Goal: Information Seeking & Learning: Learn about a topic

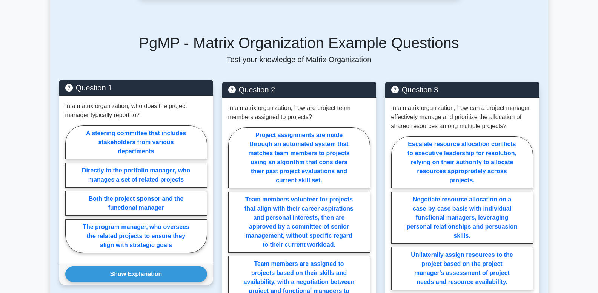
scroll to position [510, 0]
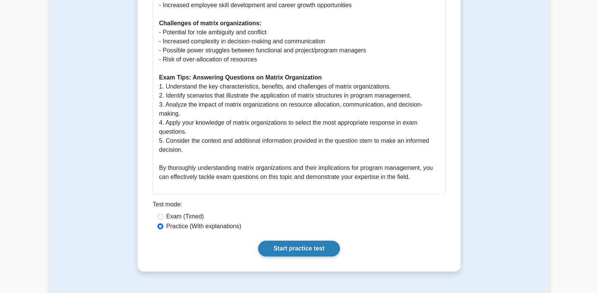
click at [294, 241] on link "Start practice test" at bounding box center [299, 249] width 82 height 16
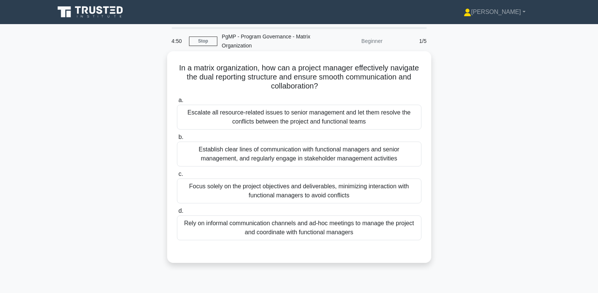
click at [373, 148] on div "Establish clear lines of communication with functional managers and senior mana…" at bounding box center [299, 154] width 244 height 25
click at [177, 140] on input "b. Establish clear lines of communication with functional managers and senior m…" at bounding box center [177, 137] width 0 height 5
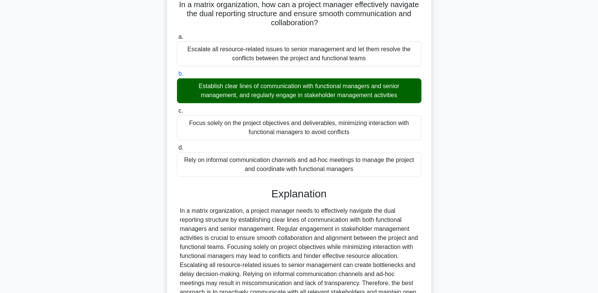
scroll to position [145, 0]
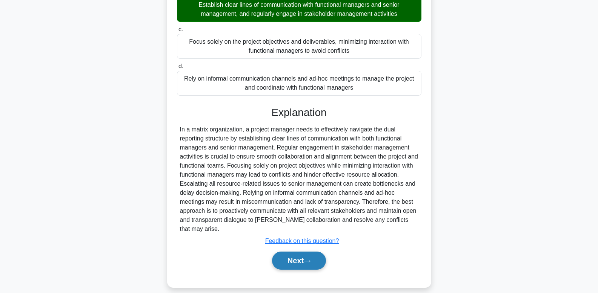
click at [294, 258] on button "Next" at bounding box center [299, 261] width 54 height 18
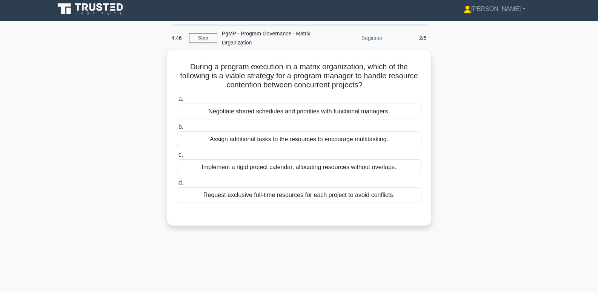
scroll to position [0, 0]
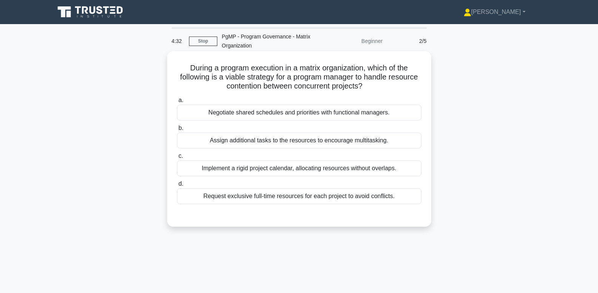
click at [257, 113] on div "Negotiate shared schedules and priorities with functional managers." at bounding box center [299, 113] width 244 height 16
click at [177, 103] on input "a. Negotiate shared schedules and priorities with functional managers." at bounding box center [177, 100] width 0 height 5
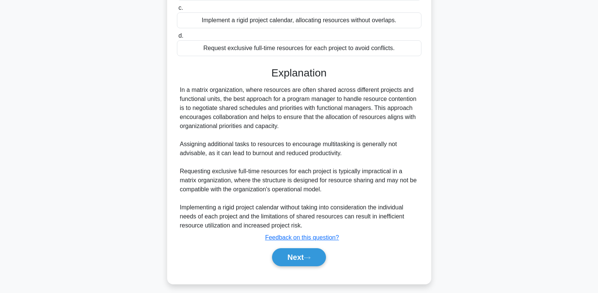
scroll to position [154, 0]
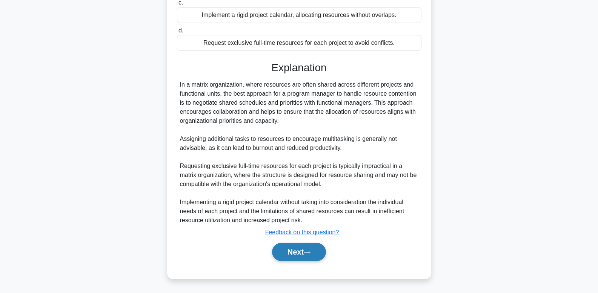
click at [296, 248] on button "Next" at bounding box center [299, 252] width 54 height 18
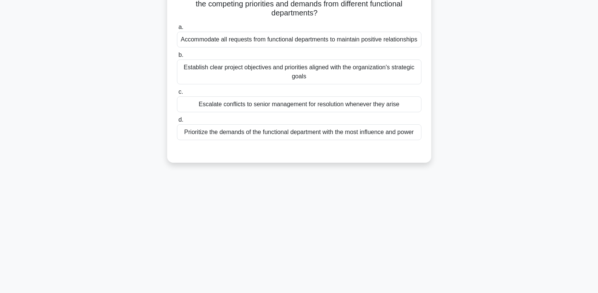
scroll to position [0, 0]
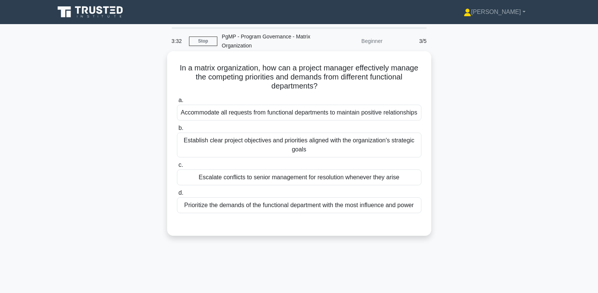
click at [247, 143] on div "Establish clear project objectives and priorities aligned with the organization…" at bounding box center [299, 145] width 244 height 25
click at [177, 131] on input "b. Establish clear project objectives and priorities aligned with the organizat…" at bounding box center [177, 128] width 0 height 5
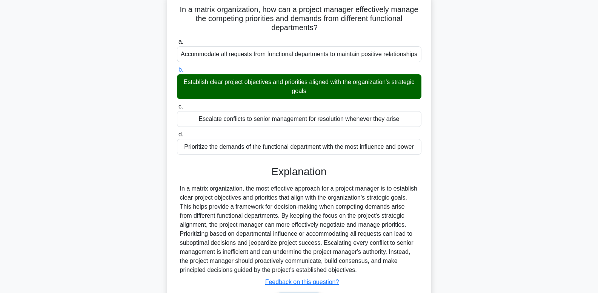
scroll to position [114, 0]
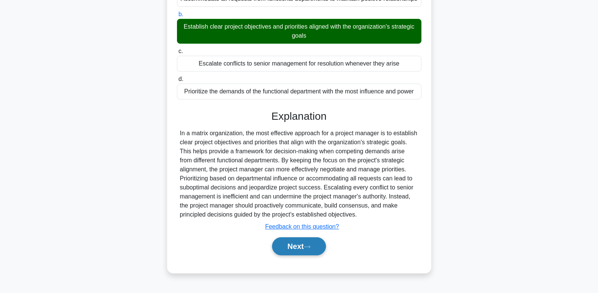
click at [306, 252] on button "Next" at bounding box center [299, 247] width 54 height 18
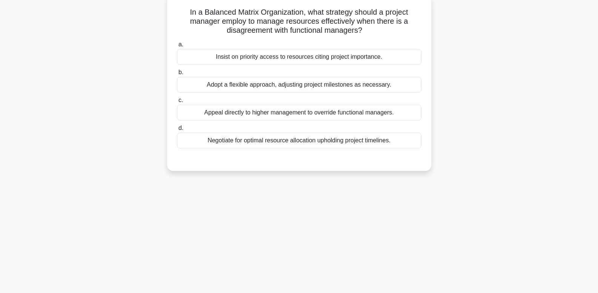
scroll to position [0, 0]
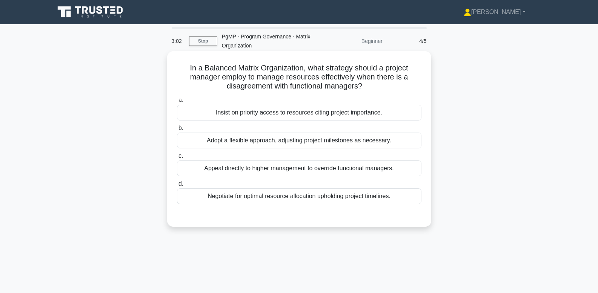
click at [283, 199] on div "Negotiate for optimal resource allocation upholding project timelines." at bounding box center [299, 197] width 244 height 16
click at [177, 187] on input "d. Negotiate for optimal resource allocation upholding project timelines." at bounding box center [177, 184] width 0 height 5
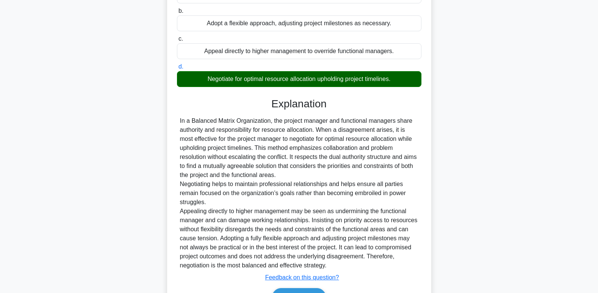
scroll to position [163, 0]
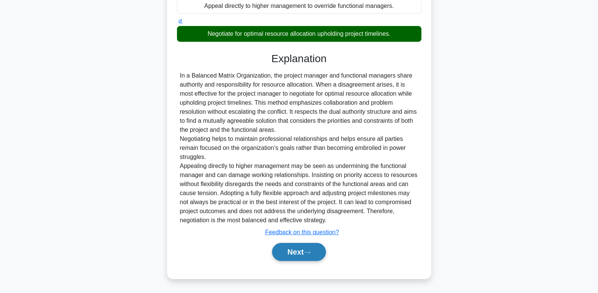
click at [300, 256] on button "Next" at bounding box center [299, 252] width 54 height 18
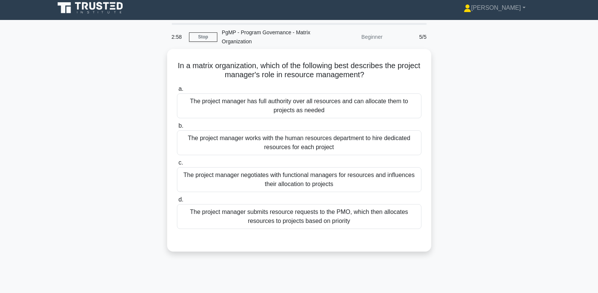
scroll to position [0, 0]
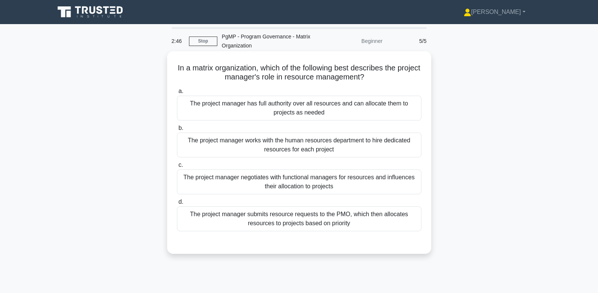
click at [246, 184] on div "The project manager negotiates with functional managers for resources and influ…" at bounding box center [299, 182] width 244 height 25
click at [177, 168] on input "c. The project manager negotiates with functional managers for resources and in…" at bounding box center [177, 165] width 0 height 5
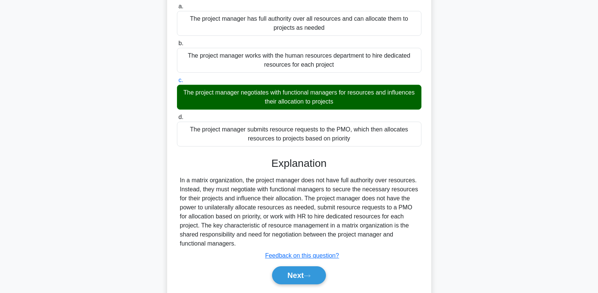
scroll to position [114, 0]
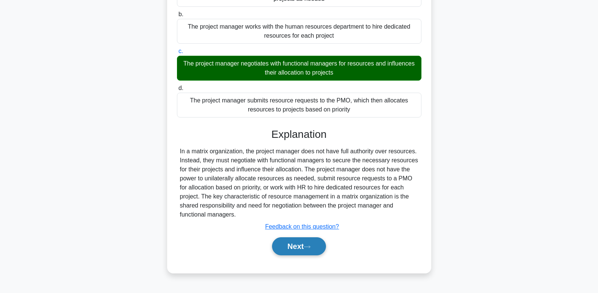
click at [297, 250] on button "Next" at bounding box center [299, 247] width 54 height 18
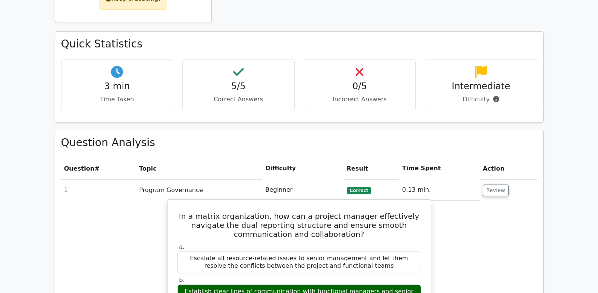
scroll to position [21, 0]
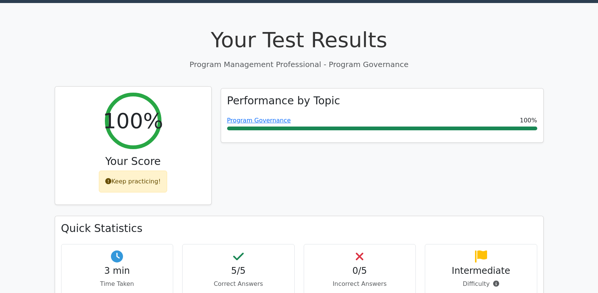
click at [143, 182] on div "Keep practicing!" at bounding box center [133, 182] width 68 height 22
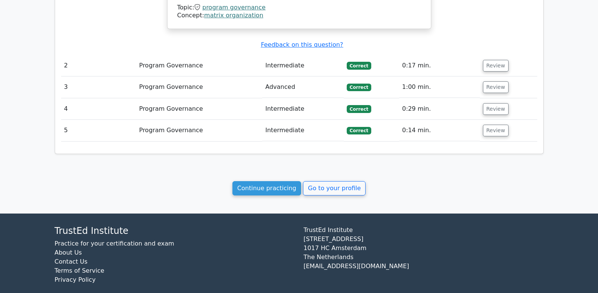
scroll to position [681, 0]
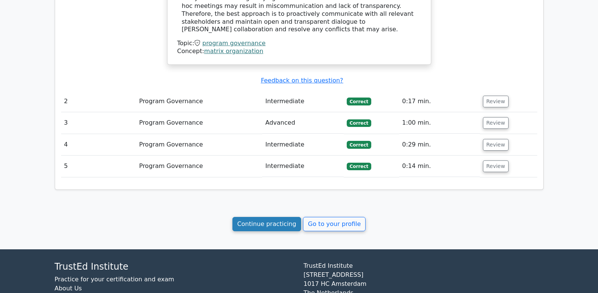
click at [265, 226] on link "Continue practicing" at bounding box center [266, 224] width 69 height 14
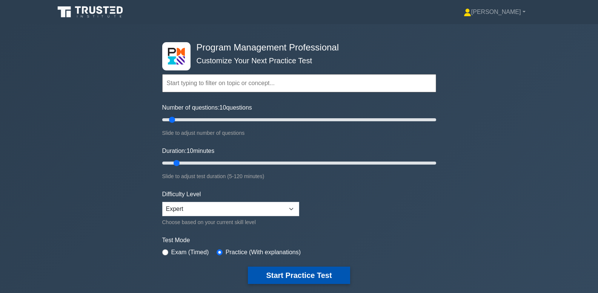
click at [310, 279] on button "Start Practice Test" at bounding box center [299, 275] width 102 height 17
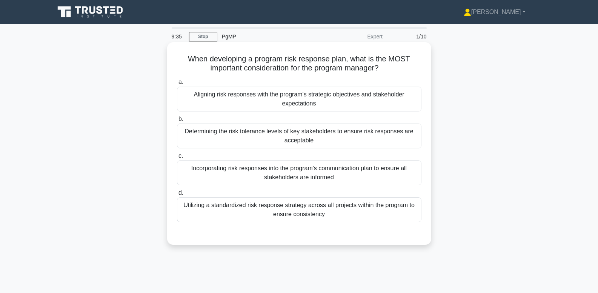
click at [214, 135] on div "Determining the risk tolerance levels of key stakeholders to ensure risk respon…" at bounding box center [299, 136] width 244 height 25
click at [177, 122] on input "b. Determining the risk tolerance levels of key stakeholders to ensure risk res…" at bounding box center [177, 119] width 0 height 5
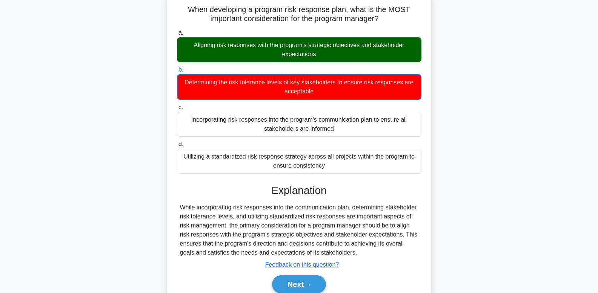
scroll to position [114, 0]
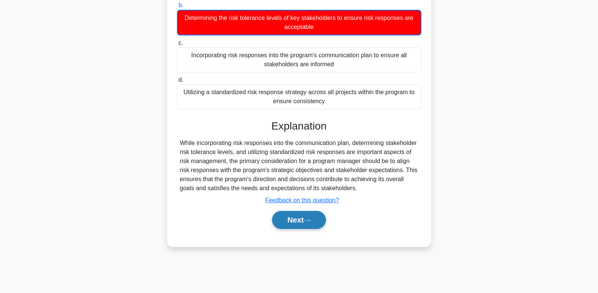
click at [289, 221] on button "Next" at bounding box center [299, 220] width 54 height 18
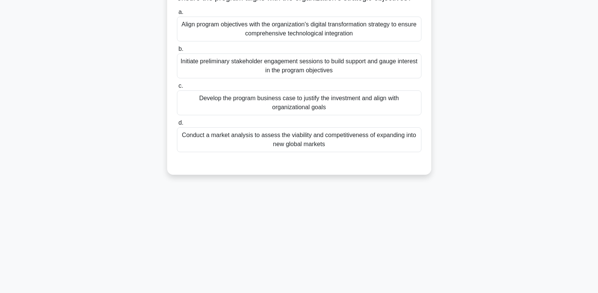
scroll to position [27, 0]
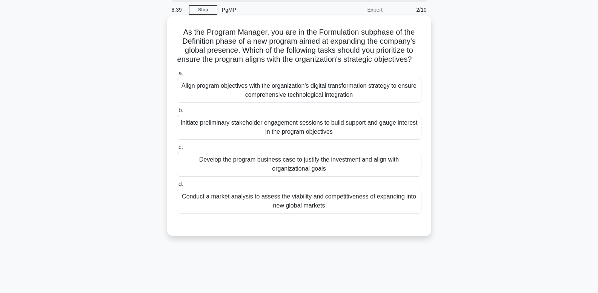
click at [212, 135] on div "Initiate preliminary stakeholder engagement sessions to build support and gauge…" at bounding box center [299, 127] width 244 height 25
click at [177, 113] on input "b. Initiate preliminary stakeholder engagement sessions to build support and ga…" at bounding box center [177, 110] width 0 height 5
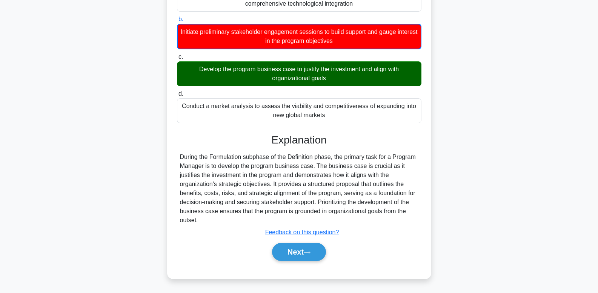
scroll to position [127, 0]
click at [297, 251] on button "Next" at bounding box center [299, 252] width 54 height 18
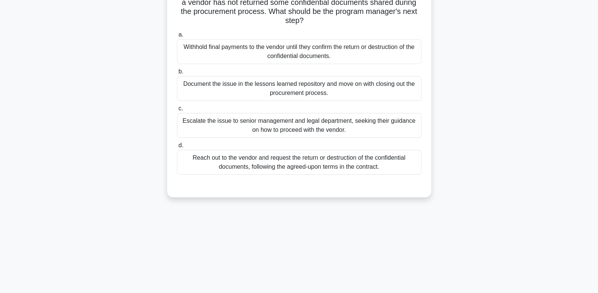
scroll to position [0, 0]
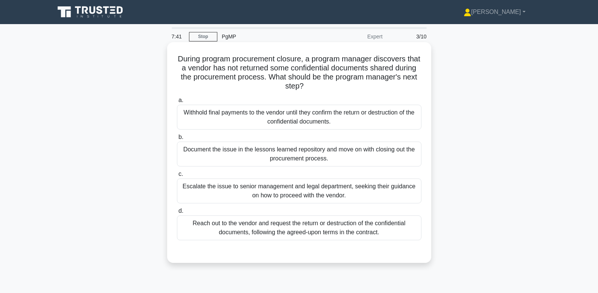
click at [402, 193] on div "Escalate the issue to senior management and legal department, seeking their gui…" at bounding box center [299, 191] width 244 height 25
click at [177, 177] on input "c. Escalate the issue to senior management and legal department, seeking their …" at bounding box center [177, 174] width 0 height 5
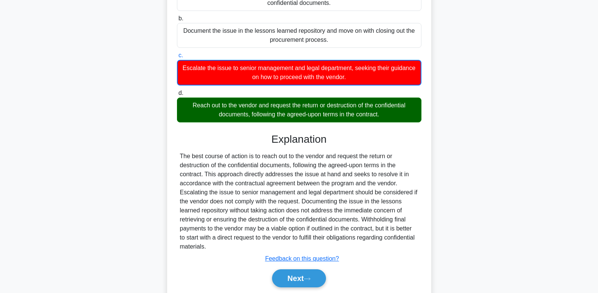
scroll to position [122, 0]
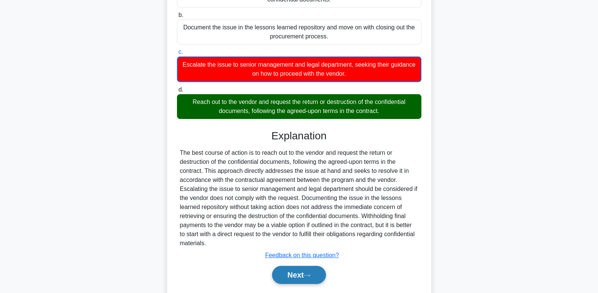
click at [303, 279] on button "Next" at bounding box center [299, 275] width 54 height 18
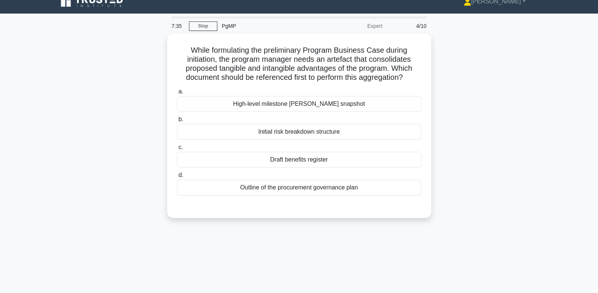
scroll to position [0, 0]
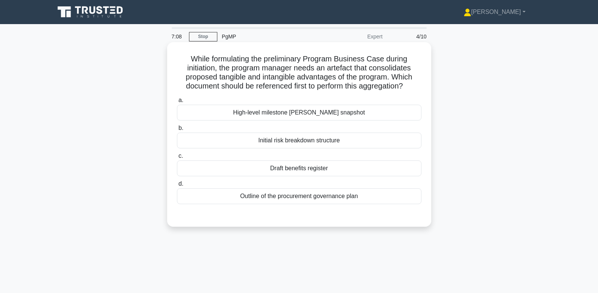
click at [363, 175] on div "Draft benefits register" at bounding box center [299, 169] width 244 height 16
click at [177, 159] on input "c. Draft benefits register" at bounding box center [177, 156] width 0 height 5
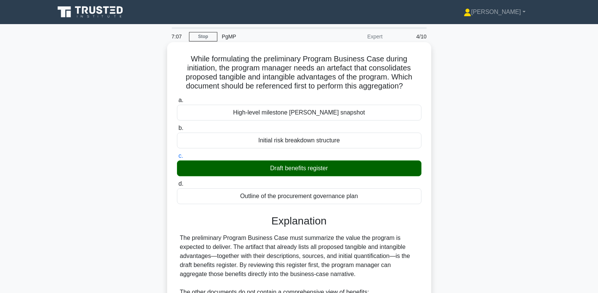
scroll to position [118, 0]
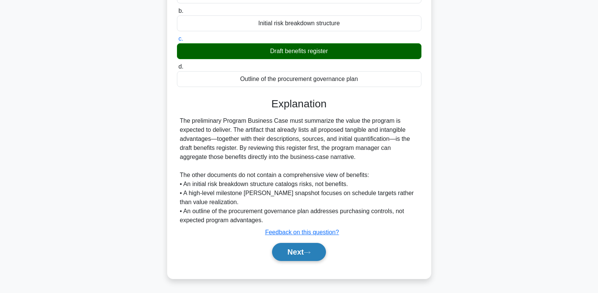
click at [299, 259] on button "Next" at bounding box center [299, 252] width 54 height 18
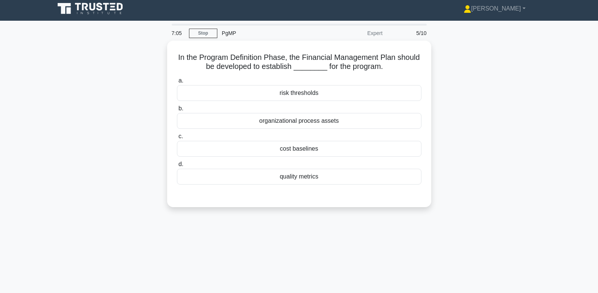
scroll to position [0, 0]
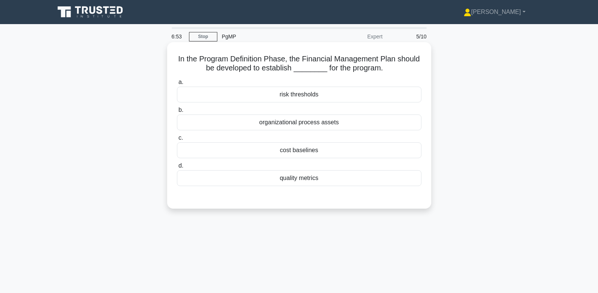
click at [379, 155] on div "cost baselines" at bounding box center [299, 151] width 244 height 16
click at [177, 141] on input "c. cost baselines" at bounding box center [177, 138] width 0 height 5
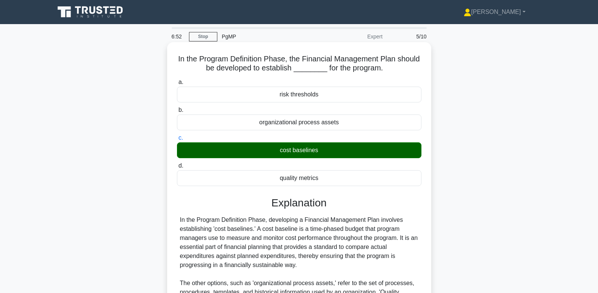
scroll to position [127, 0]
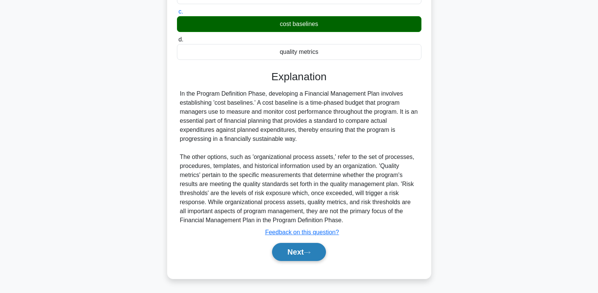
click at [295, 255] on button "Next" at bounding box center [299, 252] width 54 height 18
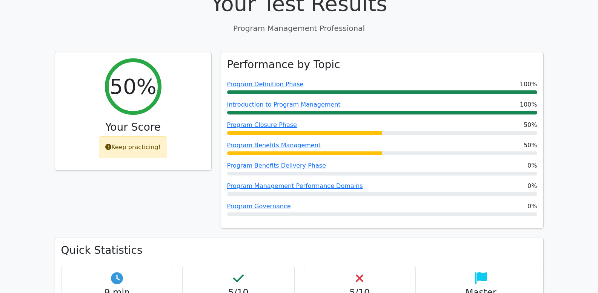
scroll to position [58, 0]
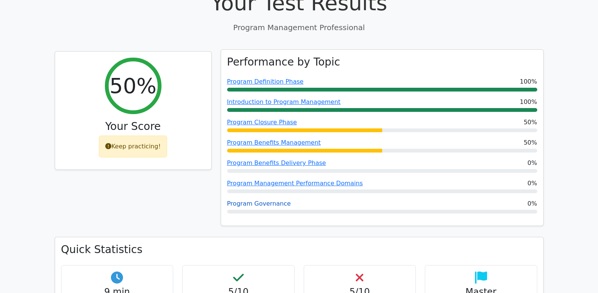
click at [274, 203] on link "Program Governance" at bounding box center [259, 203] width 64 height 7
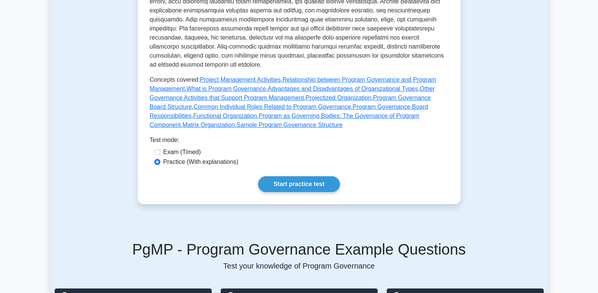
scroll to position [320, 0]
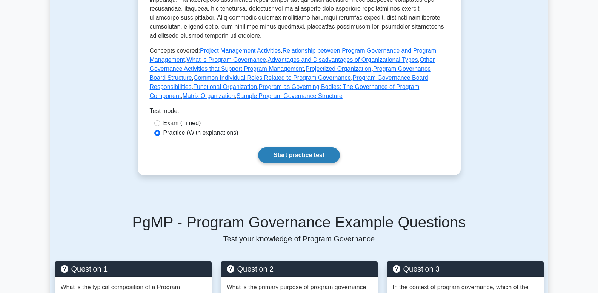
click at [307, 152] on link "Start practice test" at bounding box center [299, 155] width 82 height 16
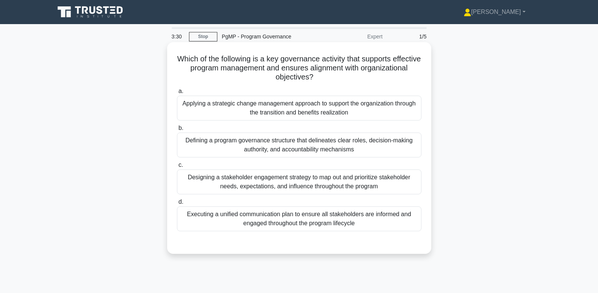
click at [393, 219] on div "Executing a unified communication plan to ensure all stakeholders are informed …" at bounding box center [299, 219] width 244 height 25
click at [177, 205] on input "d. Executing a unified communication plan to ensure all stakeholders are inform…" at bounding box center [177, 202] width 0 height 5
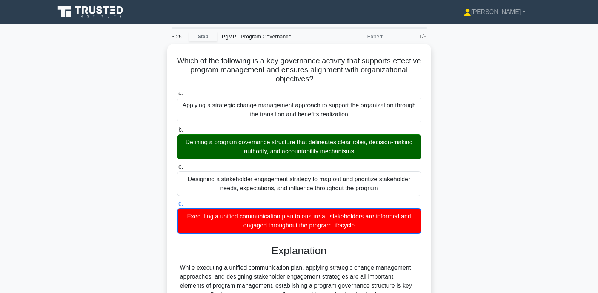
scroll to position [114, 0]
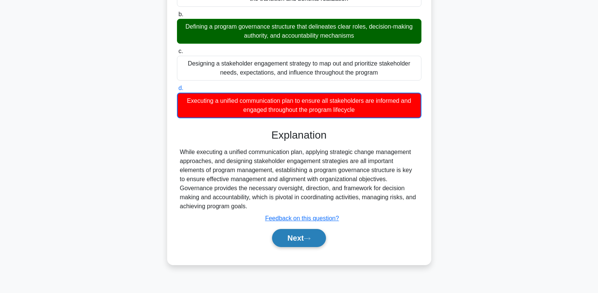
click at [288, 245] on button "Next" at bounding box center [299, 238] width 54 height 18
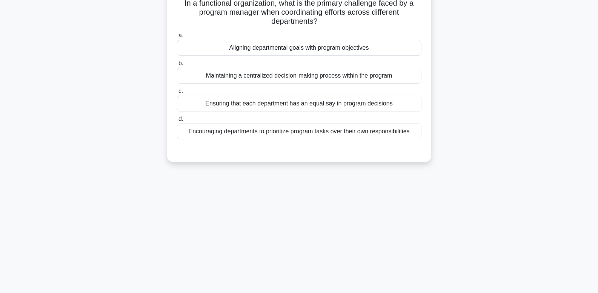
scroll to position [0, 0]
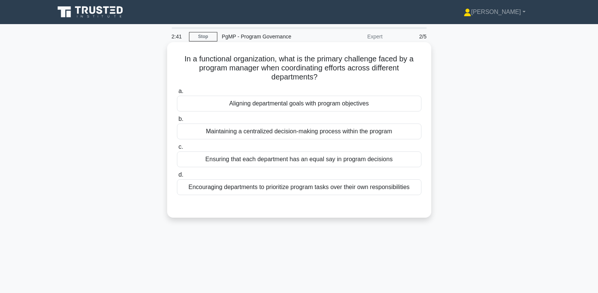
click at [397, 108] on div "Aligning departmental goals with program objectives" at bounding box center [299, 104] width 244 height 16
click at [177, 94] on input "a. Aligning departmental goals with program objectives" at bounding box center [177, 91] width 0 height 5
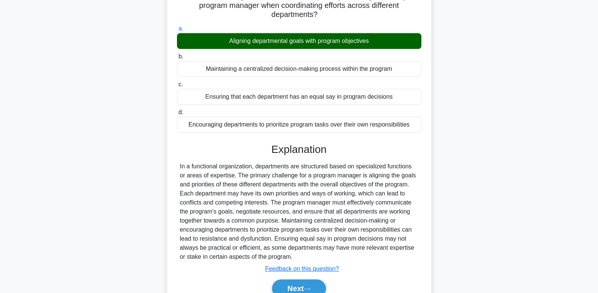
scroll to position [114, 0]
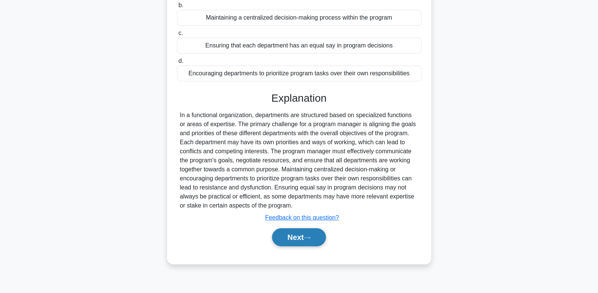
click at [309, 244] on button "Next" at bounding box center [299, 237] width 54 height 18
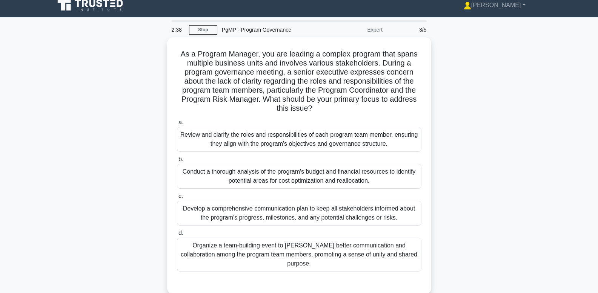
scroll to position [2, 0]
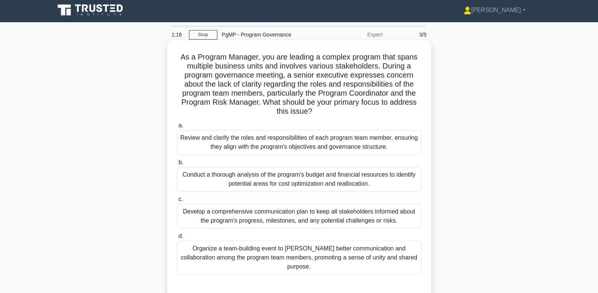
click at [391, 140] on div "Review and clarify the roles and responsibilities of each program team member, …" at bounding box center [299, 142] width 244 height 25
click at [177, 128] on input "a. Review and clarify the roles and responsibilities of each program team membe…" at bounding box center [177, 125] width 0 height 5
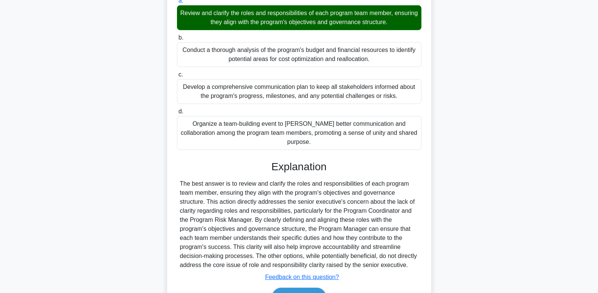
scroll to position [163, 0]
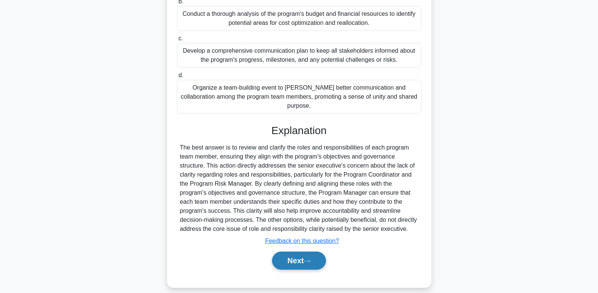
click at [315, 252] on button "Next" at bounding box center [299, 261] width 54 height 18
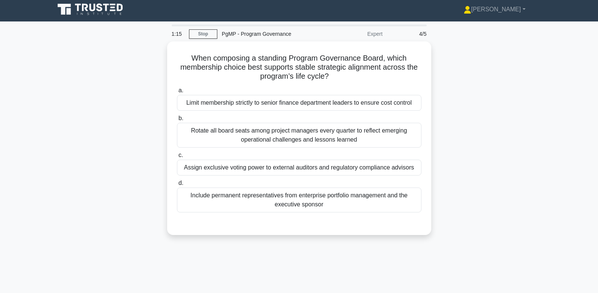
scroll to position [0, 0]
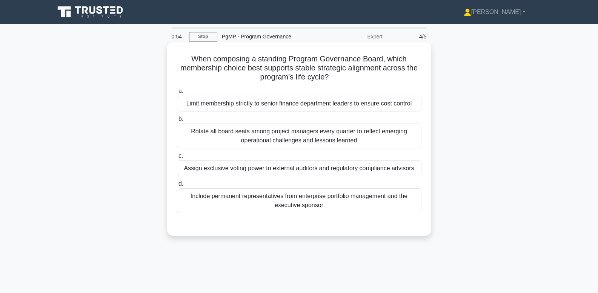
click at [406, 203] on div "Include permanent representatives from enterprise portfolio management and the …" at bounding box center [299, 201] width 244 height 25
click at [177, 187] on input "d. Include permanent representatives from enterprise portfolio management and t…" at bounding box center [177, 184] width 0 height 5
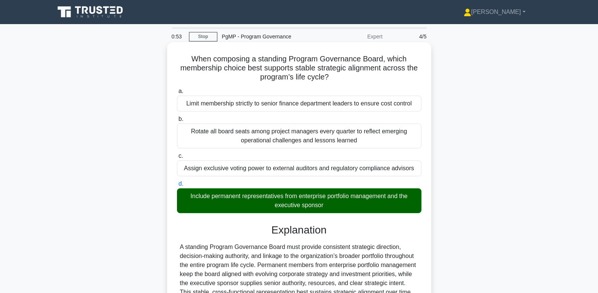
scroll to position [136, 0]
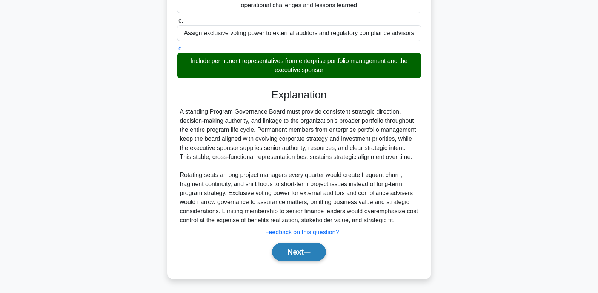
click at [296, 260] on button "Next" at bounding box center [299, 252] width 54 height 18
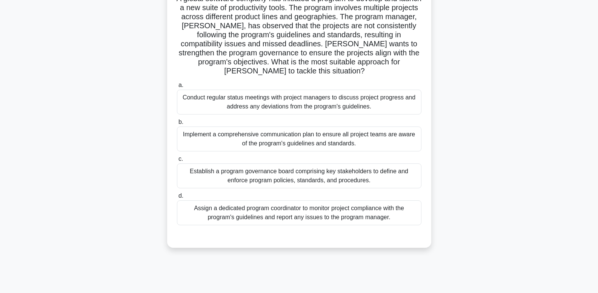
scroll to position [0, 0]
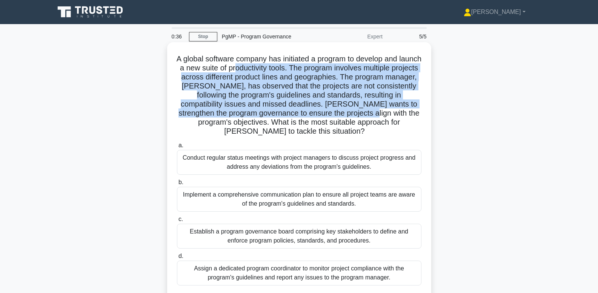
drag, startPoint x: 266, startPoint y: 68, endPoint x: 300, endPoint y: 110, distance: 53.9
click at [300, 110] on h5 "A global software company has initiated a program to develop and launch a new s…" at bounding box center [299, 95] width 246 height 82
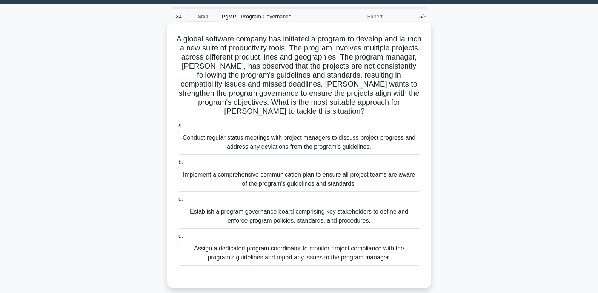
scroll to position [57, 0]
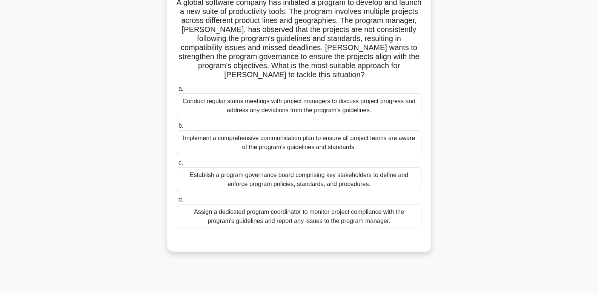
click at [391, 172] on div "Establish a program governance board comprising key stakeholders to define and …" at bounding box center [299, 179] width 244 height 25
click at [177, 166] on input "c. Establish a program governance board comprising key stakeholders to define a…" at bounding box center [177, 163] width 0 height 5
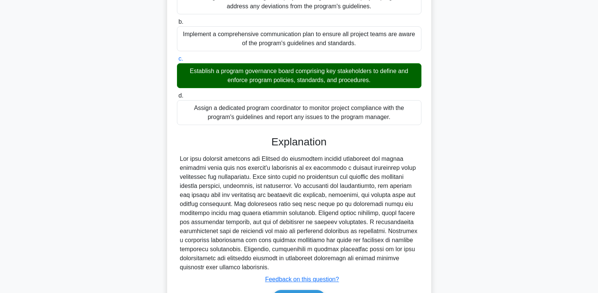
scroll to position [199, 0]
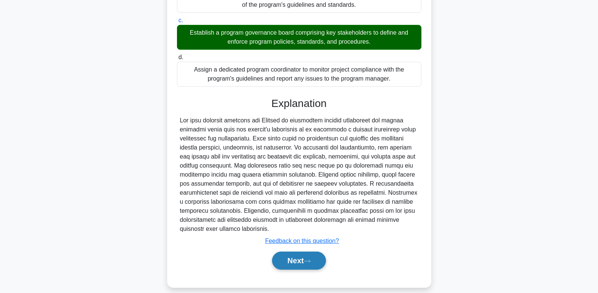
click at [298, 253] on button "Next" at bounding box center [299, 261] width 54 height 18
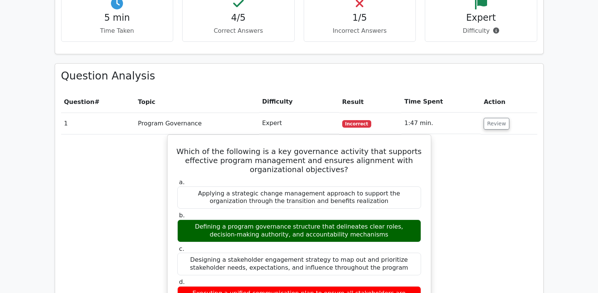
scroll to position [90, 0]
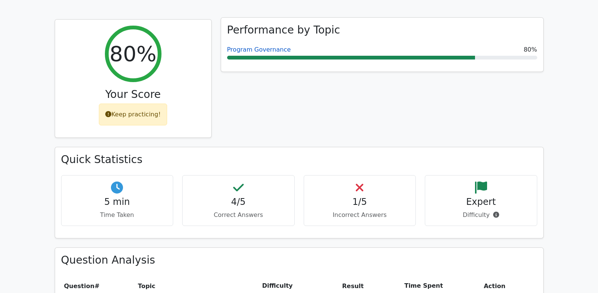
click at [254, 48] on link "Program Governance" at bounding box center [259, 49] width 64 height 7
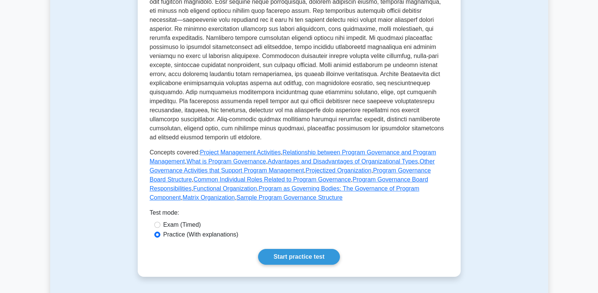
scroll to position [262, 0]
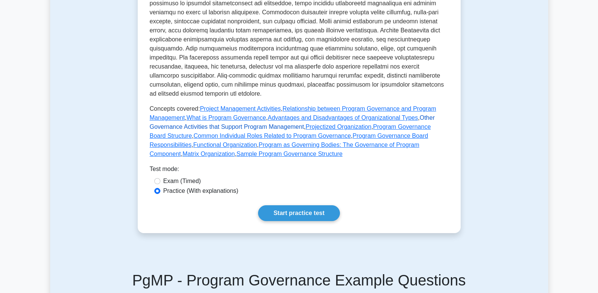
click at [202, 127] on link "Other Governance Activities that Support Program Management" at bounding box center [292, 122] width 285 height 15
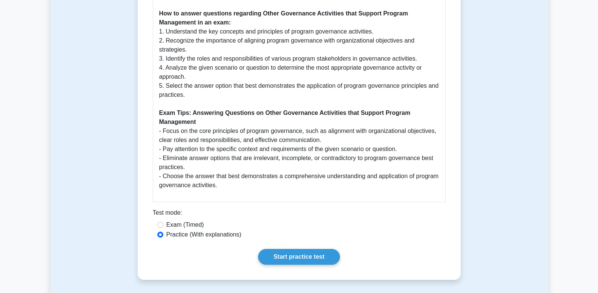
scroll to position [693, 0]
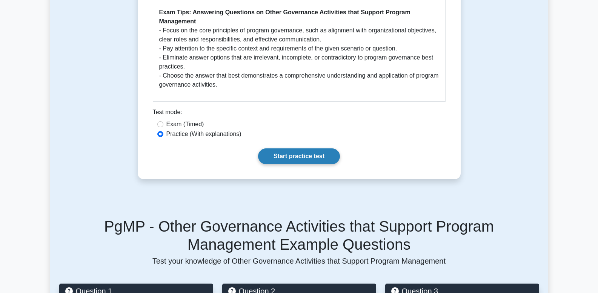
click at [305, 156] on link "Start practice test" at bounding box center [299, 157] width 82 height 16
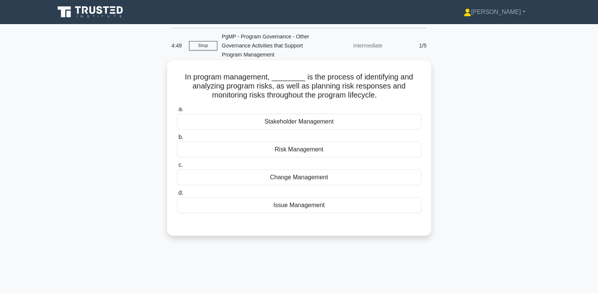
click at [372, 158] on div "a. Stakeholder Management b. Risk Management c. d." at bounding box center [298, 159] width 253 height 112
click at [371, 152] on div "Risk Management" at bounding box center [299, 150] width 244 height 16
click at [177, 140] on input "b. Risk Management" at bounding box center [177, 137] width 0 height 5
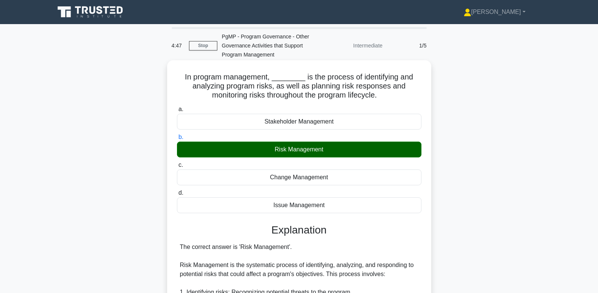
scroll to position [244, 0]
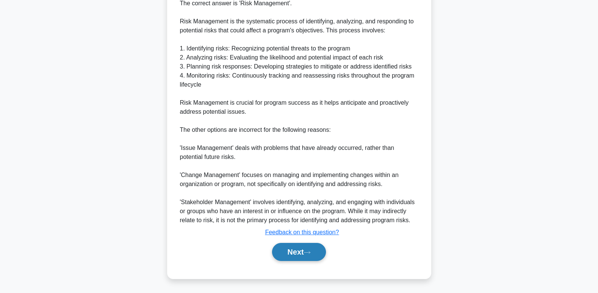
click at [293, 245] on button "Next" at bounding box center [299, 252] width 54 height 18
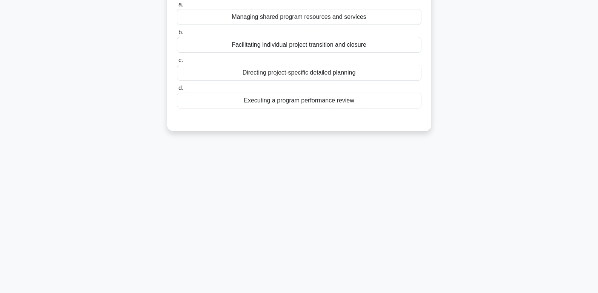
scroll to position [0, 0]
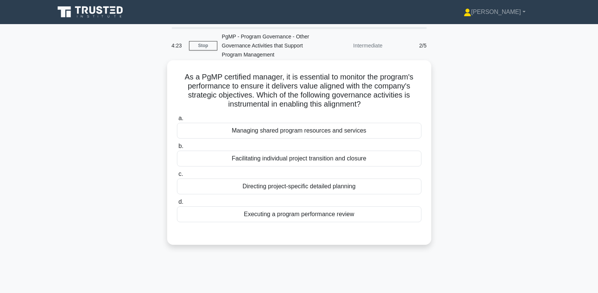
click at [386, 212] on div "Executing a program performance review" at bounding box center [299, 215] width 244 height 16
click at [177, 205] on input "d. Executing a program performance review" at bounding box center [177, 202] width 0 height 5
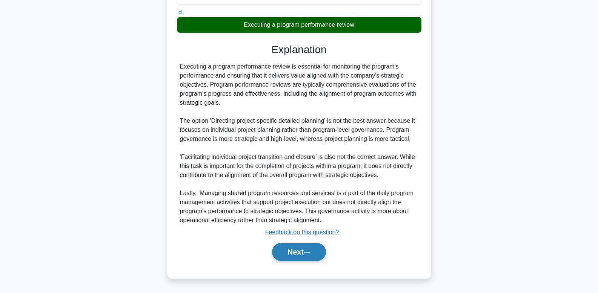
click at [296, 258] on button "Next" at bounding box center [299, 252] width 54 height 18
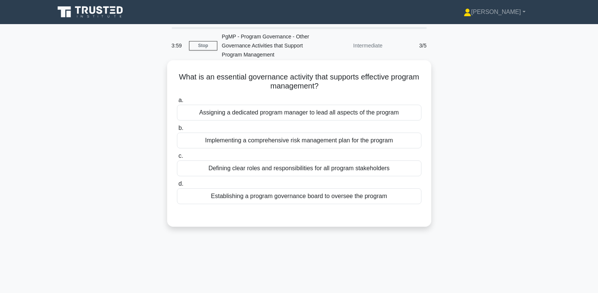
click at [399, 173] on div "Defining clear roles and responsibilities for all program stakeholders" at bounding box center [299, 169] width 244 height 16
click at [177, 159] on input "c. Defining clear roles and responsibilities for all program stakeholders" at bounding box center [177, 156] width 0 height 5
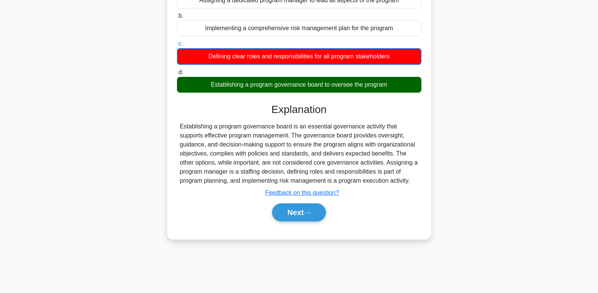
scroll to position [113, 0]
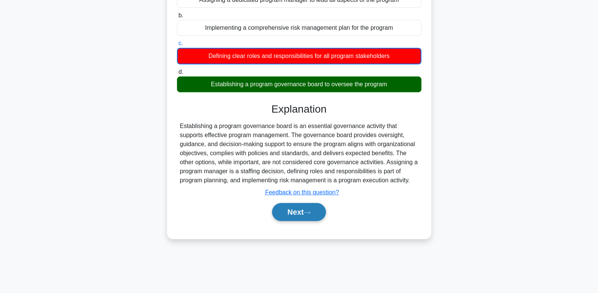
click at [296, 213] on button "Next" at bounding box center [299, 212] width 54 height 18
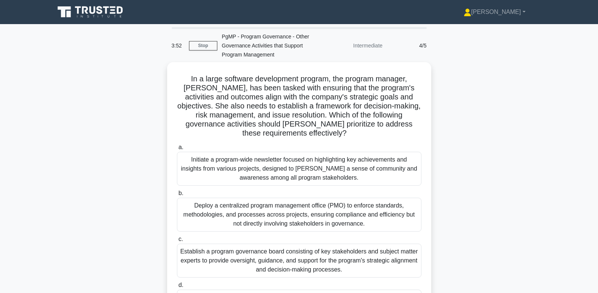
scroll to position [59, 0]
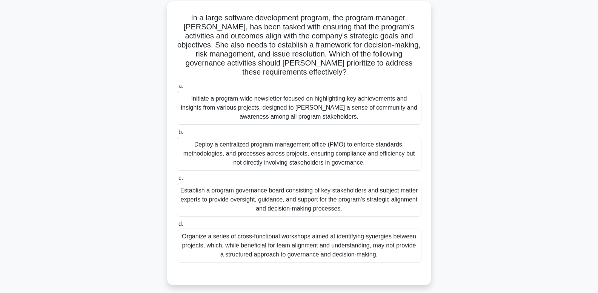
click at [325, 193] on div "Establish a program governance board consisting of key stakeholders and subject…" at bounding box center [299, 200] width 244 height 34
click at [177, 181] on input "c. Establish a program governance board consisting of key stakeholders and subj…" at bounding box center [177, 178] width 0 height 5
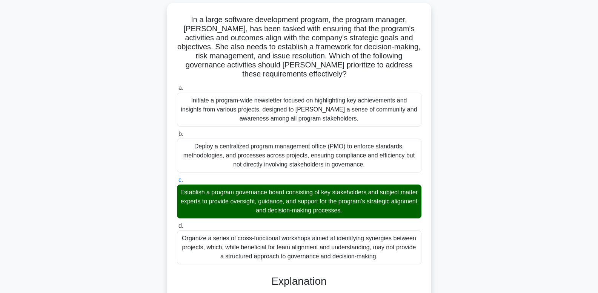
scroll to position [208, 0]
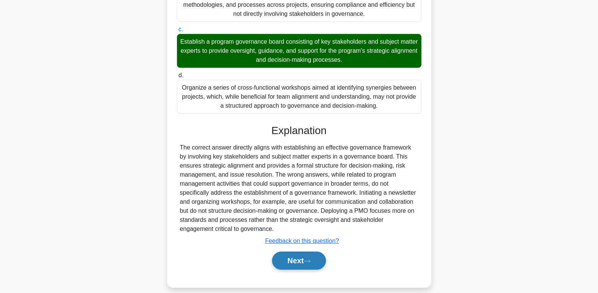
click at [279, 259] on button "Next" at bounding box center [299, 261] width 54 height 18
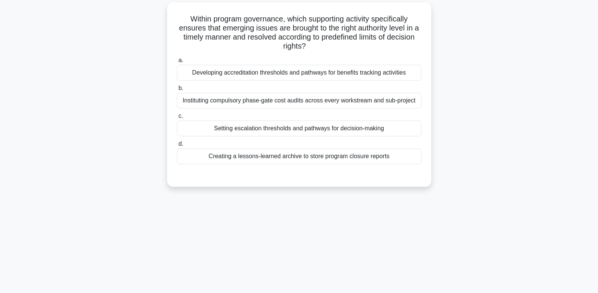
scroll to position [0, 0]
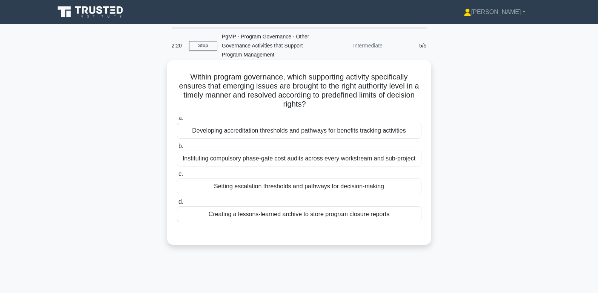
click at [366, 179] on div "Setting escalation thresholds and pathways for decision-making" at bounding box center [299, 187] width 244 height 16
click at [177, 177] on input "c. Setting escalation thresholds and pathways for decision-making" at bounding box center [177, 174] width 0 height 5
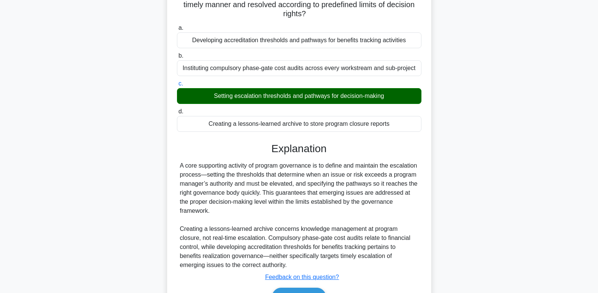
scroll to position [127, 0]
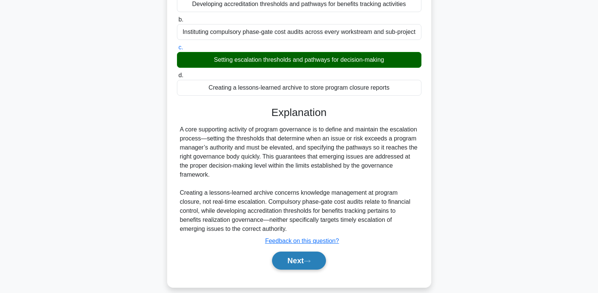
click at [306, 256] on button "Next" at bounding box center [299, 261] width 54 height 18
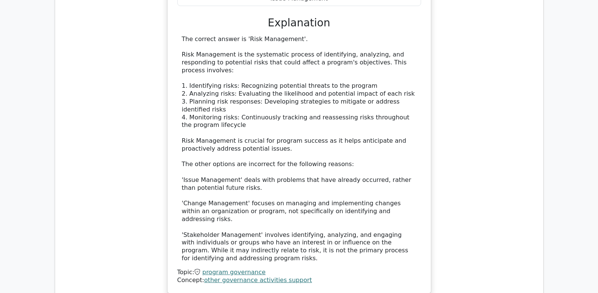
scroll to position [596, 0]
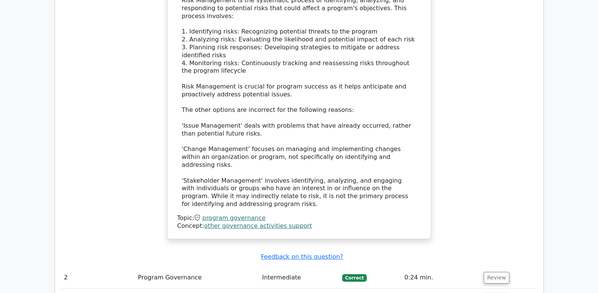
click at [236, 222] on link "other governance activities support" at bounding box center [258, 225] width 108 height 7
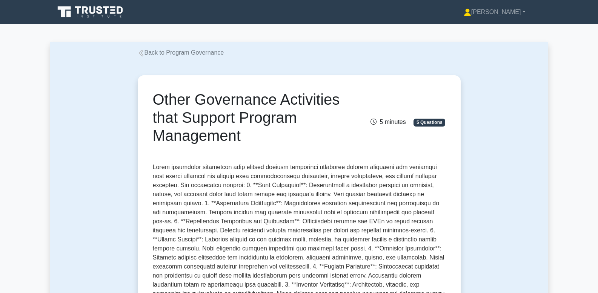
click at [145, 55] on link "Back to Program Governance" at bounding box center [181, 52] width 86 height 6
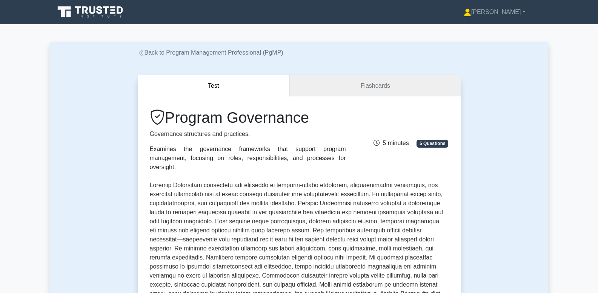
click at [146, 55] on link "Back to Program Management Professional (PgMP)" at bounding box center [211, 52] width 146 height 6
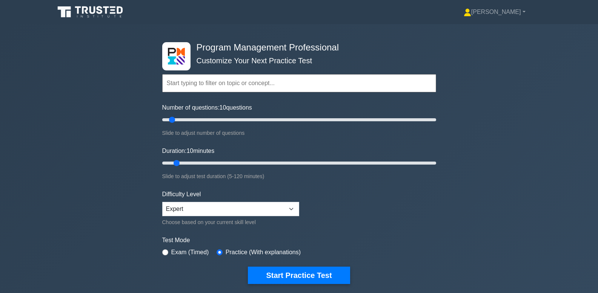
click at [229, 85] on input "text" at bounding box center [299, 83] width 274 height 18
paste input "Program Life Cycle"
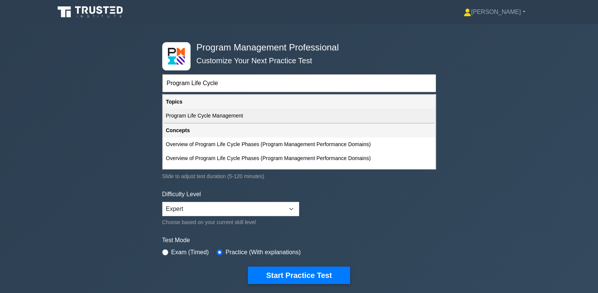
click at [232, 115] on div "Program Life Cycle Management" at bounding box center [299, 116] width 272 height 14
type input "Program Life Cycle Management"
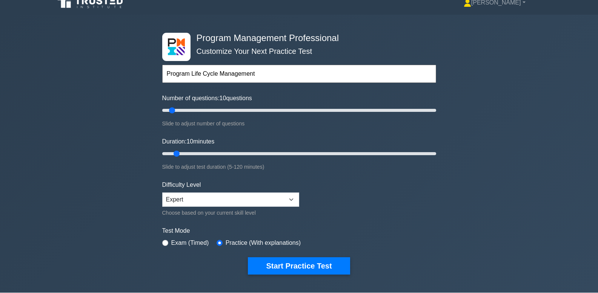
scroll to position [51, 0]
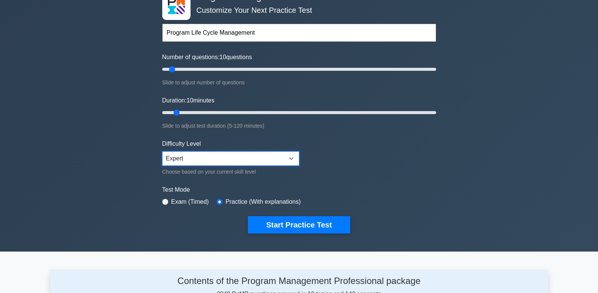
click at [262, 156] on select "Beginner Intermediate Expert" at bounding box center [230, 159] width 137 height 14
select select "intermediate"
click at [162, 152] on select "Beginner Intermediate Expert" at bounding box center [230, 159] width 137 height 14
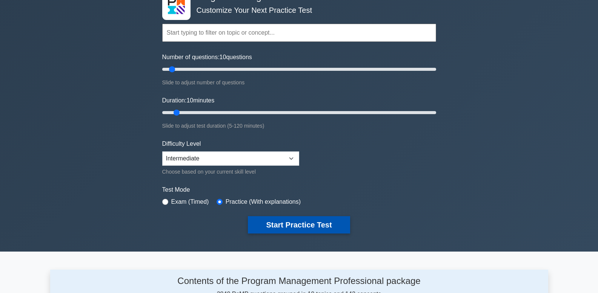
click at [287, 231] on button "Start Practice Test" at bounding box center [299, 224] width 102 height 17
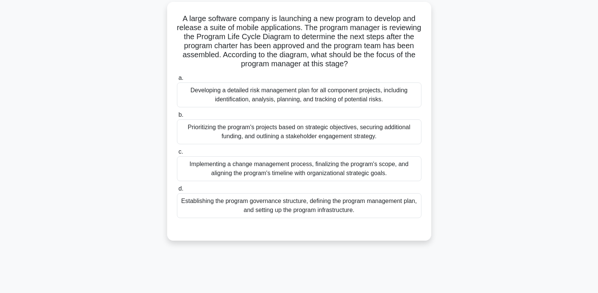
scroll to position [52, 0]
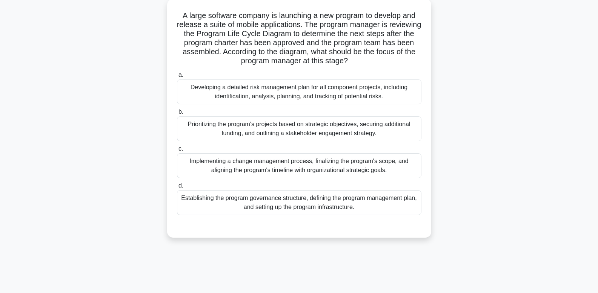
click at [367, 197] on div "Establishing the program governance structure, defining the program management …" at bounding box center [299, 202] width 244 height 25
click at [177, 189] on input "d. Establishing the program governance structure, defining the program manageme…" at bounding box center [177, 186] width 0 height 5
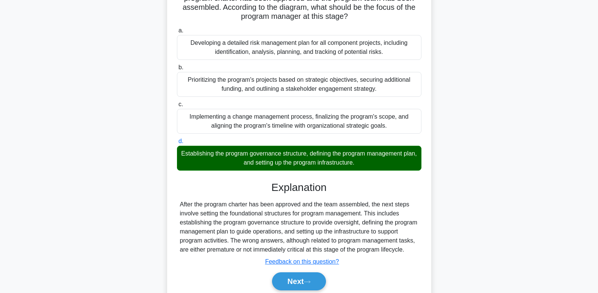
scroll to position [127, 0]
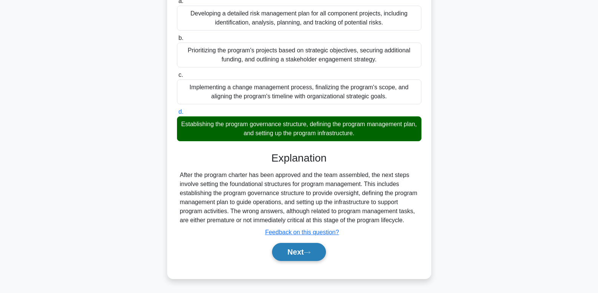
click at [310, 252] on icon at bounding box center [306, 253] width 7 height 4
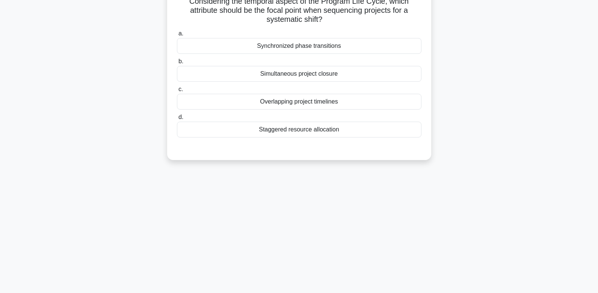
scroll to position [0, 0]
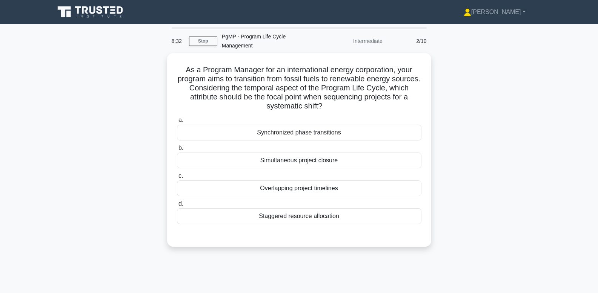
click at [486, 147] on div "As a Program Manager for an international energy corporation, your program aims…" at bounding box center [299, 154] width 498 height 203
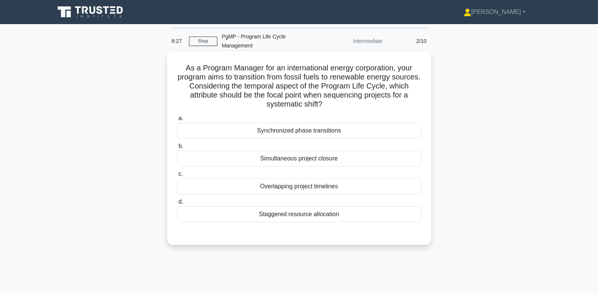
click at [353, 126] on div "Synchronized phase transitions" at bounding box center [299, 131] width 244 height 16
click at [177, 121] on input "a. Synchronized phase transitions" at bounding box center [177, 118] width 0 height 5
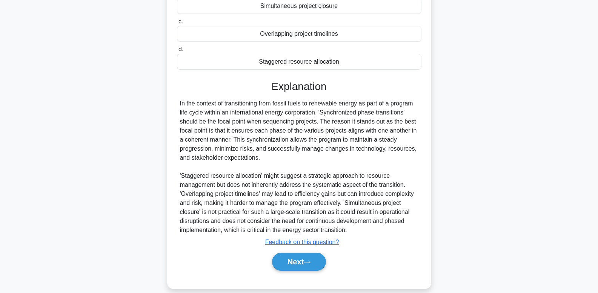
scroll to position [154, 0]
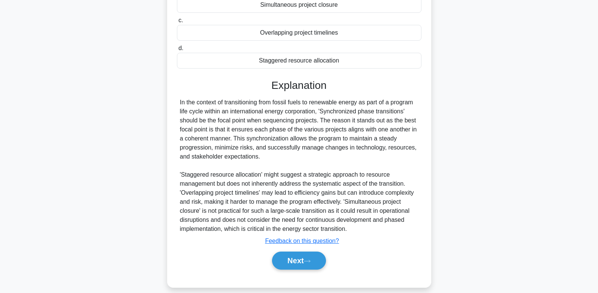
click at [304, 262] on div "Next" at bounding box center [299, 261] width 244 height 24
click at [304, 252] on button "Next" at bounding box center [299, 261] width 54 height 18
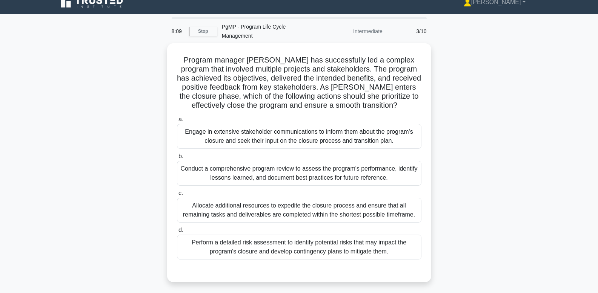
scroll to position [12, 0]
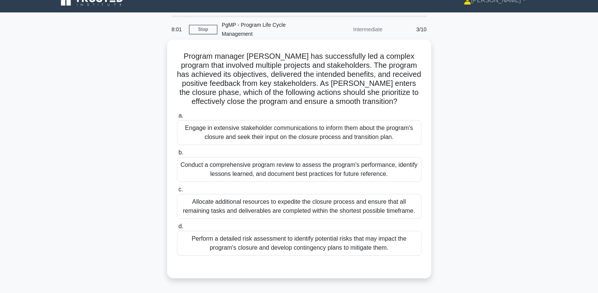
click at [403, 165] on div "Conduct a comprehensive program review to assess the program's performance, ide…" at bounding box center [299, 169] width 244 height 25
click at [177, 155] on input "b. Conduct a comprehensive program review to assess the program's performance, …" at bounding box center [177, 152] width 0 height 5
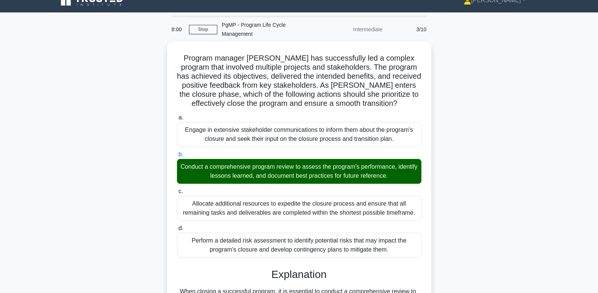
scroll to position [145, 0]
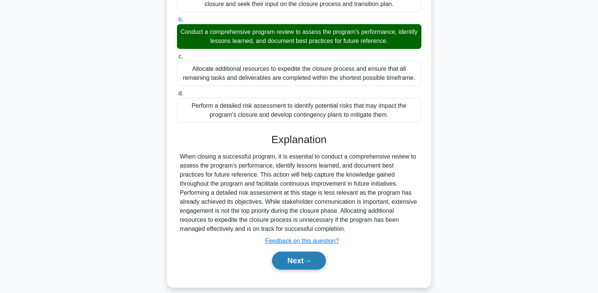
click at [305, 257] on button "Next" at bounding box center [299, 261] width 54 height 18
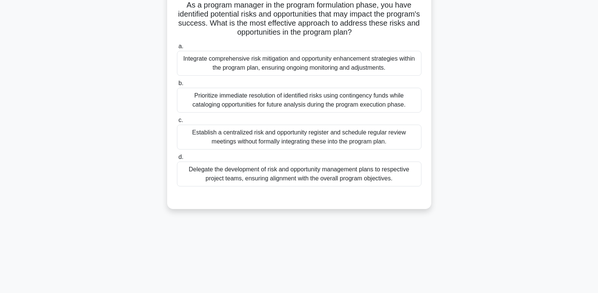
scroll to position [0, 0]
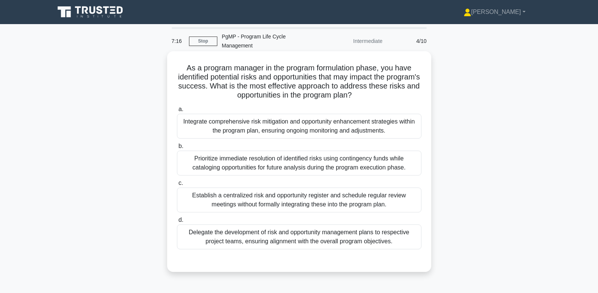
click at [396, 118] on div "Integrate comprehensive risk mitigation and opportunity enhancement strategies …" at bounding box center [299, 126] width 244 height 25
click at [177, 112] on input "a. Integrate comprehensive risk mitigation and opportunity enhancement strategi…" at bounding box center [177, 109] width 0 height 5
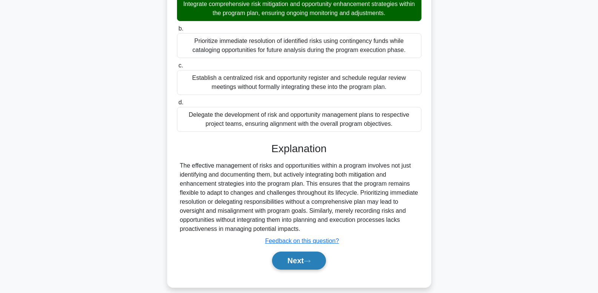
click at [303, 257] on button "Next" at bounding box center [299, 261] width 54 height 18
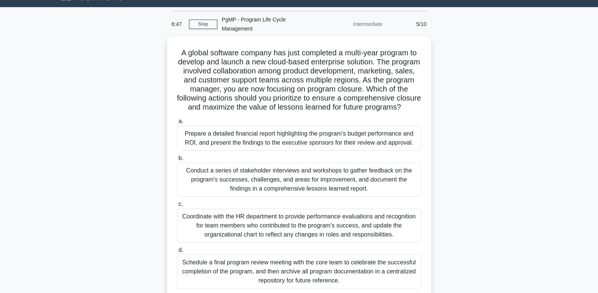
scroll to position [32, 0]
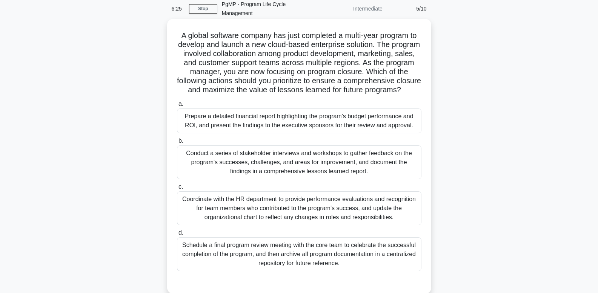
click at [370, 149] on div "Conduct a series of stakeholder interviews and workshops to gather feedback on …" at bounding box center [299, 163] width 244 height 34
click at [177, 144] on input "b. Conduct a series of stakeholder interviews and workshops to gather feedback …" at bounding box center [177, 141] width 0 height 5
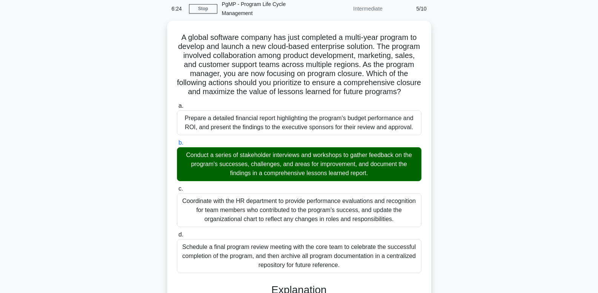
scroll to position [190, 0]
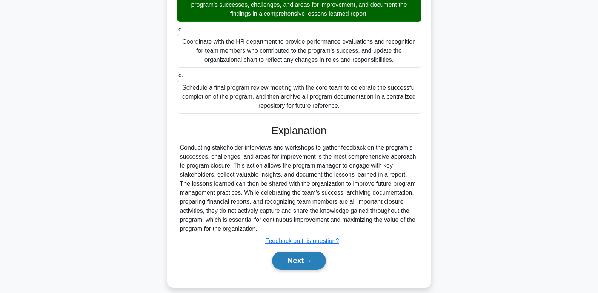
click at [293, 252] on button "Next" at bounding box center [299, 261] width 54 height 18
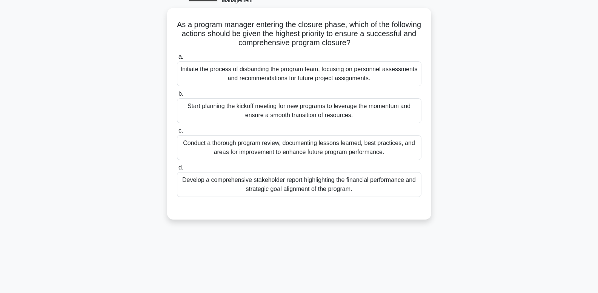
scroll to position [50, 0]
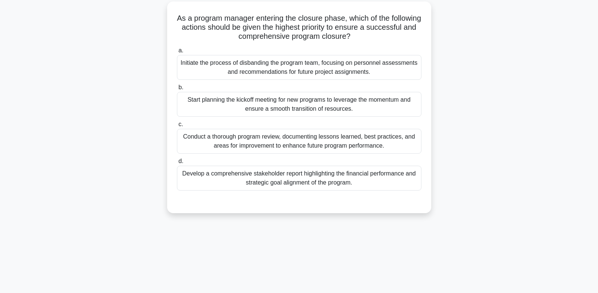
click at [392, 139] on div "Conduct a thorough program review, documenting lessons learned, best practices,…" at bounding box center [299, 141] width 244 height 25
click at [177, 127] on input "c. Conduct a thorough program review, documenting lessons learned, best practic…" at bounding box center [177, 124] width 0 height 5
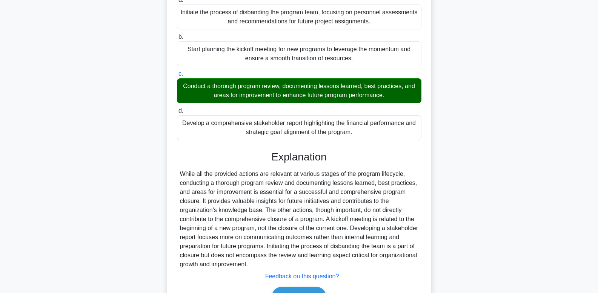
scroll to position [136, 0]
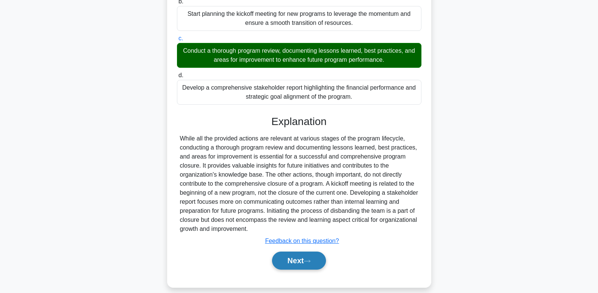
click at [323, 252] on button "Next" at bounding box center [299, 261] width 54 height 18
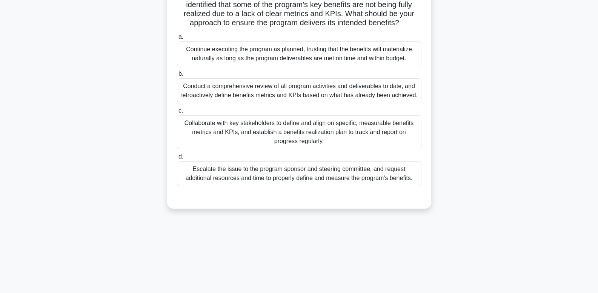
scroll to position [0, 0]
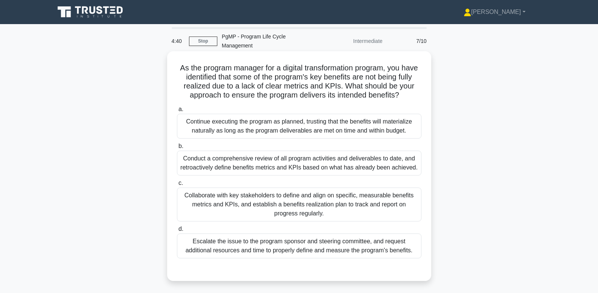
click at [370, 208] on div "Collaborate with key stakeholders to define and align on specific, measurable b…" at bounding box center [299, 205] width 244 height 34
click at [177, 186] on input "c. Collaborate with key stakeholders to define and align on specific, measurabl…" at bounding box center [177, 183] width 0 height 5
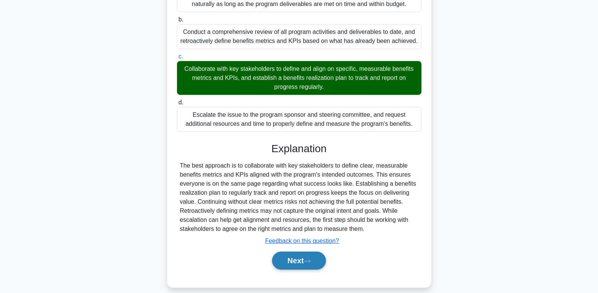
click at [302, 252] on button "Next" at bounding box center [299, 261] width 54 height 18
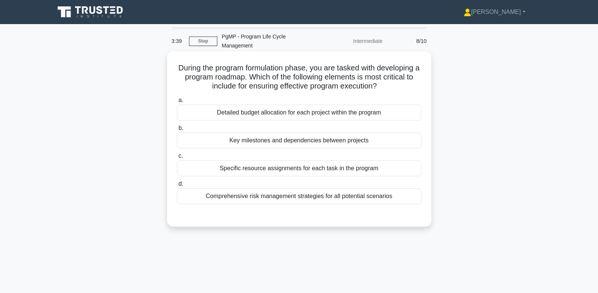
click at [399, 133] on div "Key milestones and dependencies between projects" at bounding box center [299, 141] width 244 height 16
click at [177, 131] on input "b. Key milestones and dependencies between projects" at bounding box center [177, 128] width 0 height 5
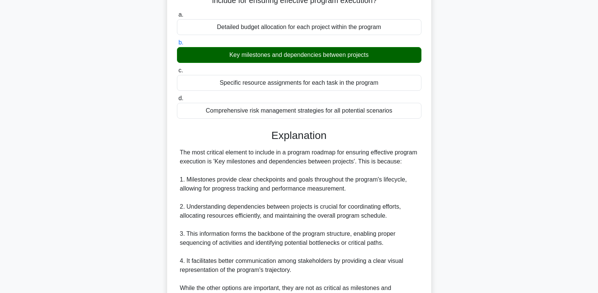
scroll to position [258, 0]
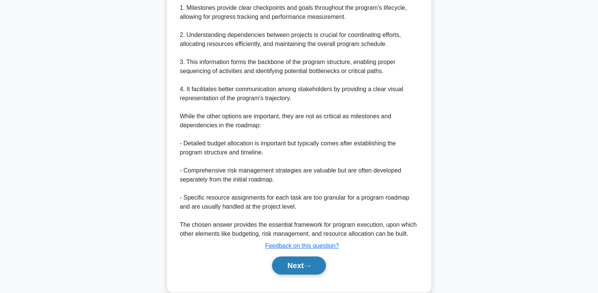
click at [298, 268] on button "Next" at bounding box center [299, 266] width 54 height 18
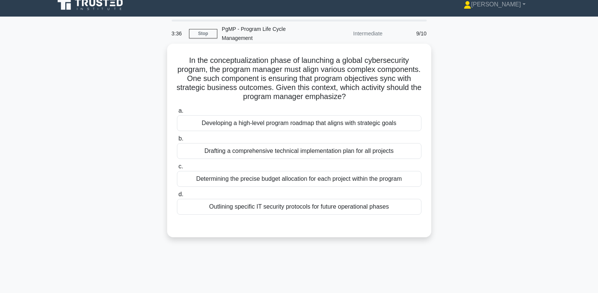
scroll to position [0, 0]
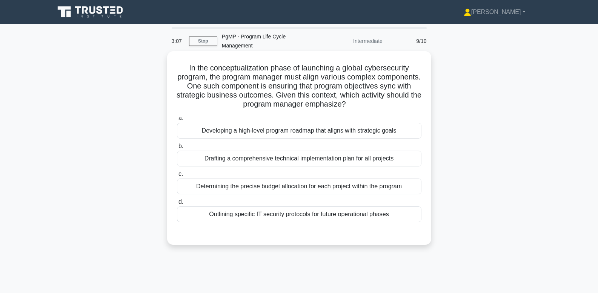
click at [272, 125] on div "Developing a high-level program roadmap that aligns with strategic goals" at bounding box center [299, 131] width 244 height 16
click at [177, 121] on input "a. Developing a high-level program roadmap that aligns with strategic goals" at bounding box center [177, 118] width 0 height 5
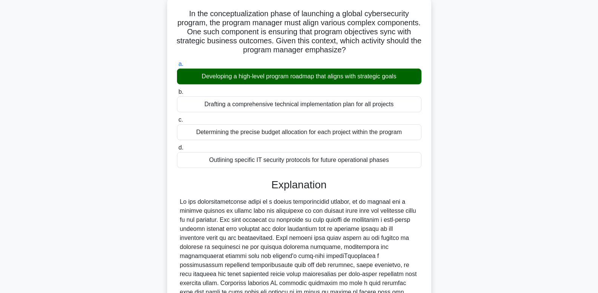
scroll to position [136, 0]
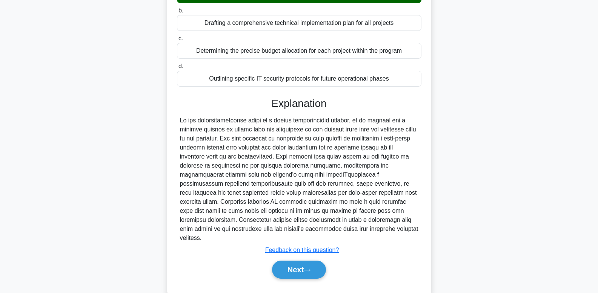
click at [300, 261] on div "Next" at bounding box center [298, 270] width 247 height 18
click at [302, 261] on button "Next" at bounding box center [299, 270] width 54 height 18
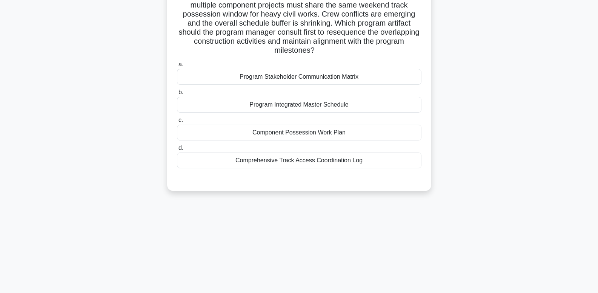
scroll to position [0, 0]
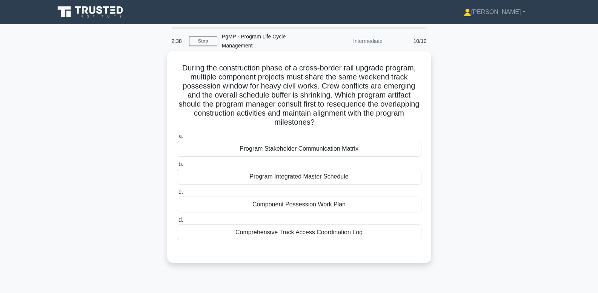
click at [314, 169] on div "Program Integrated Master Schedule" at bounding box center [299, 177] width 244 height 16
click at [177, 167] on input "b. Program Integrated Master Schedule" at bounding box center [177, 164] width 0 height 5
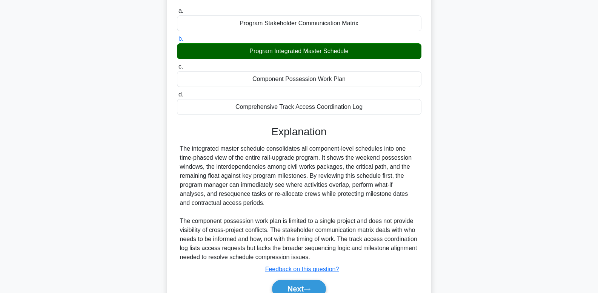
scroll to position [154, 0]
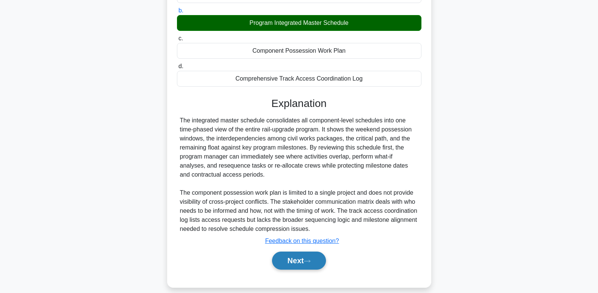
click at [303, 260] on button "Next" at bounding box center [299, 261] width 54 height 18
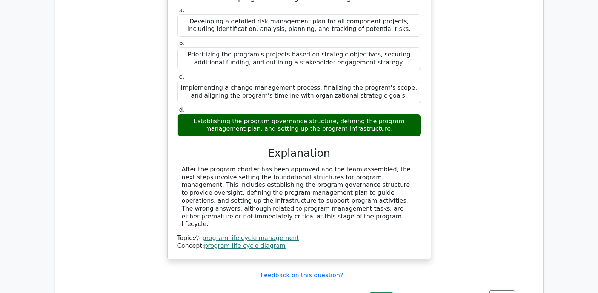
scroll to position [483, 0]
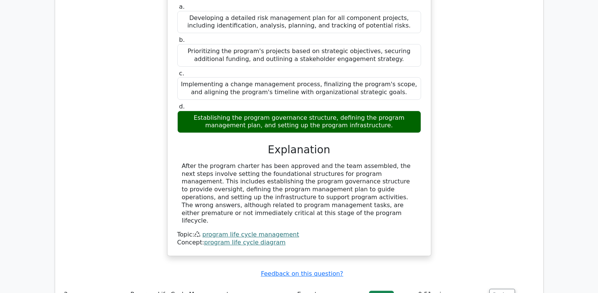
click at [270, 231] on link "program life cycle management" at bounding box center [250, 234] width 97 height 7
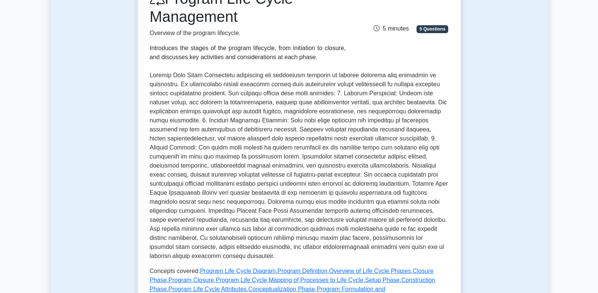
scroll to position [193, 0]
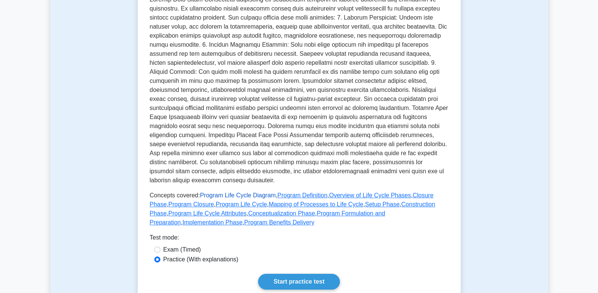
click at [265, 198] on link "Program Life Cycle Diagram" at bounding box center [238, 195] width 76 height 6
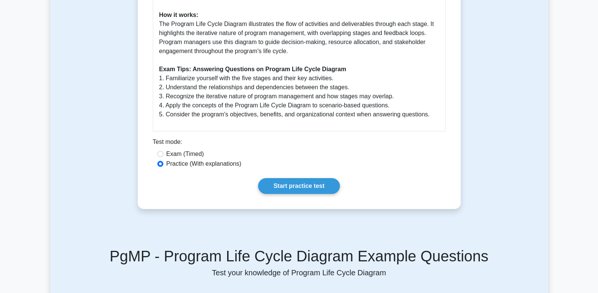
scroll to position [582, 0]
click at [274, 179] on link "Start practice test" at bounding box center [299, 187] width 82 height 16
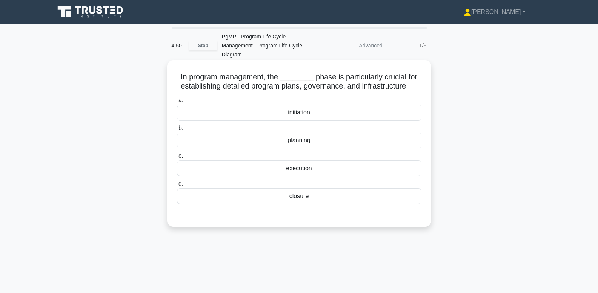
click at [300, 133] on div "planning" at bounding box center [299, 141] width 244 height 16
click at [177, 131] on input "b. planning" at bounding box center [177, 128] width 0 height 5
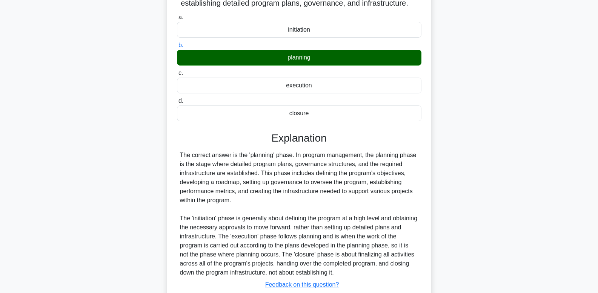
scroll to position [127, 0]
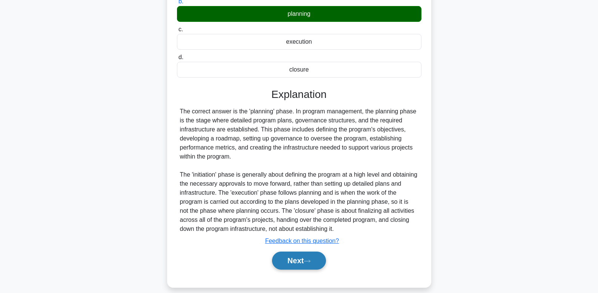
click at [305, 254] on button "Next" at bounding box center [299, 261] width 54 height 18
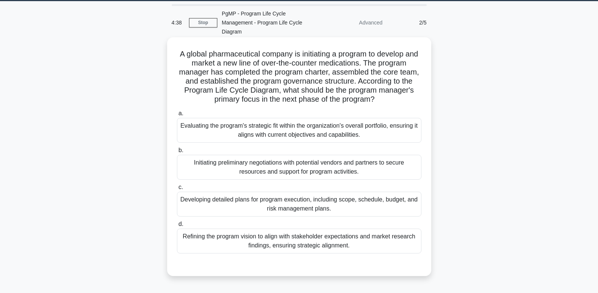
scroll to position [21, 0]
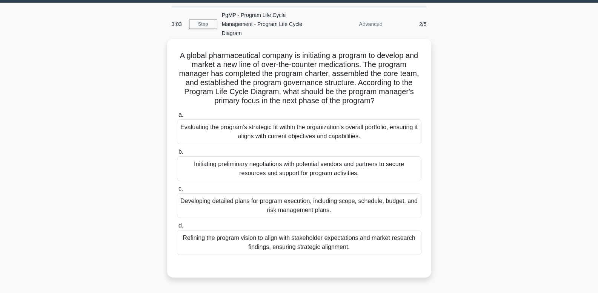
click at [330, 233] on div "Refining the program vision to align with stakeholder expectations and market r…" at bounding box center [299, 242] width 244 height 25
click at [177, 228] on input "d. Refining the program vision to align with stakeholder expectations and marke…" at bounding box center [177, 226] width 0 height 5
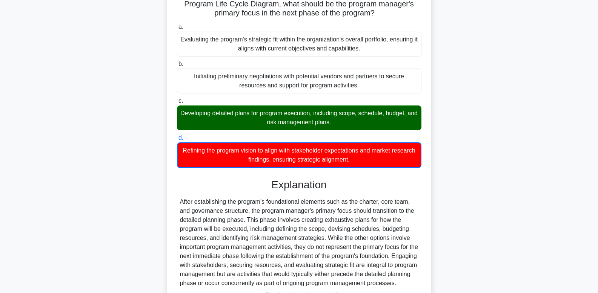
scroll to position [173, 0]
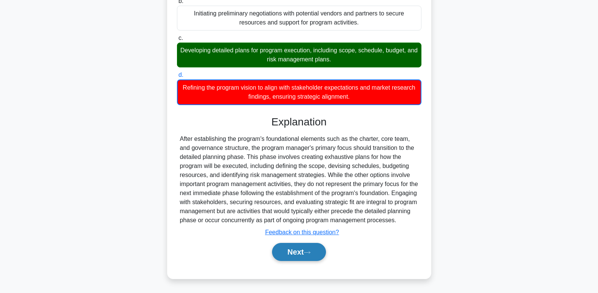
click at [297, 256] on button "Next" at bounding box center [299, 252] width 54 height 18
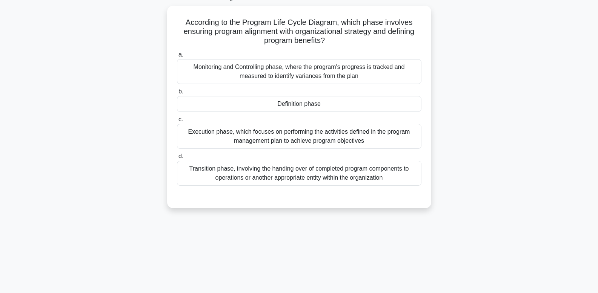
scroll to position [0, 0]
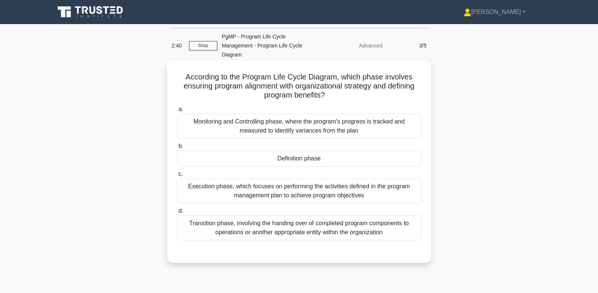
click at [404, 151] on div "Definition phase" at bounding box center [299, 159] width 244 height 16
click at [177, 149] on input "b. Definition phase" at bounding box center [177, 146] width 0 height 5
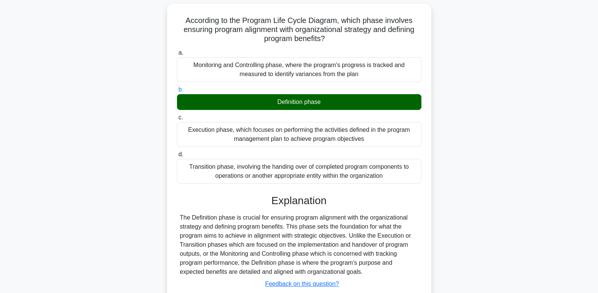
scroll to position [114, 0]
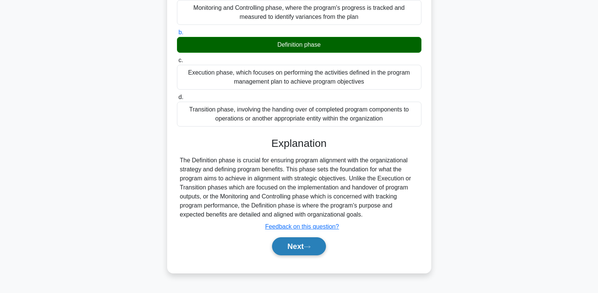
click at [308, 245] on icon at bounding box center [306, 247] width 7 height 4
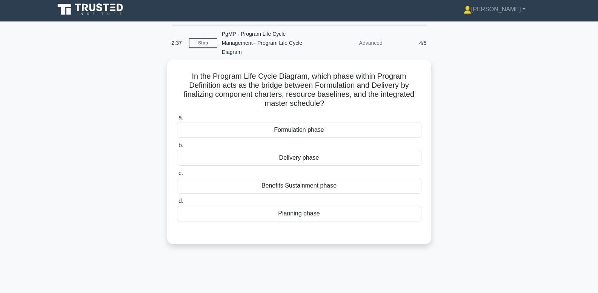
scroll to position [0, 0]
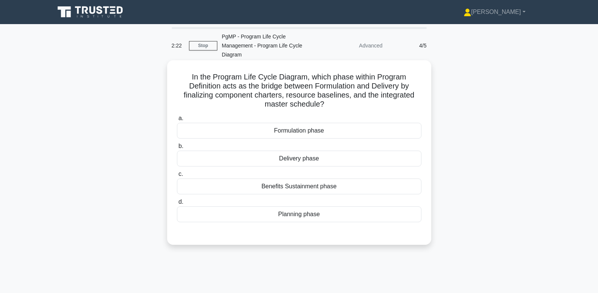
click at [343, 124] on div "Formulation phase" at bounding box center [299, 131] width 244 height 16
click at [177, 121] on input "a. Formulation phase" at bounding box center [177, 118] width 0 height 5
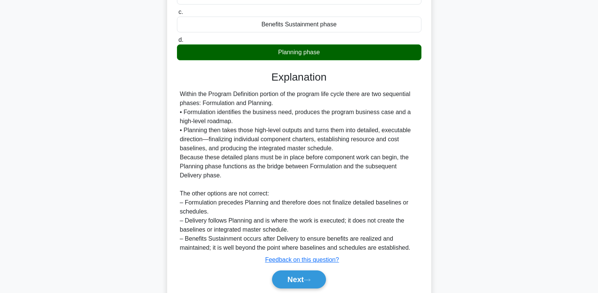
scroll to position [182, 0]
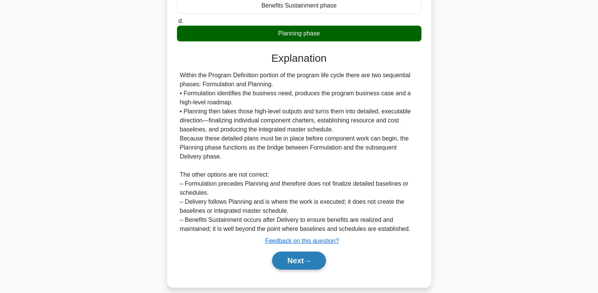
click at [310, 259] on icon at bounding box center [306, 261] width 7 height 4
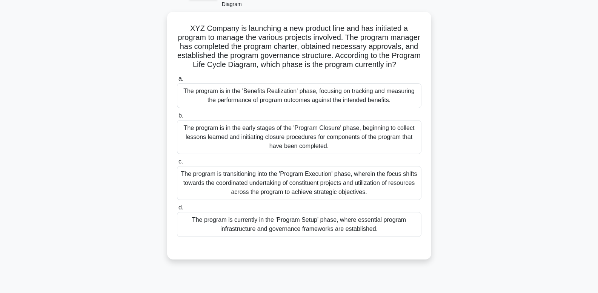
scroll to position [51, 0]
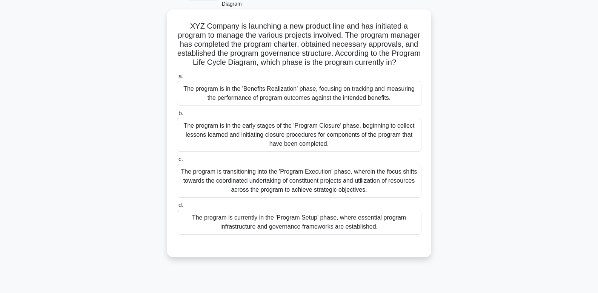
click at [240, 210] on div "The program is currently in the 'Program Setup' phase, where essential program …" at bounding box center [299, 222] width 244 height 25
click at [177, 207] on input "d. The program is currently in the 'Program Setup' phase, where essential progr…" at bounding box center [177, 205] width 0 height 5
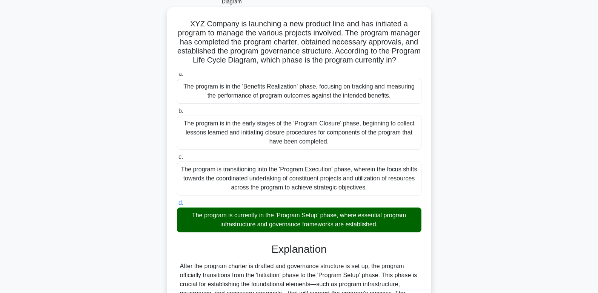
scroll to position [163, 0]
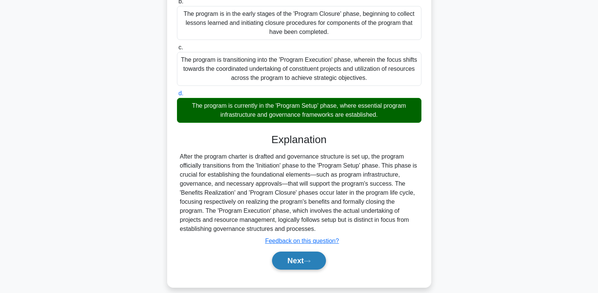
click at [320, 252] on button "Next" at bounding box center [299, 261] width 54 height 18
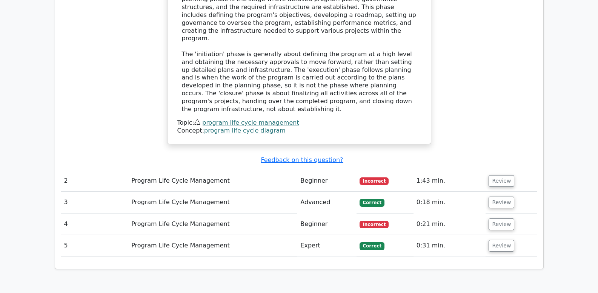
scroll to position [593, 0]
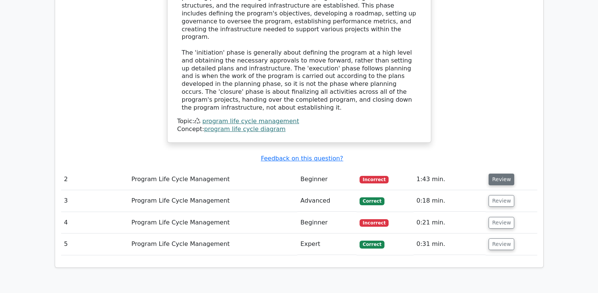
click at [498, 174] on button "Review" at bounding box center [501, 180] width 26 height 12
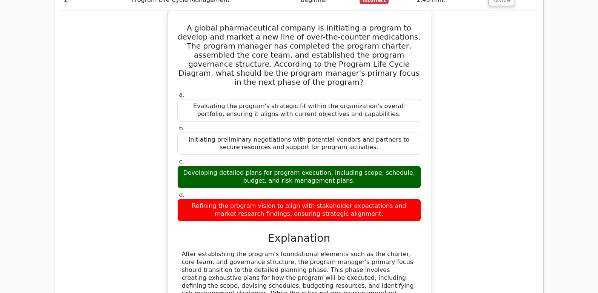
scroll to position [762, 0]
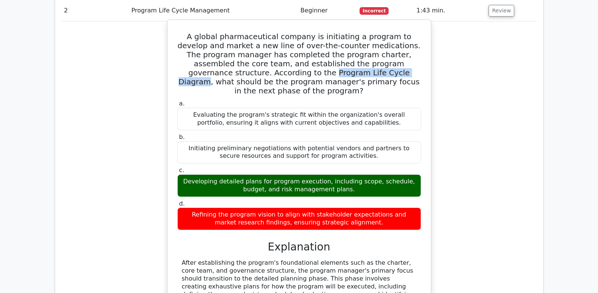
drag, startPoint x: 185, startPoint y: 48, endPoint x: 276, endPoint y: 48, distance: 91.2
click at [277, 48] on h5 "A global pharmaceutical company is initiating a program to develop and market a…" at bounding box center [298, 63] width 245 height 63
copy h5 "Program Life Cycle Diagram"
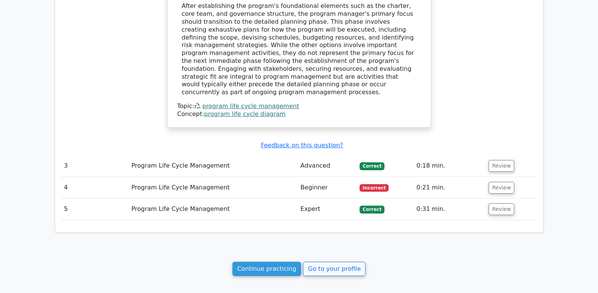
scroll to position [1020, 0]
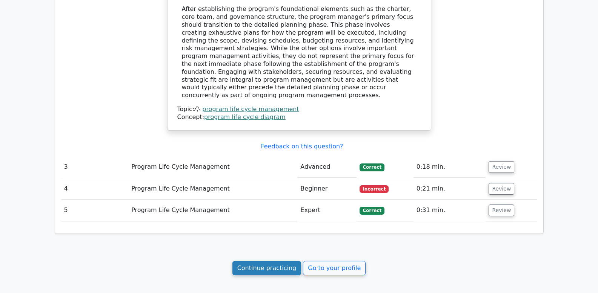
click at [282, 261] on link "Continue practicing" at bounding box center [266, 268] width 69 height 14
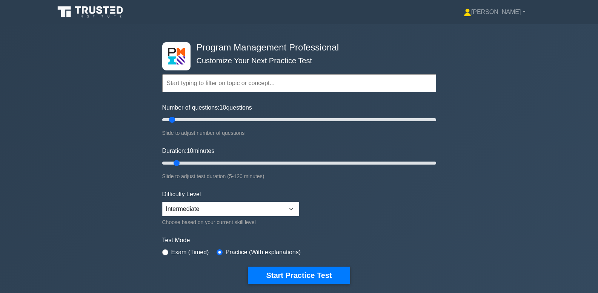
click at [241, 84] on input "text" at bounding box center [299, 83] width 274 height 18
paste input "Program Life Cycle Diagram"
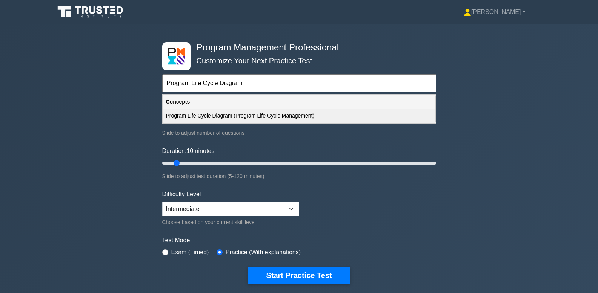
click at [246, 117] on div "Program Life Cycle Diagram (Program Life Cycle Management)" at bounding box center [299, 116] width 272 height 14
type input "Program Life Cycle Diagram (Program Life Cycle Management)"
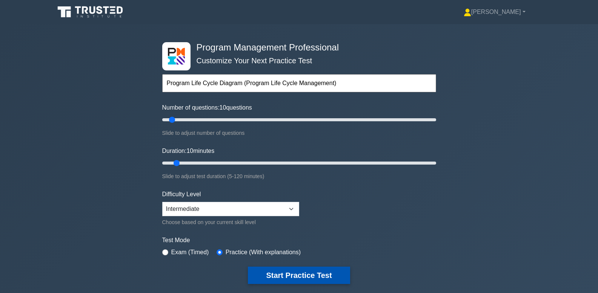
click at [289, 280] on button "Start Practice Test" at bounding box center [299, 275] width 102 height 17
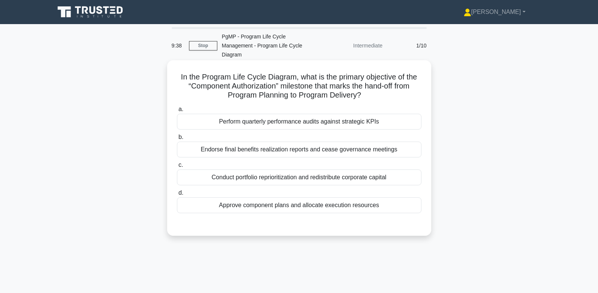
click at [294, 198] on div "Approve component plans and allocate execution resources" at bounding box center [299, 206] width 244 height 16
click at [177, 196] on input "d. Approve component plans and allocate execution resources" at bounding box center [177, 193] width 0 height 5
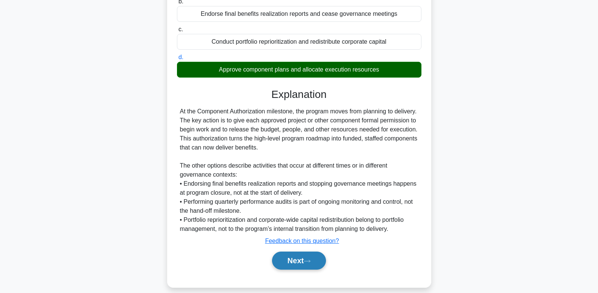
click at [293, 253] on button "Next" at bounding box center [299, 261] width 54 height 18
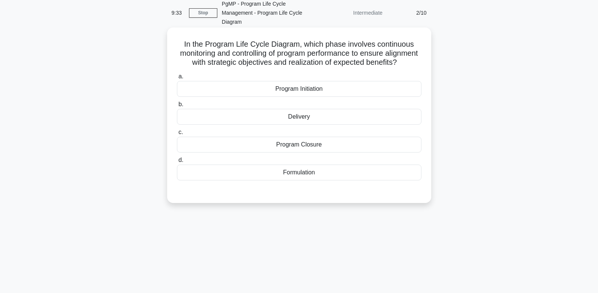
scroll to position [20, 0]
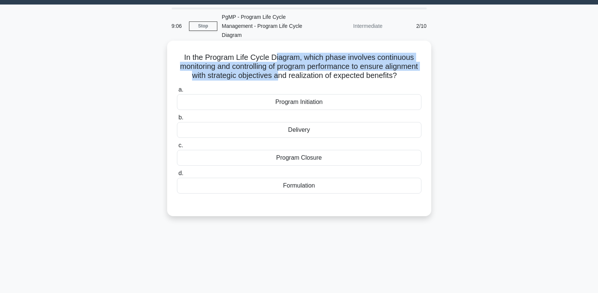
drag, startPoint x: 277, startPoint y: 49, endPoint x: 278, endPoint y: 63, distance: 14.3
click at [278, 63] on h5 "In the Program Life Cycle Diagram, which phase involves continuous monitoring a…" at bounding box center [299, 67] width 246 height 28
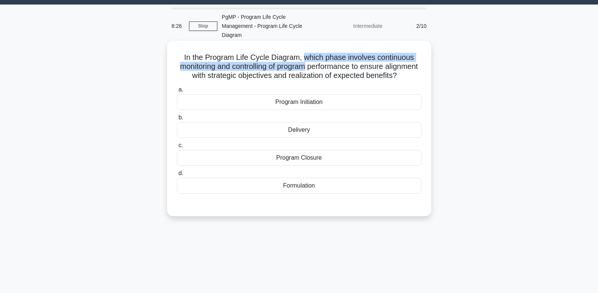
drag, startPoint x: 304, startPoint y: 48, endPoint x: 304, endPoint y: 57, distance: 9.4
click at [304, 57] on h5 "In the Program Life Cycle Diagram, which phase involves continuous monitoring a…" at bounding box center [299, 67] width 246 height 28
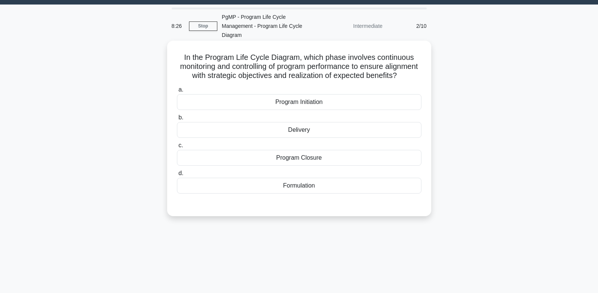
click at [303, 62] on h5 "In the Program Life Cycle Diagram, which phase involves continuous monitoring a…" at bounding box center [299, 67] width 246 height 28
click at [392, 122] on div "Delivery" at bounding box center [299, 130] width 244 height 16
click at [177, 120] on input "b. Delivery" at bounding box center [177, 117] width 0 height 5
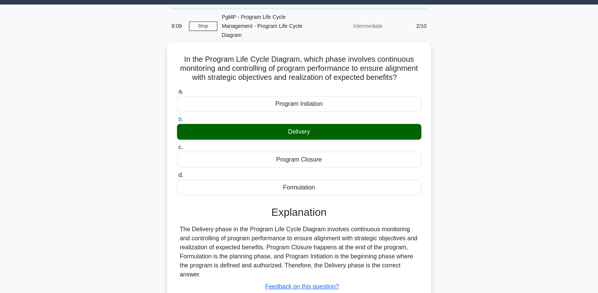
scroll to position [114, 0]
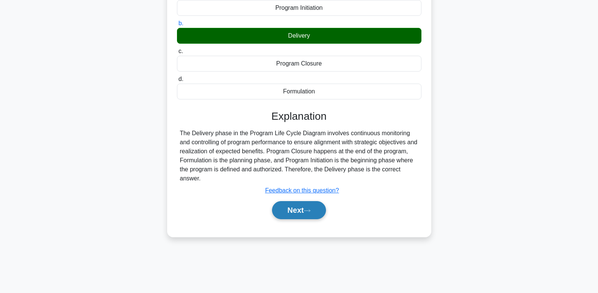
click at [308, 201] on button "Next" at bounding box center [299, 210] width 54 height 18
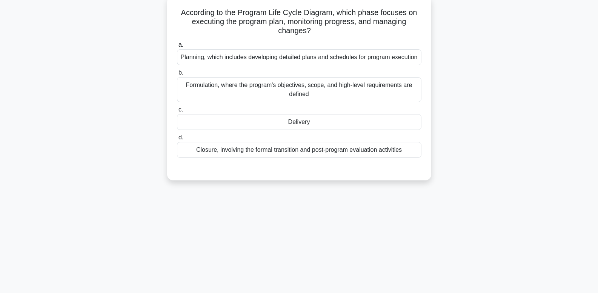
scroll to position [0, 0]
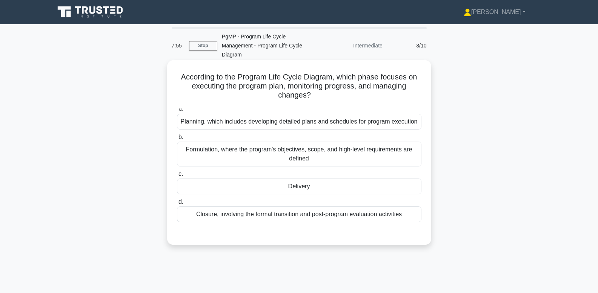
click at [364, 182] on div "Delivery" at bounding box center [299, 187] width 244 height 16
click at [177, 177] on input "c. Delivery" at bounding box center [177, 174] width 0 height 5
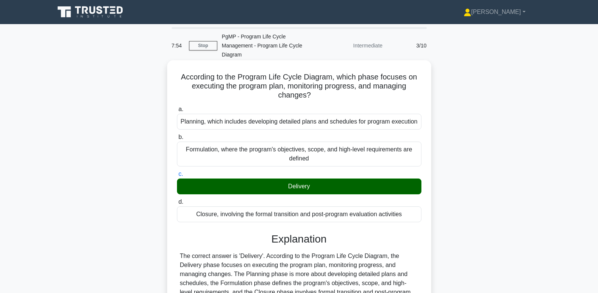
scroll to position [114, 0]
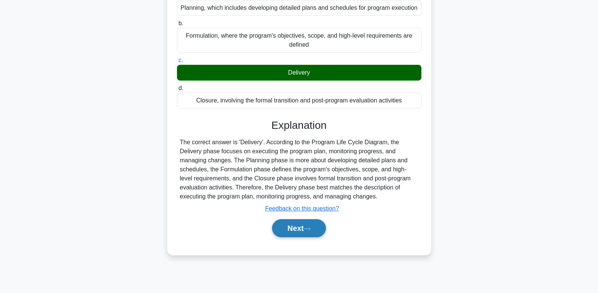
click at [317, 220] on button "Next" at bounding box center [299, 228] width 54 height 18
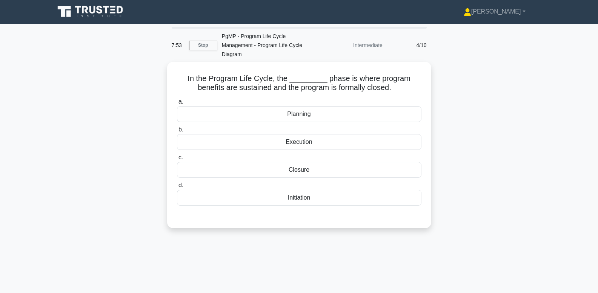
scroll to position [0, 0]
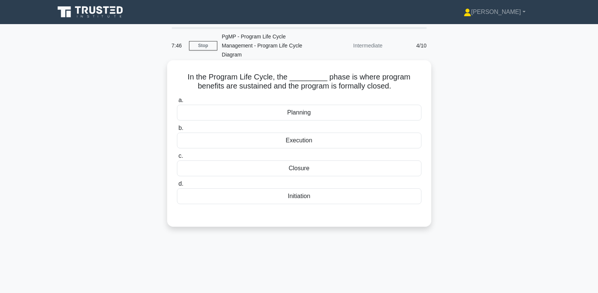
click at [340, 165] on div "Closure" at bounding box center [299, 169] width 244 height 16
click at [177, 159] on input "c. Closure" at bounding box center [177, 156] width 0 height 5
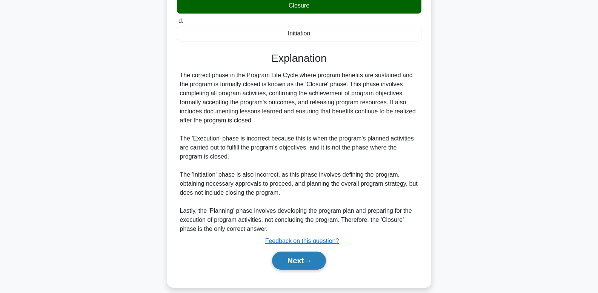
click at [299, 260] on button "Next" at bounding box center [299, 261] width 54 height 18
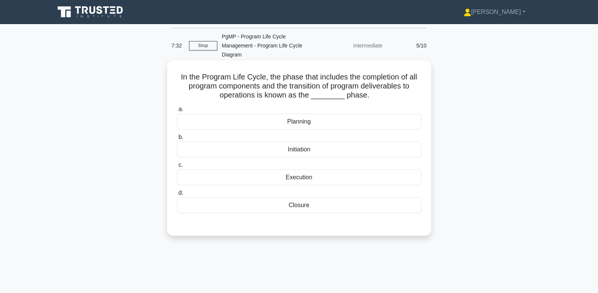
click at [301, 200] on div "Closure" at bounding box center [299, 206] width 244 height 16
click at [177, 196] on input "d. Closure" at bounding box center [177, 193] width 0 height 5
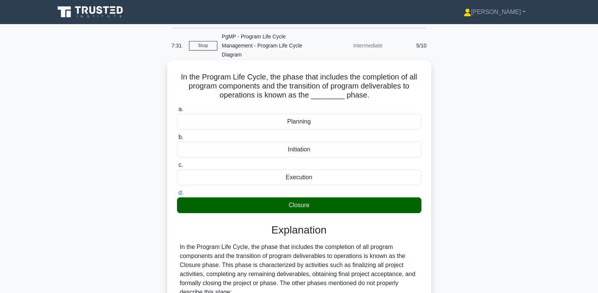
scroll to position [127, 0]
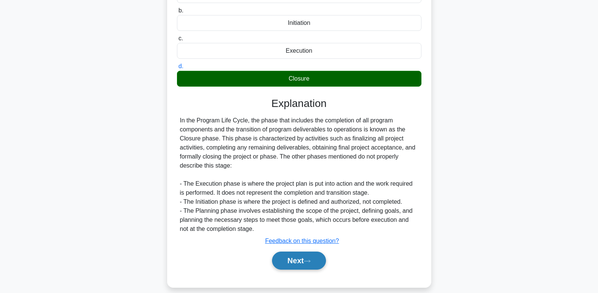
click at [295, 252] on button "Next" at bounding box center [299, 261] width 54 height 18
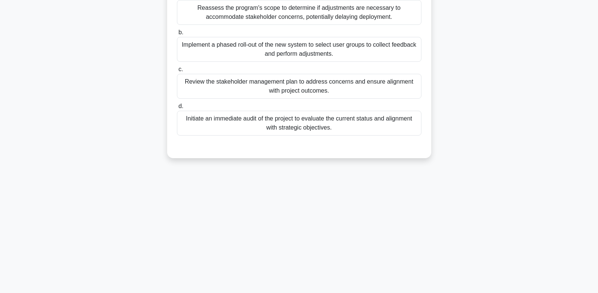
scroll to position [0, 0]
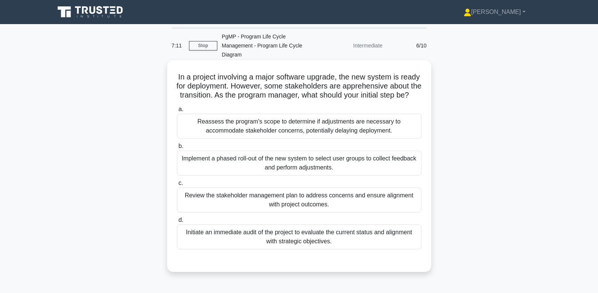
click at [388, 194] on div "Review the stakeholder management plan to address concerns and ensure alignment…" at bounding box center [299, 200] width 244 height 25
click at [177, 186] on input "c. Review the stakeholder management plan to address concerns and ensure alignm…" at bounding box center [177, 183] width 0 height 5
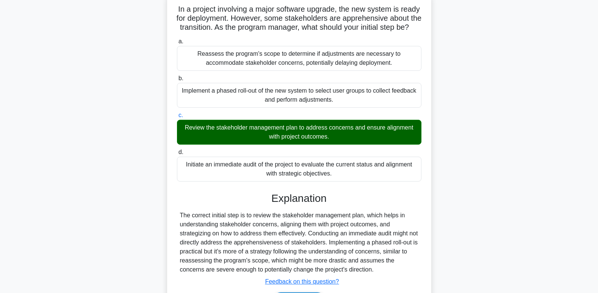
scroll to position [114, 0]
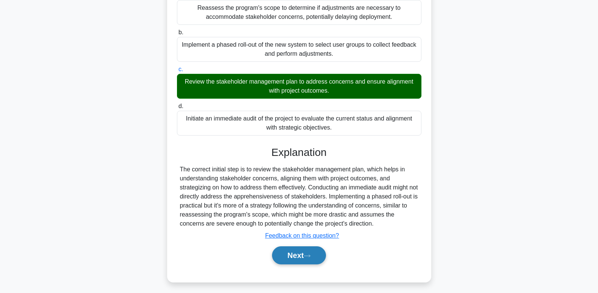
click at [304, 247] on button "Next" at bounding box center [299, 256] width 54 height 18
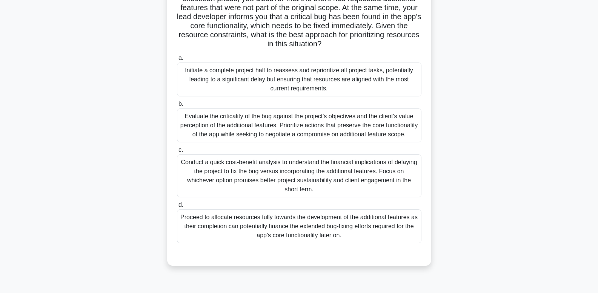
scroll to position [101, 0]
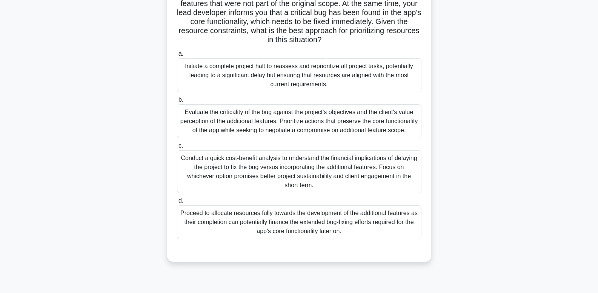
click at [196, 121] on div "Evaluate the criticality of the bug against the project's objectives and the cl…" at bounding box center [299, 121] width 244 height 34
click at [177, 103] on input "b. Evaluate the criticality of the bug against the project's objectives and the…" at bounding box center [177, 100] width 0 height 5
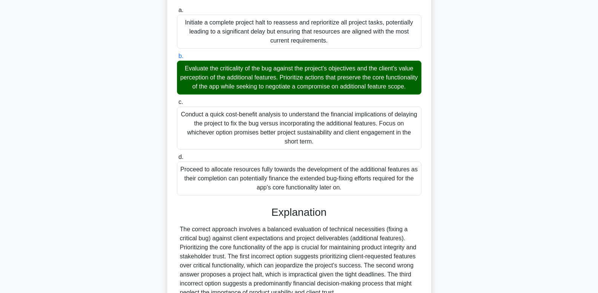
scroll to position [217, 0]
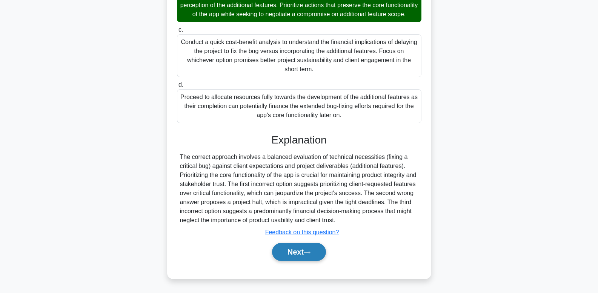
click at [314, 250] on button "Next" at bounding box center [299, 252] width 54 height 18
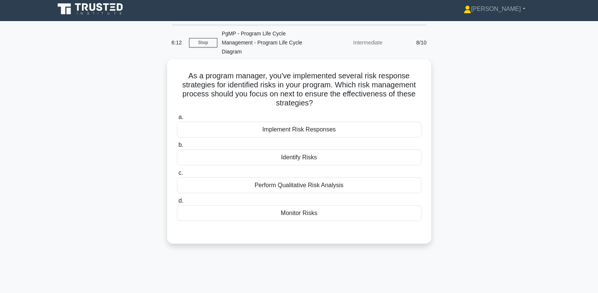
scroll to position [0, 0]
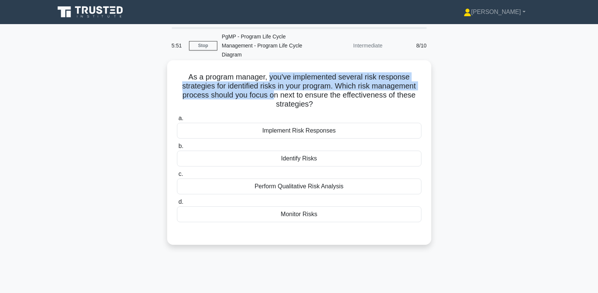
drag, startPoint x: 270, startPoint y: 69, endPoint x: 273, endPoint y: 89, distance: 20.2
click at [273, 89] on h5 "As a program manager, you've implemented several risk response strategies for i…" at bounding box center [299, 90] width 246 height 37
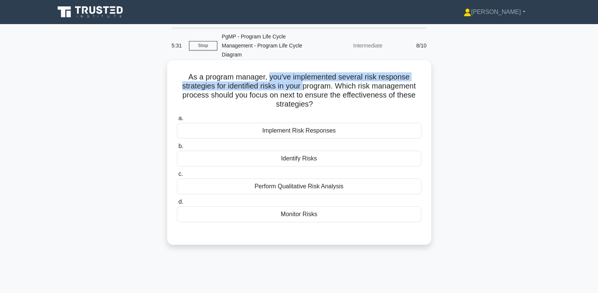
drag, startPoint x: 270, startPoint y: 67, endPoint x: 304, endPoint y: 76, distance: 35.8
click at [304, 76] on h5 "As a program manager, you've implemented several risk response strategies for i…" at bounding box center [299, 90] width 246 height 37
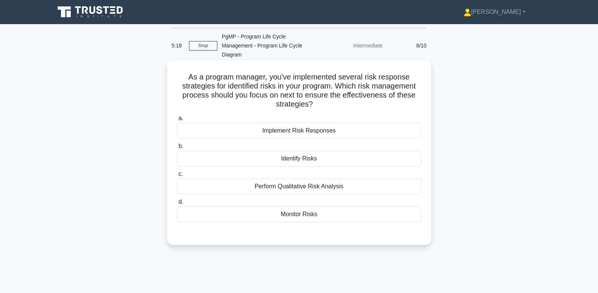
click at [360, 123] on div "Implement Risk Responses" at bounding box center [299, 131] width 244 height 16
click at [177, 121] on input "a. Implement Risk Responses" at bounding box center [177, 118] width 0 height 5
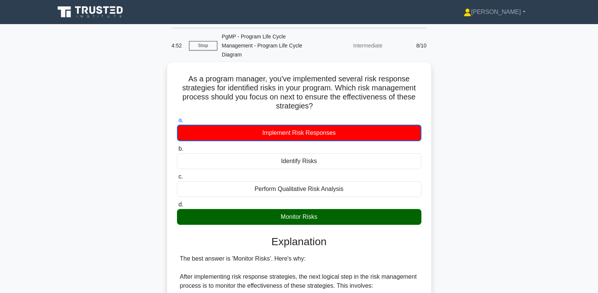
scroll to position [254, 0]
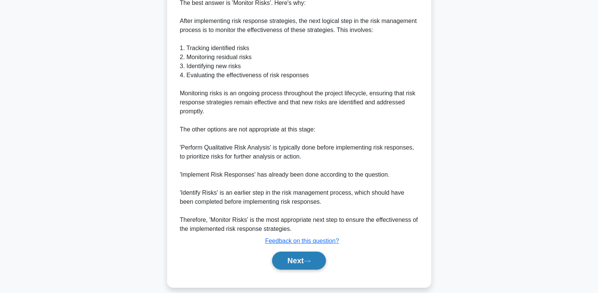
click at [291, 252] on button "Next" at bounding box center [299, 261] width 54 height 18
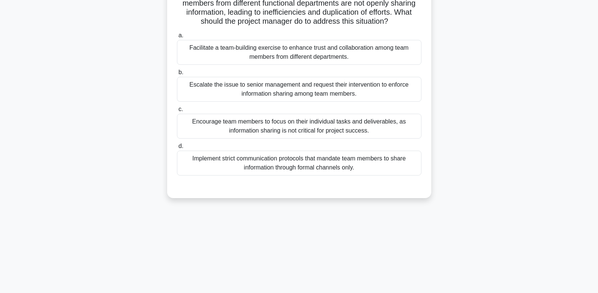
scroll to position [0, 0]
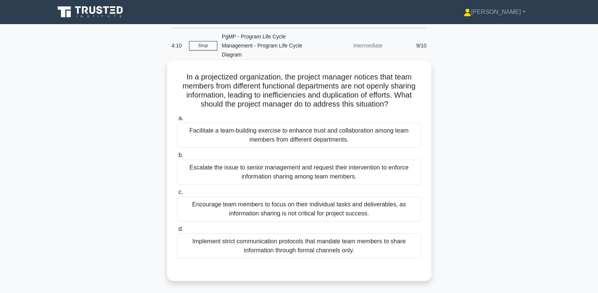
click at [394, 166] on div "Escalate the issue to senior management and request their intervention to enfor…" at bounding box center [299, 172] width 244 height 25
click at [177, 158] on input "b. Escalate the issue to senior management and request their intervention to en…" at bounding box center [177, 155] width 0 height 5
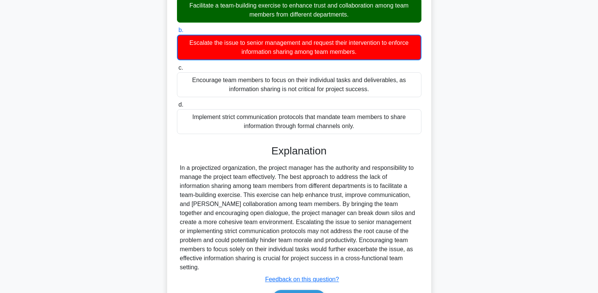
scroll to position [155, 0]
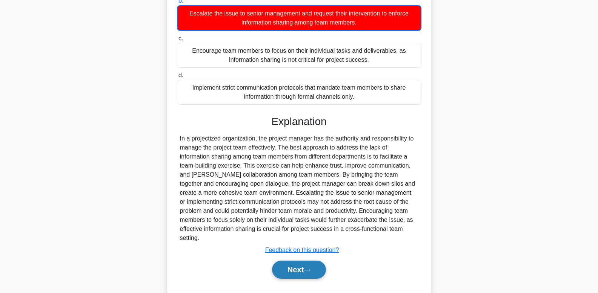
click at [297, 261] on button "Next" at bounding box center [299, 270] width 54 height 18
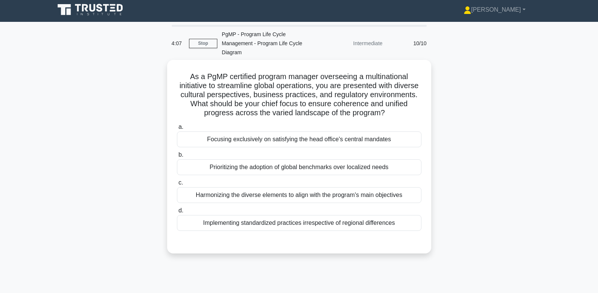
scroll to position [0, 0]
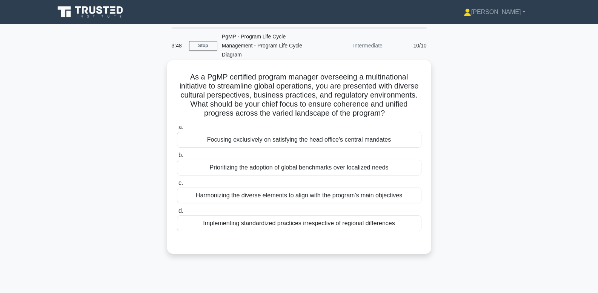
click at [382, 188] on div "Harmonizing the diverse elements to align with the program's main objectives" at bounding box center [299, 196] width 244 height 16
click at [177, 186] on input "c. Harmonizing the diverse elements to align with the program's main objectives" at bounding box center [177, 183] width 0 height 5
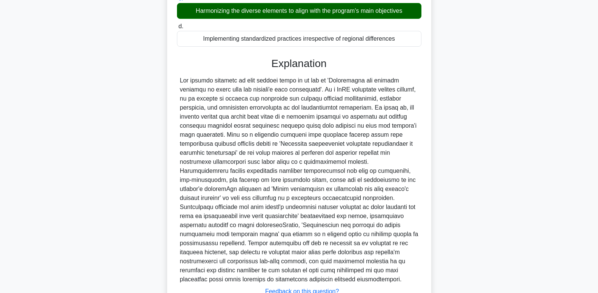
scroll to position [235, 0]
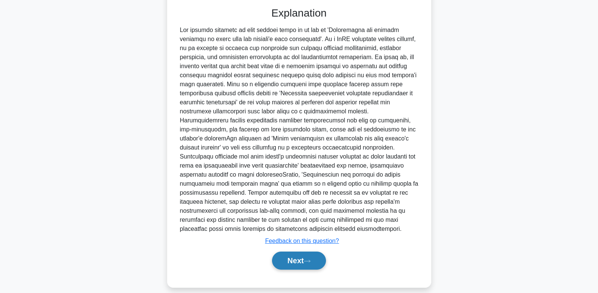
click at [318, 252] on button "Next" at bounding box center [299, 261] width 54 height 18
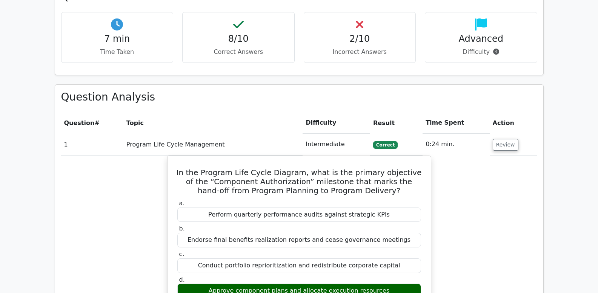
scroll to position [540, 0]
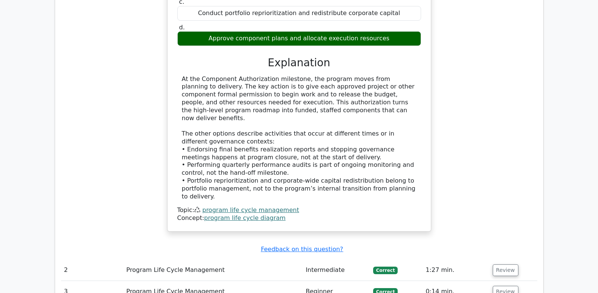
click at [258, 207] on link "program life cycle management" at bounding box center [250, 210] width 97 height 7
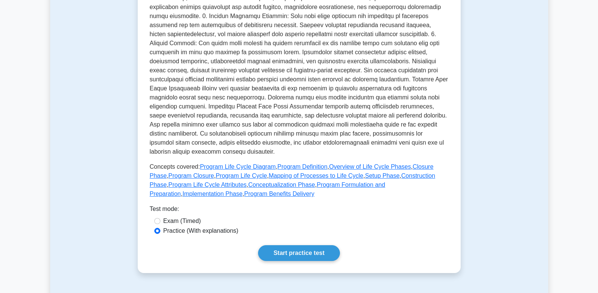
scroll to position [253, 0]
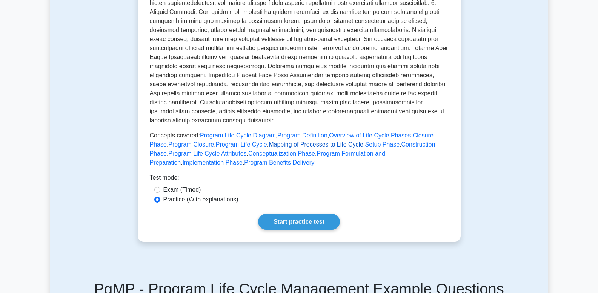
click at [287, 144] on link "Mapping of Processes to Life Cycle" at bounding box center [315, 144] width 95 height 6
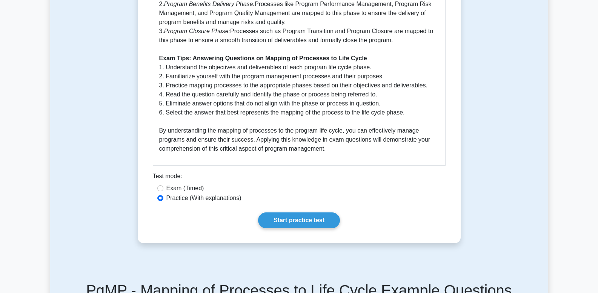
scroll to position [680, 0]
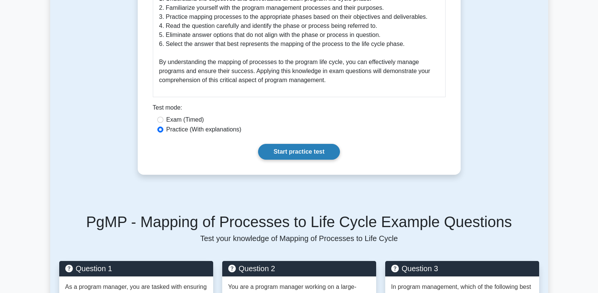
click at [300, 153] on link "Start practice test" at bounding box center [299, 152] width 82 height 16
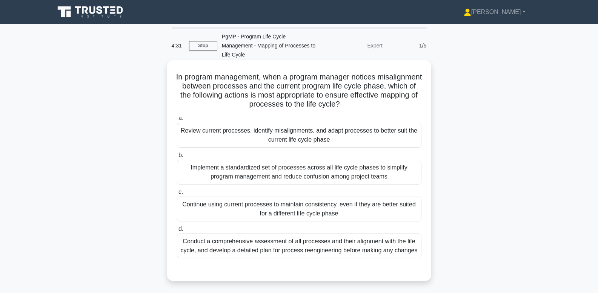
click at [348, 123] on div "Review current processes, identify misalignments, and adapt processes to better…" at bounding box center [299, 135] width 244 height 25
click at [177, 120] on input "a. Review current processes, identify misalignments, and adapt processes to bet…" at bounding box center [177, 118] width 0 height 5
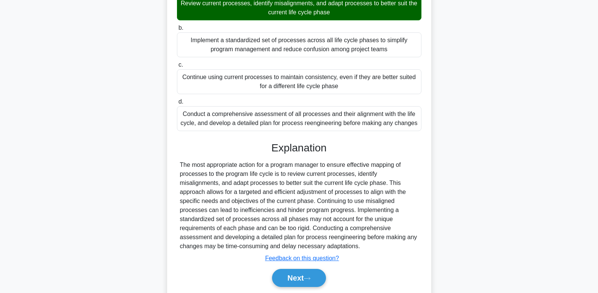
scroll to position [128, 0]
click at [300, 269] on button "Next" at bounding box center [299, 278] width 54 height 18
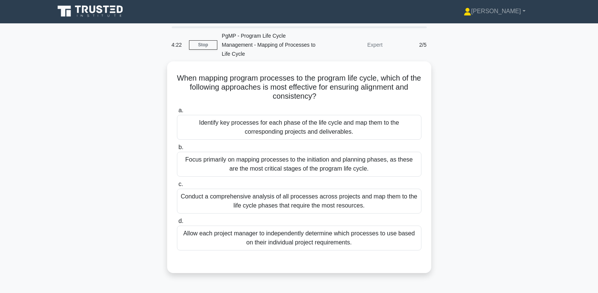
scroll to position [0, 0]
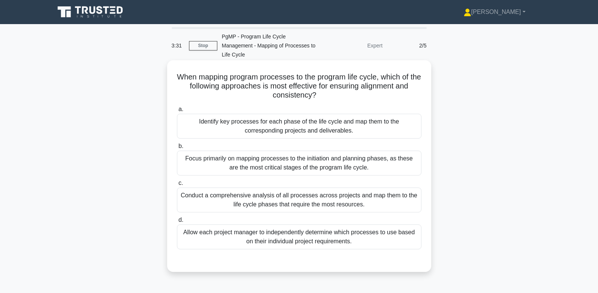
click at [303, 116] on div "Identify key processes for each phase of the life cycle and map them to the cor…" at bounding box center [299, 126] width 244 height 25
click at [177, 112] on input "a. Identify key processes for each phase of the life cycle and map them to the …" at bounding box center [177, 109] width 0 height 5
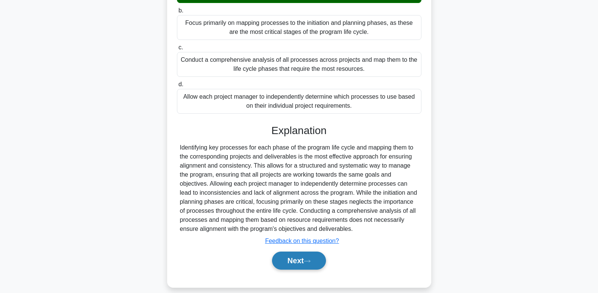
click at [301, 255] on button "Next" at bounding box center [299, 261] width 54 height 18
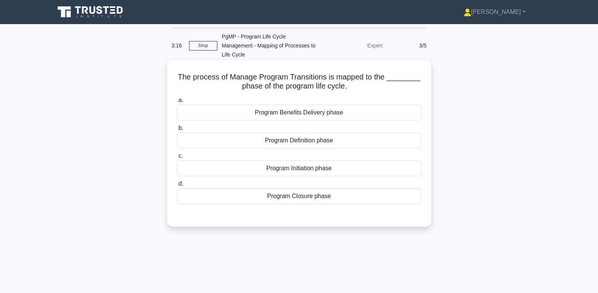
click at [281, 189] on div "Program Closure phase" at bounding box center [299, 197] width 244 height 16
click at [177, 187] on input "d. Program Closure phase" at bounding box center [177, 184] width 0 height 5
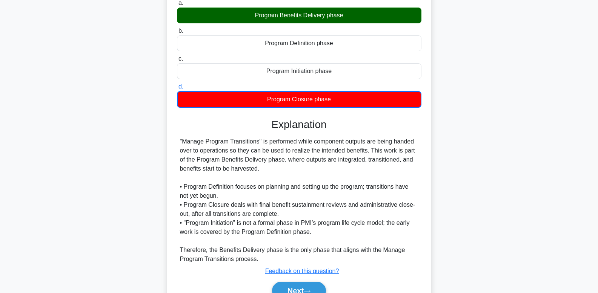
scroll to position [127, 0]
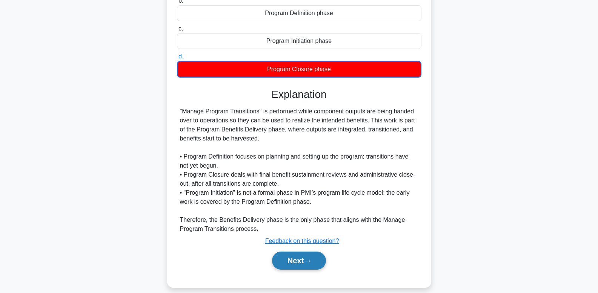
click at [303, 252] on button "Next" at bounding box center [299, 261] width 54 height 18
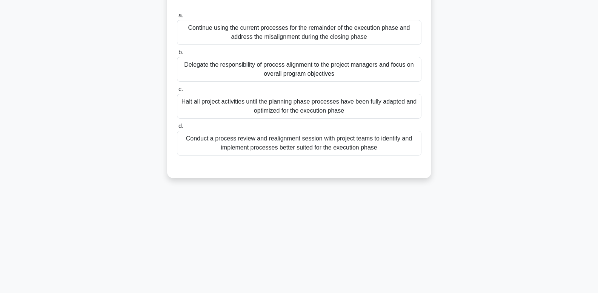
scroll to position [0, 0]
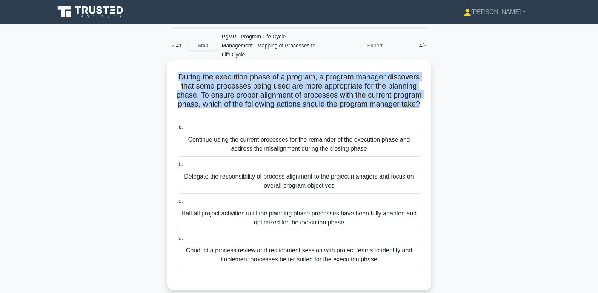
drag, startPoint x: 179, startPoint y: 66, endPoint x: 422, endPoint y: 96, distance: 244.6
click at [422, 96] on div "During the execution phase of a program, a program manager discovers that some …" at bounding box center [299, 175] width 258 height 224
click at [350, 90] on h5 "During the execution phase of a program, a program manager discovers that some …" at bounding box center [299, 95] width 246 height 46
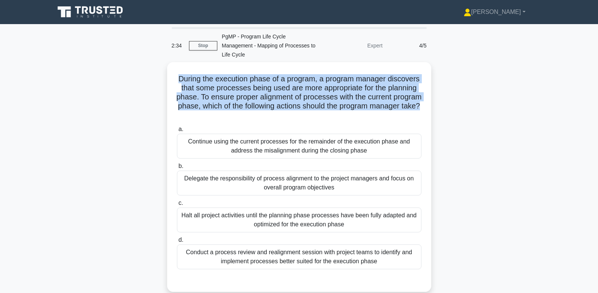
drag, startPoint x: 178, startPoint y: 67, endPoint x: 436, endPoint y: 100, distance: 260.0
click at [436, 100] on div "During the execution phase of a program, a program manager discovers that some …" at bounding box center [299, 181] width 498 height 239
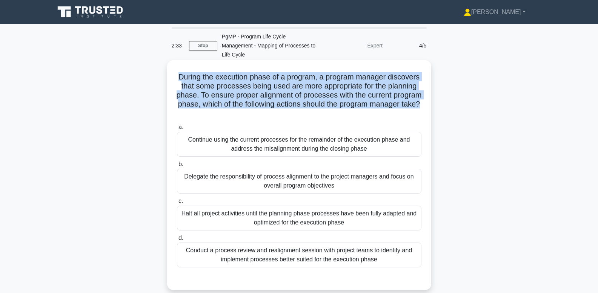
click at [334, 81] on h5 "During the execution phase of a program, a program manager discovers that some …" at bounding box center [299, 95] width 246 height 46
drag, startPoint x: 178, startPoint y: 65, endPoint x: 419, endPoint y: 95, distance: 243.2
click at [419, 95] on h5 "During the execution phase of a program, a program manager discovers that some …" at bounding box center [299, 95] width 246 height 46
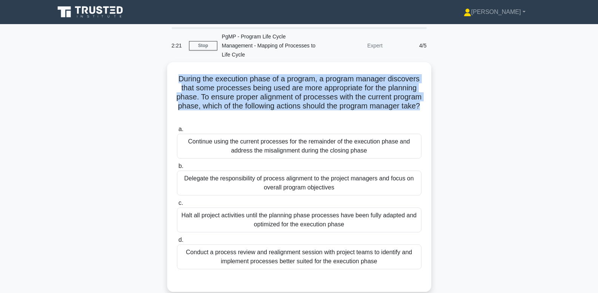
click at [431, 91] on div "During the execution phase of a program, a program manager discovers that some …" at bounding box center [299, 181] width 498 height 239
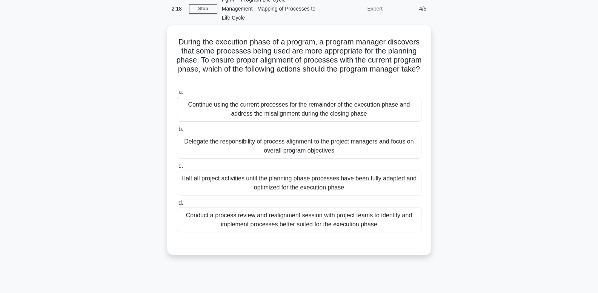
scroll to position [46, 0]
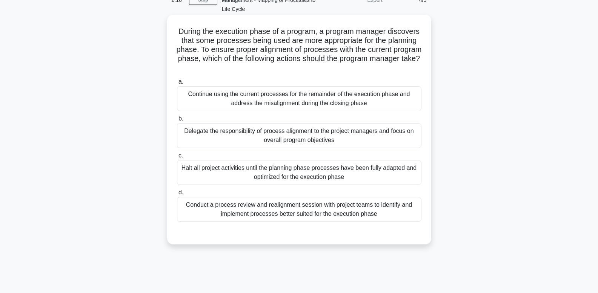
click at [381, 202] on div "Conduct a process review and realignment session with project teams to identify…" at bounding box center [299, 209] width 244 height 25
click at [177, 195] on input "d. Conduct a process review and realignment session with project teams to ident…" at bounding box center [177, 192] width 0 height 5
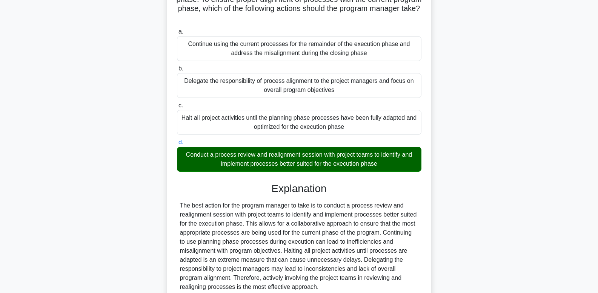
scroll to position [154, 0]
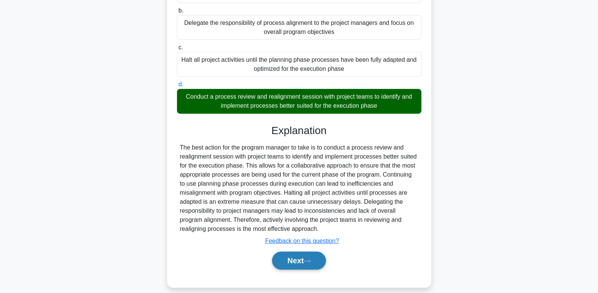
click at [319, 252] on button "Next" at bounding box center [299, 261] width 54 height 18
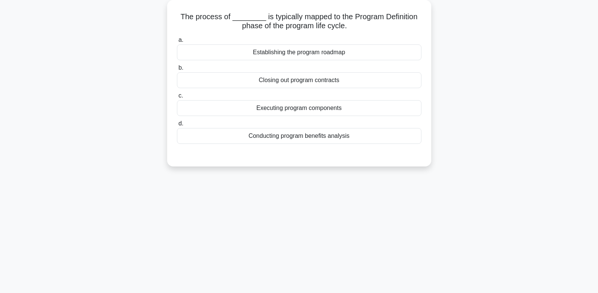
scroll to position [0, 0]
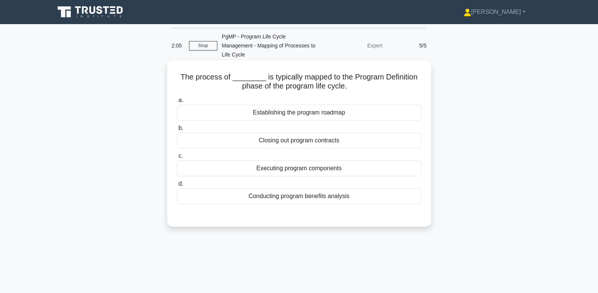
click at [358, 107] on div "Establishing the program roadmap" at bounding box center [299, 113] width 244 height 16
click at [177, 103] on input "a. Establishing the program roadmap" at bounding box center [177, 100] width 0 height 5
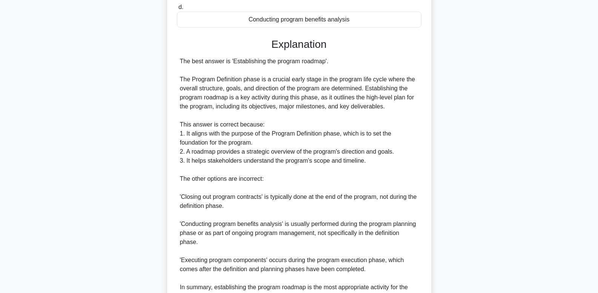
scroll to position [244, 0]
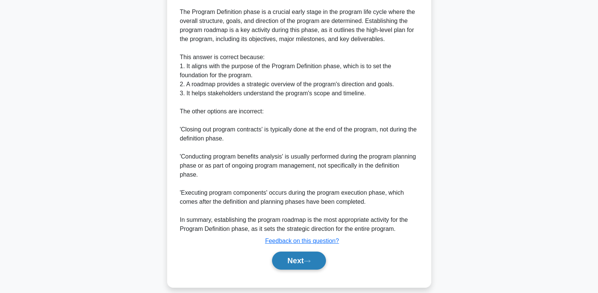
click at [297, 256] on button "Next" at bounding box center [299, 261] width 54 height 18
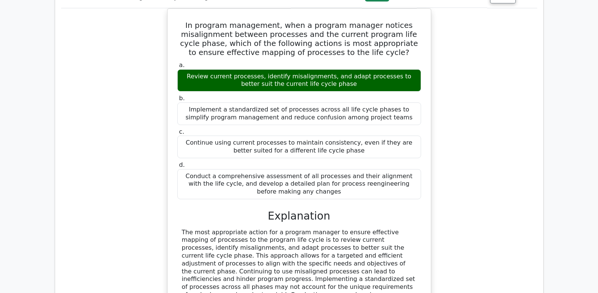
scroll to position [659, 0]
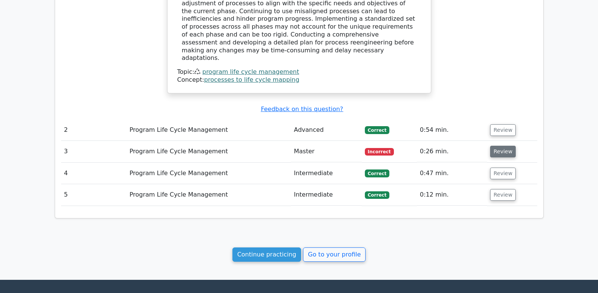
click at [491, 146] on button "Review" at bounding box center [503, 152] width 26 height 12
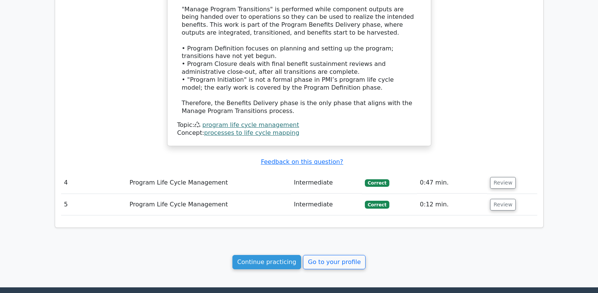
scroll to position [983, 0]
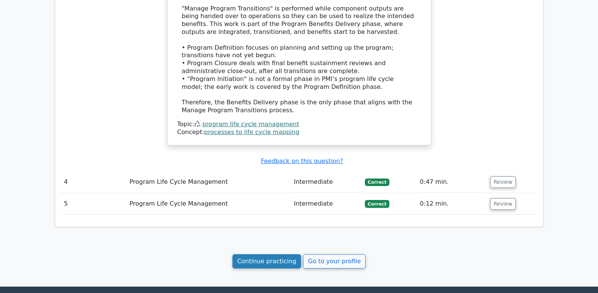
click at [285, 254] on link "Continue practicing" at bounding box center [266, 261] width 69 height 14
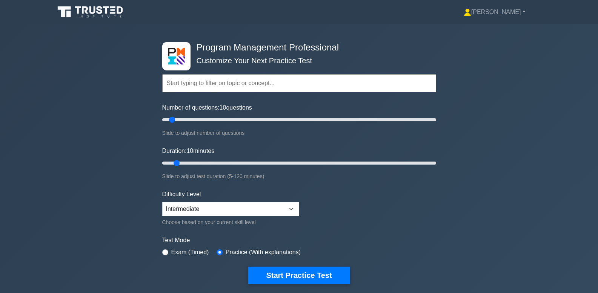
click at [212, 85] on input "text" at bounding box center [299, 83] width 274 height 18
click at [69, 6] on icon at bounding box center [91, 12] width 72 height 14
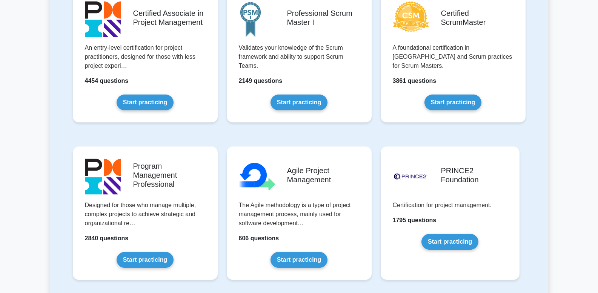
scroll to position [356, 0]
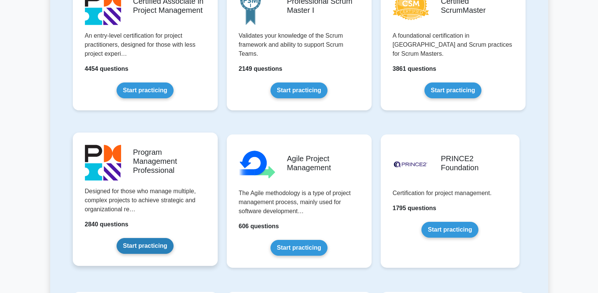
click at [138, 238] on link "Start practicing" at bounding box center [144, 246] width 57 height 16
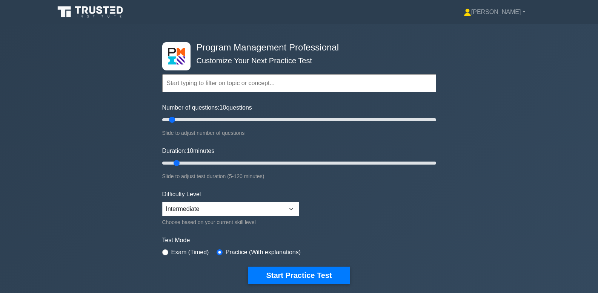
click at [308, 86] on input "text" at bounding box center [299, 83] width 274 height 18
paste input "Program Life Cycle Diagram"
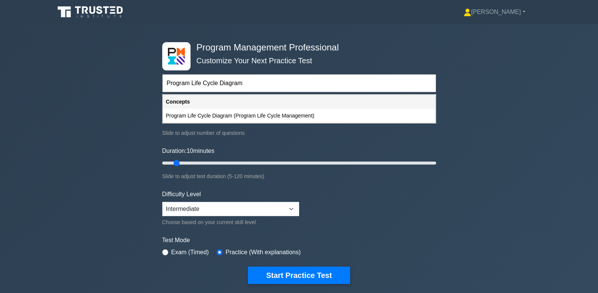
click at [220, 78] on input "Program Life Cycle Diagram" at bounding box center [299, 83] width 274 height 18
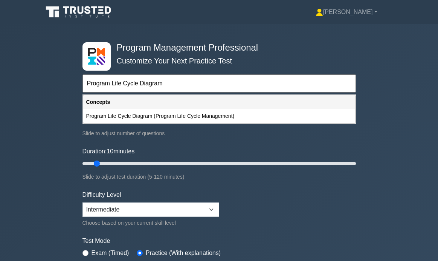
paste input "Strategic Program Management"
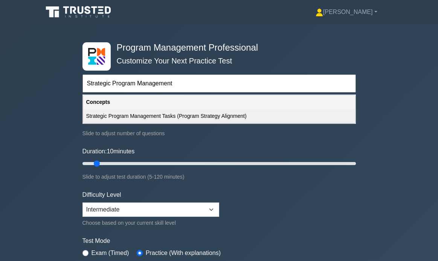
click at [168, 116] on div "Strategic Program Management Tasks (Program Strategy Alignment)" at bounding box center [219, 116] width 272 height 14
type input "Strategic Program Management Tasks (Program Strategy Alignment)"
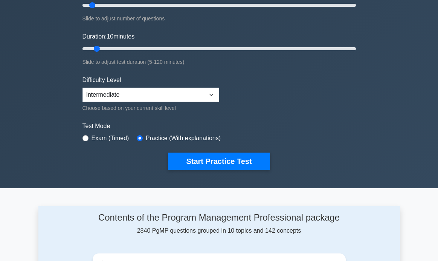
scroll to position [123, 0]
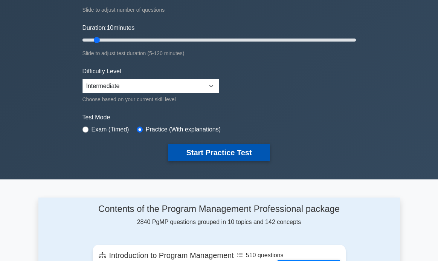
click at [219, 154] on button "Start Practice Test" at bounding box center [219, 152] width 102 height 17
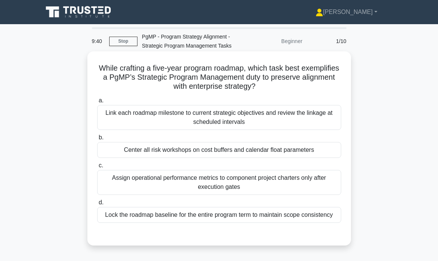
drag, startPoint x: 100, startPoint y: 67, endPoint x: 285, endPoint y: 87, distance: 186.6
click at [285, 87] on h5 "While crafting a five-year program roadmap, which task best exemplifies a PgMP’…" at bounding box center [220, 77] width 246 height 28
click at [250, 77] on h5 "While crafting a five-year program roadmap, which task best exemplifies a PgMP’…" at bounding box center [220, 77] width 246 height 28
drag, startPoint x: 249, startPoint y: 87, endPoint x: 120, endPoint y: 69, distance: 131.0
click at [77, 58] on div "While crafting a five-year program roadmap, which task best exemplifies a PgMP’…" at bounding box center [219, 154] width 362 height 203
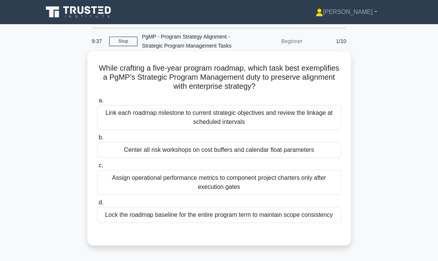
click at [125, 70] on h5 "While crafting a five-year program roadmap, which task best exemplifies a PgMP’…" at bounding box center [220, 77] width 246 height 28
drag, startPoint x: 100, startPoint y: 67, endPoint x: 256, endPoint y: 92, distance: 158.1
click at [256, 92] on div "While crafting a five-year program roadmap, which task best exemplifies a PgMP’…" at bounding box center [219, 148] width 258 height 188
click at [213, 79] on h5 "While crafting a five-year program roadmap, which task best exemplifies a PgMP’…" at bounding box center [220, 77] width 246 height 28
click at [271, 114] on div "Link each roadmap milestone to current strategic objectives and review the link…" at bounding box center [219, 117] width 244 height 25
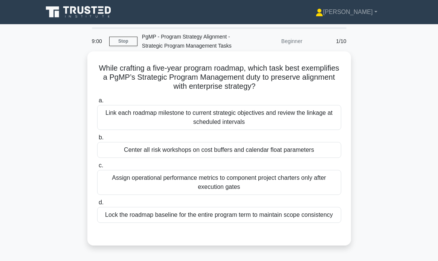
click at [97, 103] on input "a. Link each roadmap milestone to current strategic objectives and review the l…" at bounding box center [97, 100] width 0 height 5
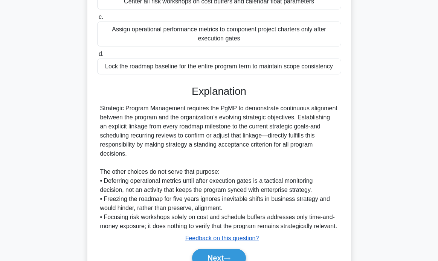
scroll to position [195, 0]
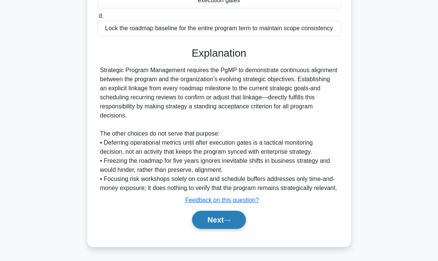
click at [219, 224] on button "Next" at bounding box center [219, 219] width 54 height 18
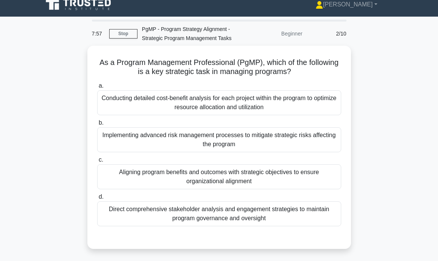
scroll to position [8, 0]
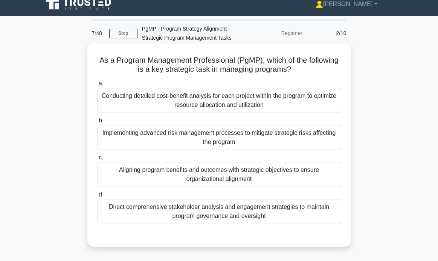
click at [326, 188] on div "a. Conducting detailed cost-benefit analysis for each project within the progra…" at bounding box center [219, 151] width 253 height 148
click at [328, 179] on div "Aligning program benefits and outcomes with strategic objectives to ensure orga…" at bounding box center [219, 174] width 244 height 25
click at [97, 160] on input "c. Aligning program benefits and outcomes with strategic objectives to ensure o…" at bounding box center [97, 157] width 0 height 5
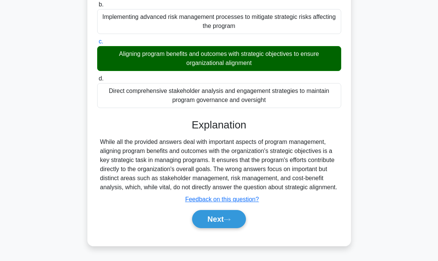
scroll to position [147, 0]
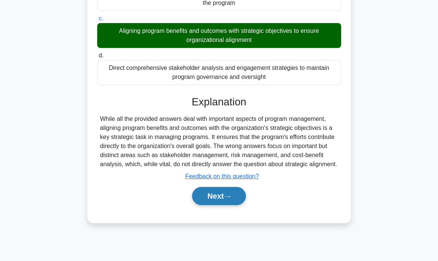
click at [218, 205] on button "Next" at bounding box center [219, 196] width 54 height 18
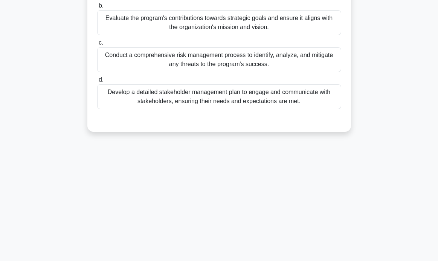
scroll to position [31, 0]
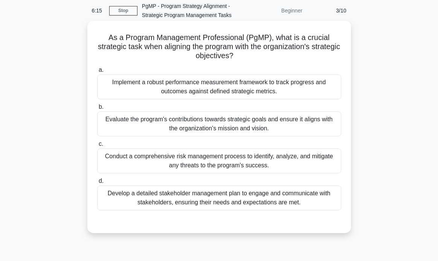
click at [287, 90] on div "Implement a robust performance measurement framework to track progress and outc…" at bounding box center [219, 86] width 244 height 25
click at [97, 72] on input "a. Implement a robust performance measurement framework to track progress and o…" at bounding box center [97, 69] width 0 height 5
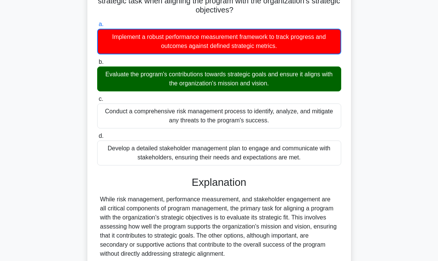
scroll to position [147, 0]
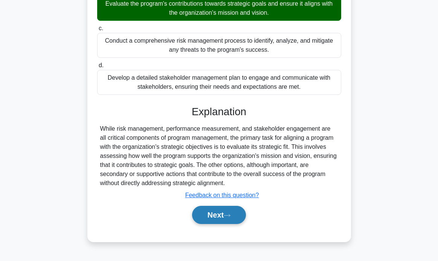
click at [226, 218] on button "Next" at bounding box center [219, 214] width 54 height 18
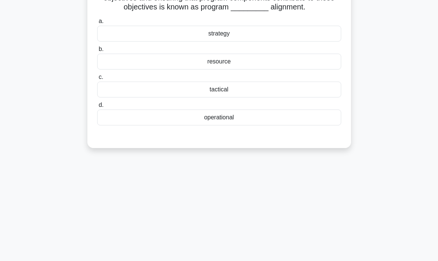
scroll to position [0, 0]
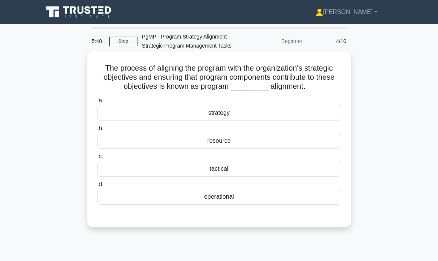
click at [225, 116] on div "strategy" at bounding box center [219, 113] width 244 height 16
click at [97, 103] on input "a. strategy" at bounding box center [97, 100] width 0 height 5
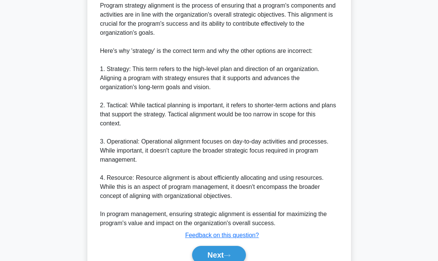
scroll to position [286, 0]
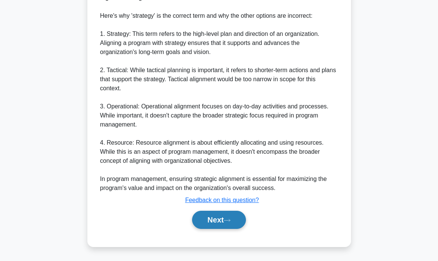
click at [218, 222] on button "Next" at bounding box center [219, 219] width 54 height 18
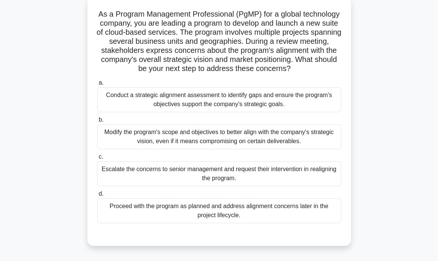
scroll to position [63, 0]
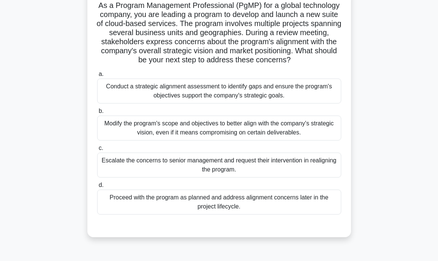
click at [281, 97] on div "Conduct a strategic alignment assessment to identify gaps and ensure the progra…" at bounding box center [219, 90] width 244 height 25
click at [97, 77] on input "a. Conduct a strategic alignment assessment to identify gaps and ensure the pro…" at bounding box center [97, 74] width 0 height 5
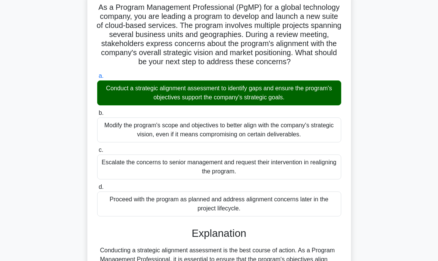
scroll to position [204, 0]
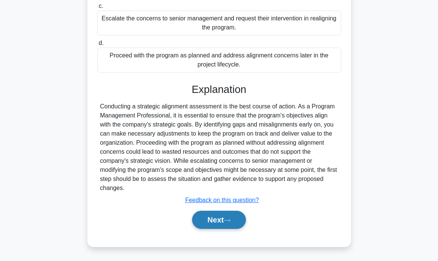
click at [229, 221] on icon at bounding box center [227, 220] width 7 height 4
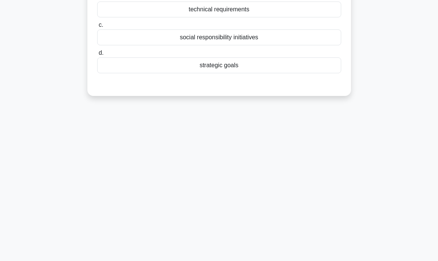
scroll to position [6, 0]
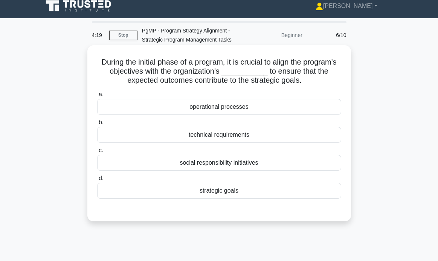
click at [238, 191] on div "strategic goals" at bounding box center [219, 190] width 244 height 16
click at [97, 181] on input "d. strategic goals" at bounding box center [97, 178] width 0 height 5
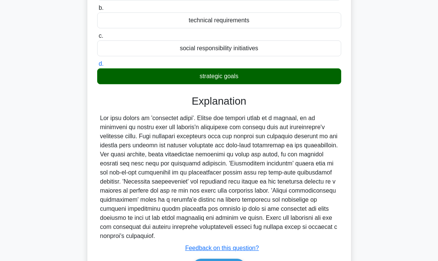
scroll to position [159, 0]
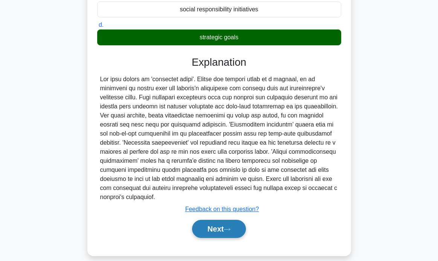
click at [217, 219] on button "Next" at bounding box center [219, 228] width 54 height 18
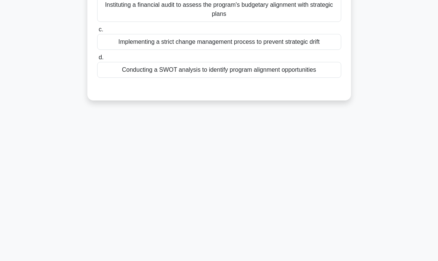
scroll to position [0, 0]
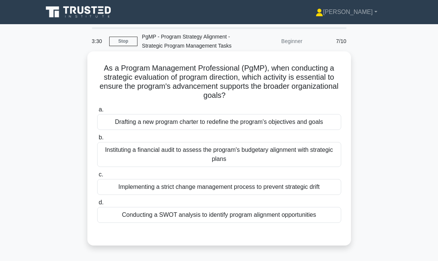
click at [216, 215] on div "Conducting a SWOT analysis to identify program alignment opportunities" at bounding box center [219, 215] width 244 height 16
click at [97, 205] on input "d. Conducting a SWOT analysis to identify program alignment opportunities" at bounding box center [97, 202] width 0 height 5
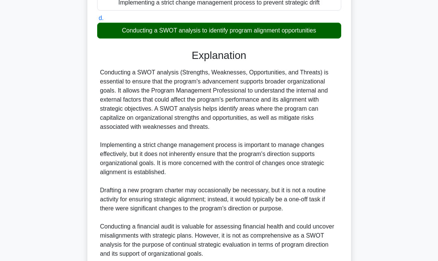
scroll to position [250, 0]
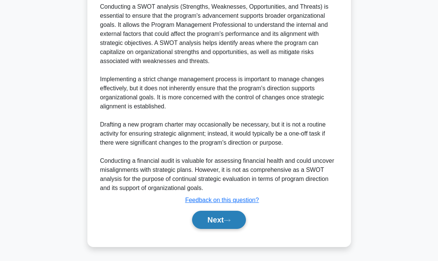
click at [216, 221] on button "Next" at bounding box center [219, 219] width 54 height 18
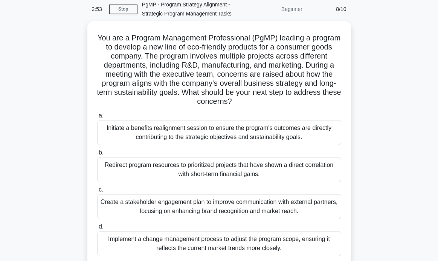
scroll to position [38, 0]
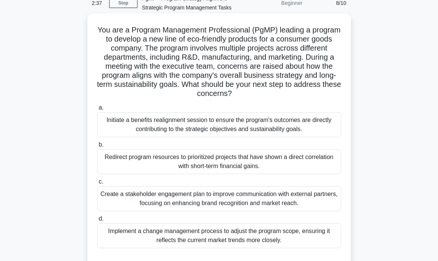
click at [315, 129] on div "Initiate a benefits realignment session to ensure the program's outcomes are di…" at bounding box center [219, 124] width 244 height 25
click at [97, 110] on input "a. Initiate a benefits realignment session to ensure the program's outcomes are…" at bounding box center [97, 107] width 0 height 5
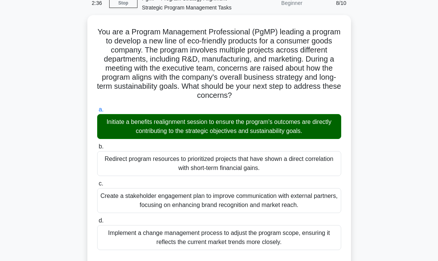
scroll to position [177, 0]
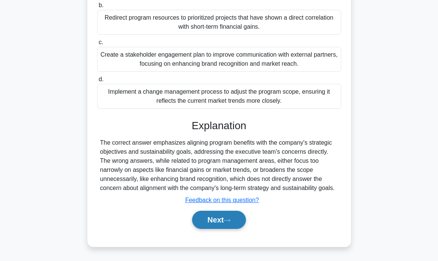
click at [216, 220] on button "Next" at bounding box center [219, 219] width 54 height 18
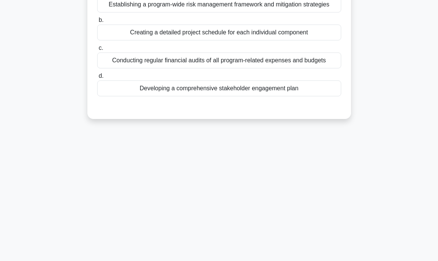
scroll to position [0, 0]
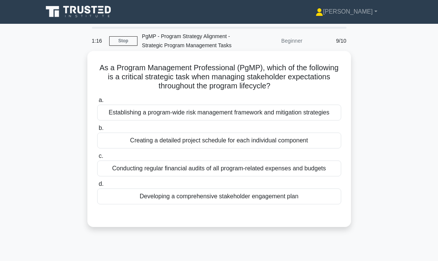
click at [242, 196] on div "Developing a comprehensive stakeholder engagement plan" at bounding box center [219, 196] width 244 height 16
click at [97, 186] on input "d. Developing a comprehensive stakeholder engagement plan" at bounding box center [97, 183] width 0 height 5
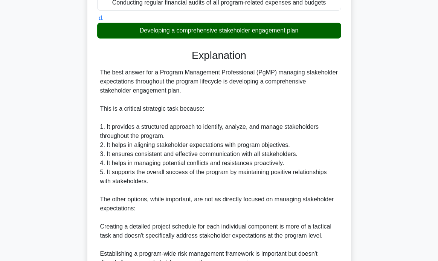
scroll to position [268, 0]
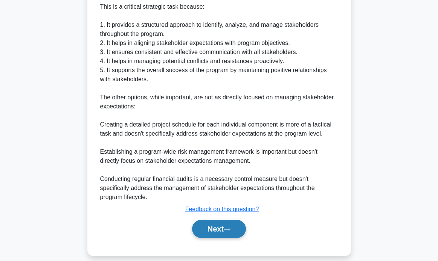
click at [209, 223] on button "Next" at bounding box center [219, 228] width 54 height 18
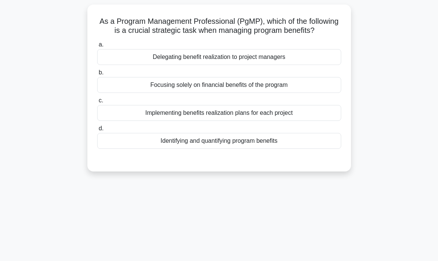
scroll to position [0, 0]
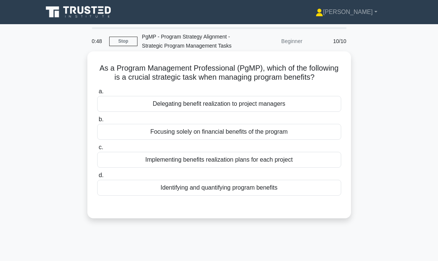
click at [330, 158] on div "Implementing benefits realization plans for each project" at bounding box center [219, 160] width 244 height 16
click at [97, 150] on input "c. Implementing benefits realization plans for each project" at bounding box center [97, 147] width 0 height 5
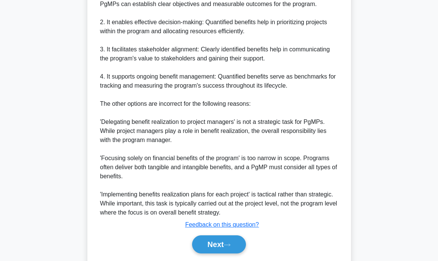
scroll to position [296, 0]
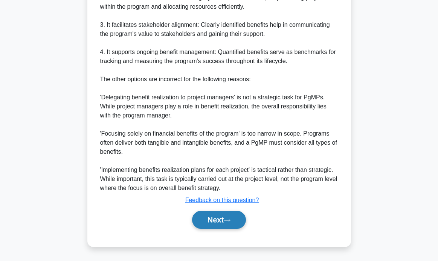
click at [224, 224] on button "Next" at bounding box center [219, 219] width 54 height 18
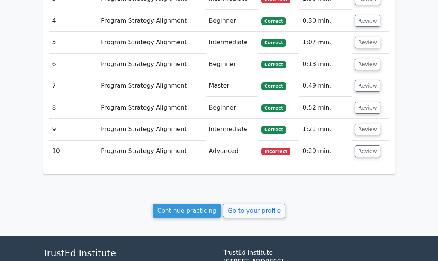
scroll to position [872, 0]
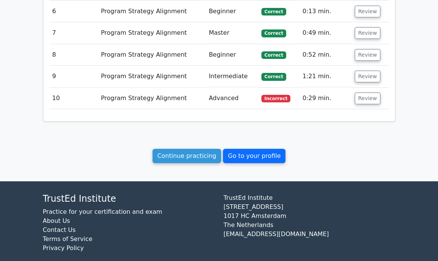
click at [229, 150] on link "Go to your profile" at bounding box center [254, 156] width 63 height 14
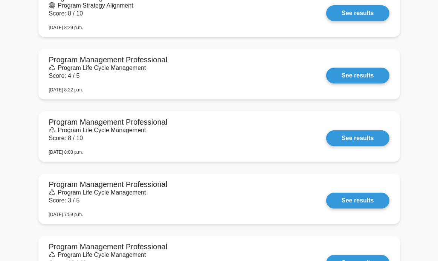
scroll to position [523, 0]
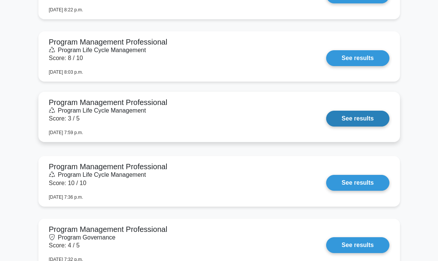
click at [357, 120] on link "See results" at bounding box center [357, 118] width 63 height 16
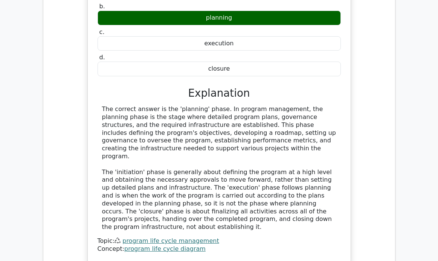
scroll to position [101, 0]
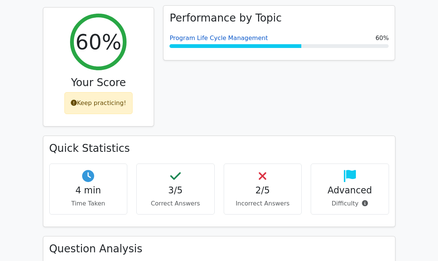
click at [240, 37] on link "Program Life Cycle Management" at bounding box center [219, 37] width 98 height 7
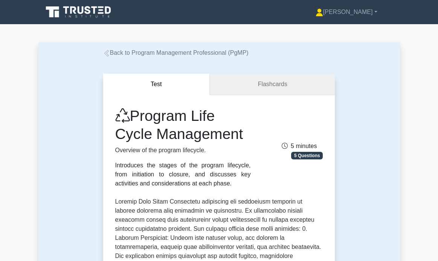
click at [272, 83] on link "Flashcards" at bounding box center [272, 84] width 125 height 21
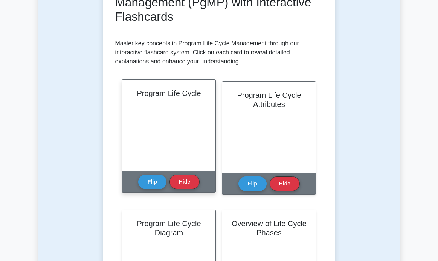
scroll to position [132, 0]
click at [176, 116] on div "Program Life Cycle" at bounding box center [169, 126] width 94 height 92
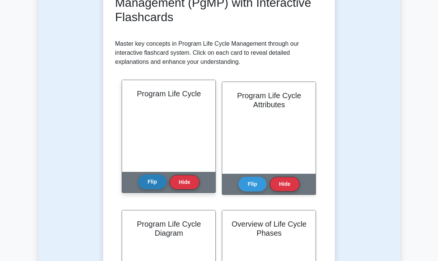
click at [155, 174] on button "Flip" at bounding box center [152, 181] width 28 height 15
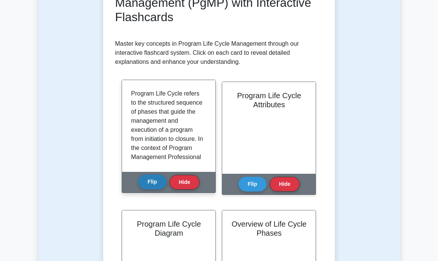
click at [155, 174] on button "Flip" at bounding box center [152, 181] width 28 height 15
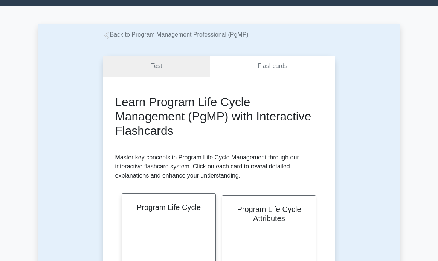
scroll to position [0, 0]
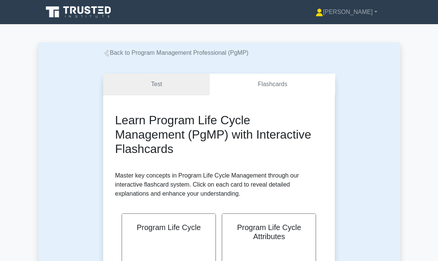
click at [165, 85] on link "Test" at bounding box center [156, 84] width 107 height 21
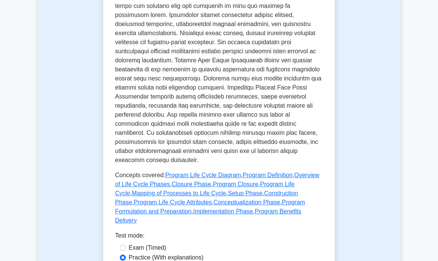
scroll to position [397, 0]
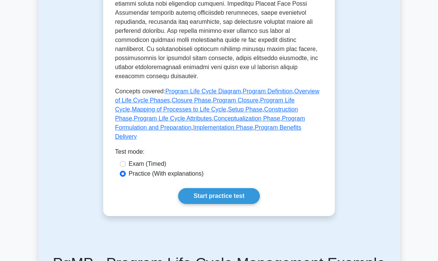
click at [195, 188] on link "Start practice test" at bounding box center [219, 196] width 82 height 16
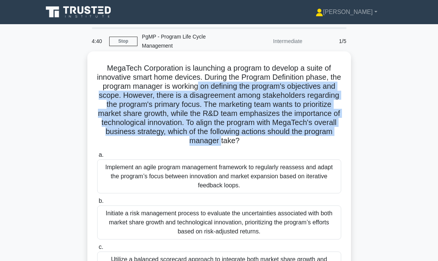
drag, startPoint x: 197, startPoint y: 76, endPoint x: 222, endPoint y: 129, distance: 58.7
click at [222, 129] on h5 "MegaTech Corporation is launching a program to develop a suite of innovative sm…" at bounding box center [220, 104] width 246 height 82
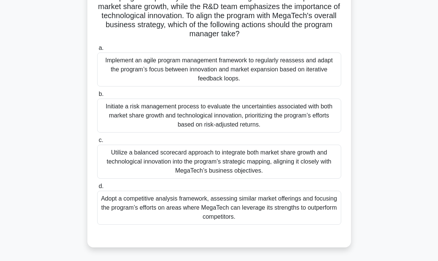
scroll to position [142, 0]
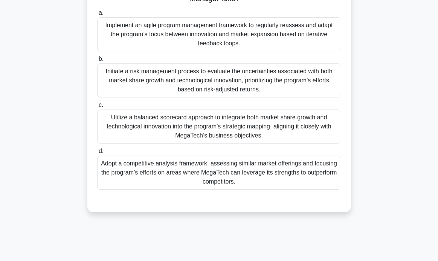
click at [186, 113] on div "Utilize a balanced scorecard approach to integrate both market share growth and…" at bounding box center [219, 126] width 244 height 34
click at [97, 107] on input "c. Utilize a balanced scorecard approach to integrate both market share growth …" at bounding box center [97, 105] width 0 height 5
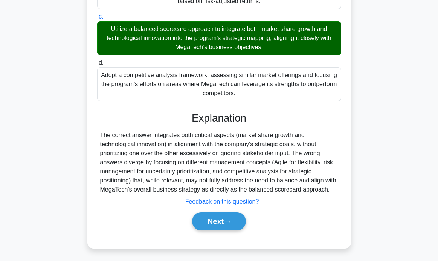
scroll to position [231, 0]
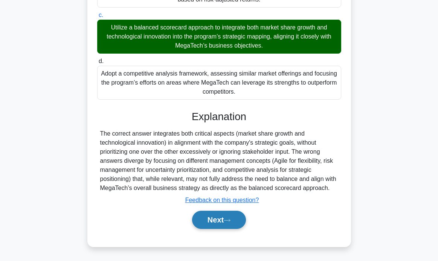
click at [214, 218] on button "Next" at bounding box center [219, 219] width 54 height 18
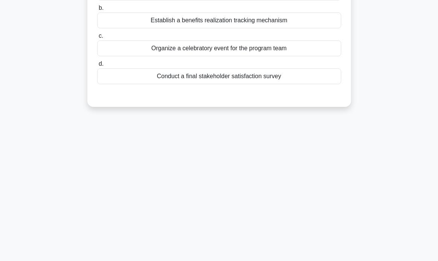
scroll to position [9, 0]
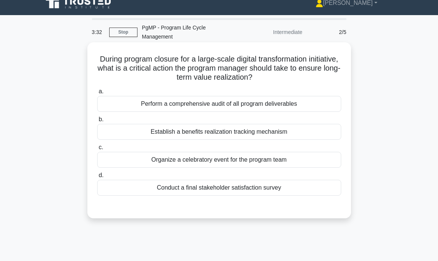
click at [317, 124] on div "Establish a benefits realization tracking mechanism" at bounding box center [219, 132] width 244 height 16
click at [97, 122] on input "b. Establish a benefits realization tracking mechanism" at bounding box center [97, 119] width 0 height 5
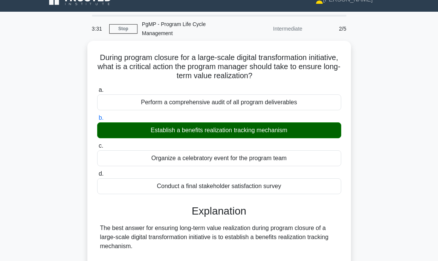
scroll to position [295, 0]
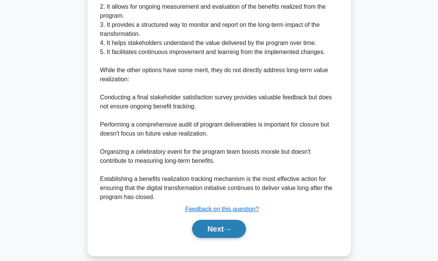
click at [228, 219] on button "Next" at bounding box center [219, 228] width 54 height 18
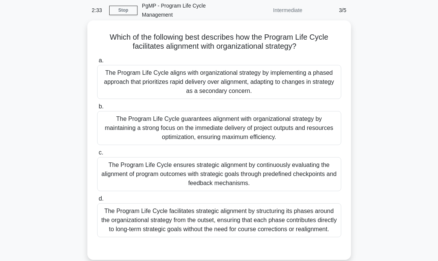
scroll to position [31, 0]
click at [296, 204] on div "The Program Life Cycle facilitates strategic alignment by structuring its phase…" at bounding box center [219, 219] width 244 height 34
click at [97, 201] on input "d. The Program Life Cycle facilitates strategic alignment by structuring its ph…" at bounding box center [97, 198] width 0 height 5
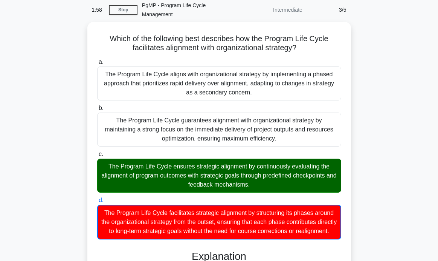
scroll to position [169, 0]
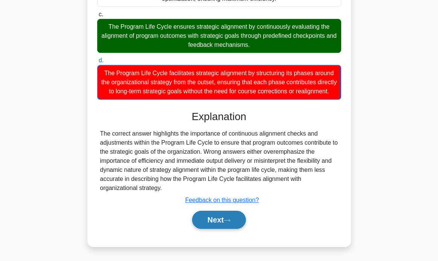
click at [218, 222] on button "Next" at bounding box center [219, 219] width 54 height 18
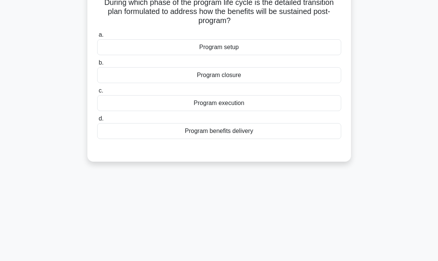
scroll to position [42, 0]
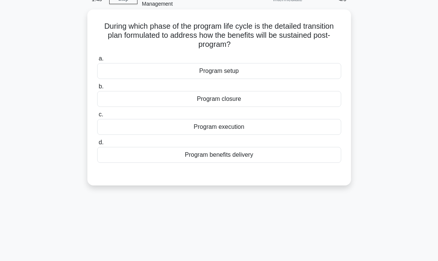
click at [233, 122] on div "Program execution" at bounding box center [219, 127] width 244 height 16
click at [97, 117] on input "c. Program execution" at bounding box center [97, 114] width 0 height 5
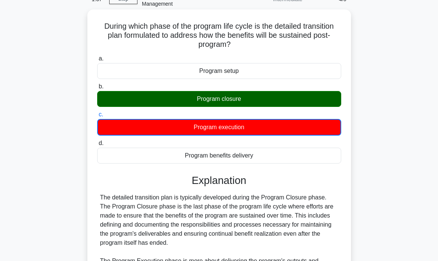
scroll to position [160, 0]
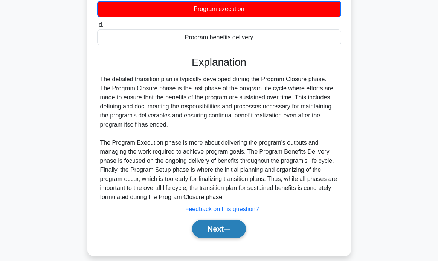
click at [227, 219] on button "Next" at bounding box center [219, 228] width 54 height 18
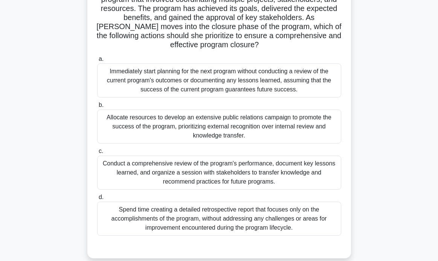
scroll to position [80, 0]
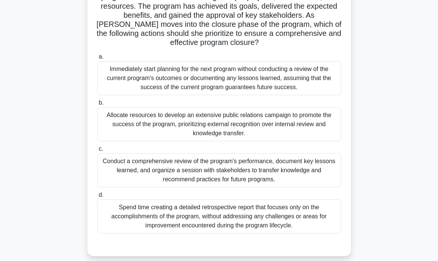
click at [118, 153] on div "Conduct a comprehensive review of the program's performance, document key lesso…" at bounding box center [219, 170] width 244 height 34
click at [97, 151] on input "c. Conduct a comprehensive review of the program's performance, document key le…" at bounding box center [97, 148] width 0 height 5
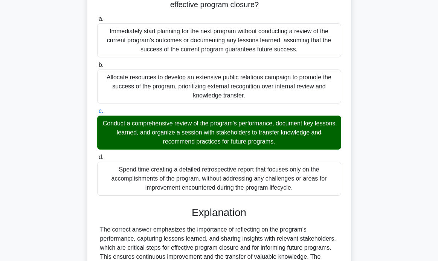
scroll to position [204, 0]
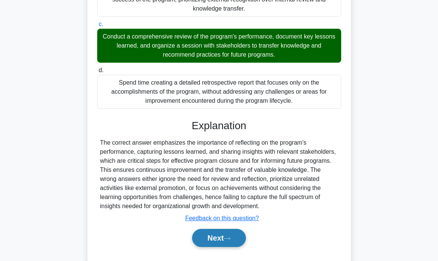
click at [208, 228] on button "Next" at bounding box center [219, 237] width 54 height 18
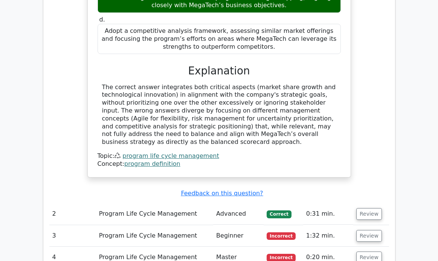
scroll to position [709, 0]
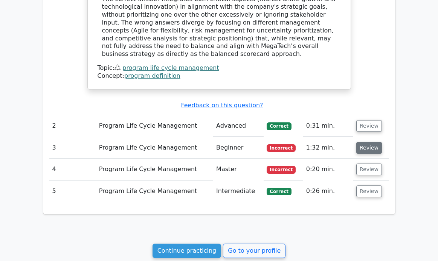
click at [372, 142] on button "Review" at bounding box center [370, 148] width 26 height 12
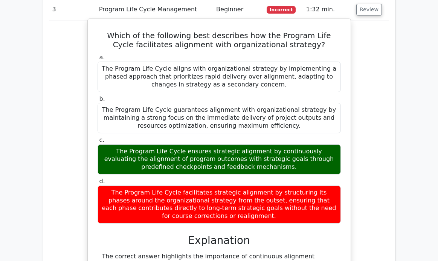
scroll to position [1104, 0]
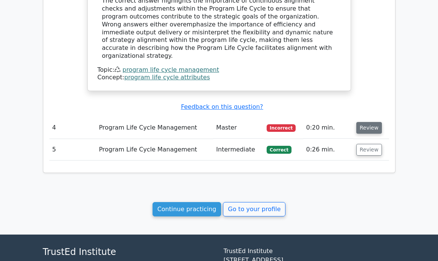
click at [376, 122] on button "Review" at bounding box center [370, 128] width 26 height 12
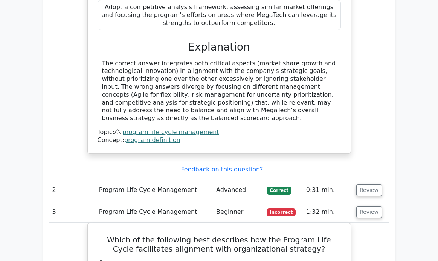
scroll to position [277, 0]
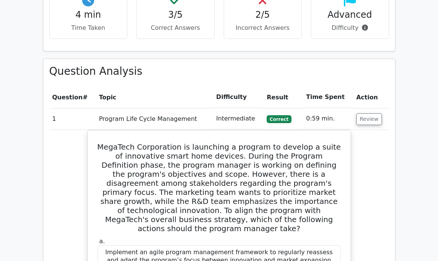
click at [365, 96] on th "Action" at bounding box center [372, 96] width 36 height 21
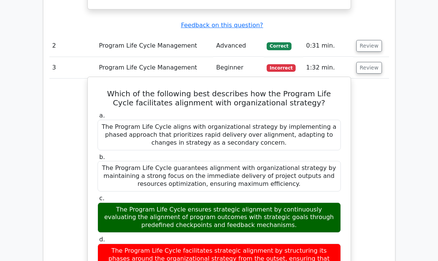
scroll to position [1039, 0]
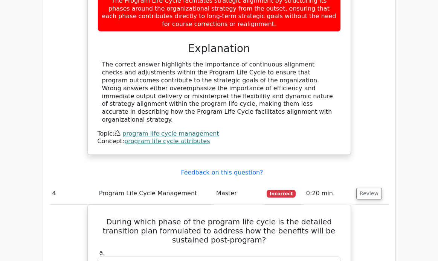
click at [190, 130] on link "program life cycle management" at bounding box center [171, 133] width 97 height 7
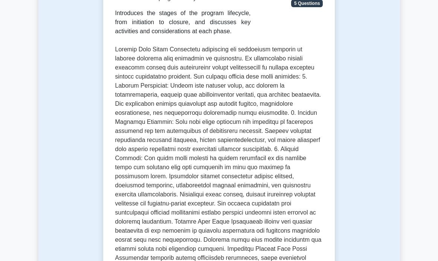
scroll to position [411, 0]
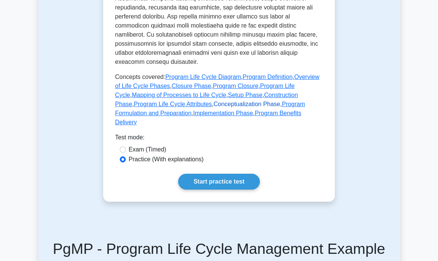
click at [223, 101] on link "Conceptualization Phase" at bounding box center [247, 104] width 67 height 6
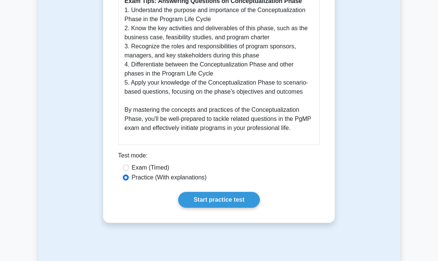
scroll to position [840, 0]
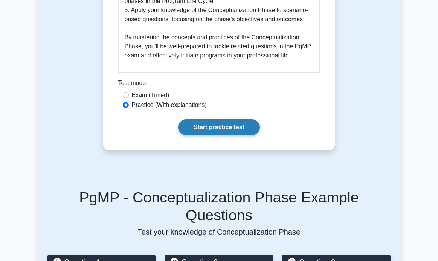
click at [217, 123] on link "Start practice test" at bounding box center [219, 127] width 82 height 16
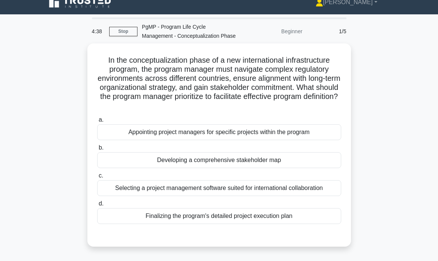
scroll to position [11, 0]
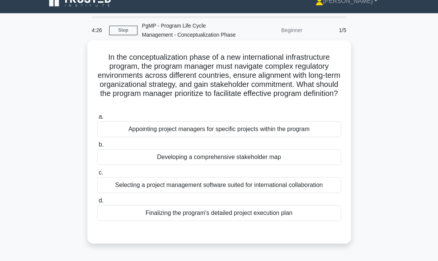
click at [164, 159] on div "Developing a comprehensive stakeholder map" at bounding box center [219, 157] width 244 height 16
click at [97, 147] on input "b. Developing a comprehensive stakeholder map" at bounding box center [97, 144] width 0 height 5
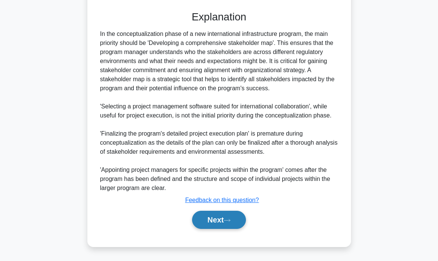
click at [224, 223] on button "Next" at bounding box center [219, 219] width 54 height 18
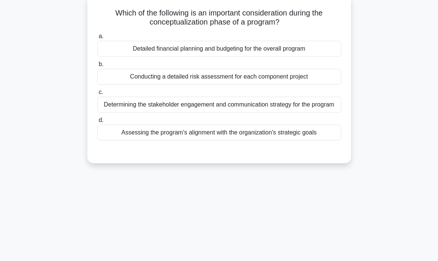
scroll to position [0, 0]
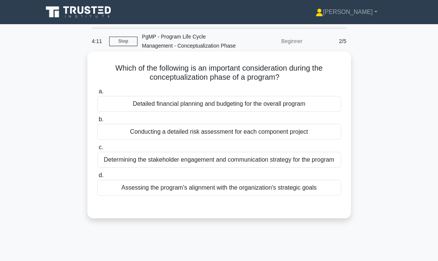
click at [162, 187] on div "Assessing the program's alignment with the organization's strategic goals" at bounding box center [219, 187] width 244 height 16
click at [97, 178] on input "d. Assessing the program's alignment with the organization's strategic goals" at bounding box center [97, 175] width 0 height 5
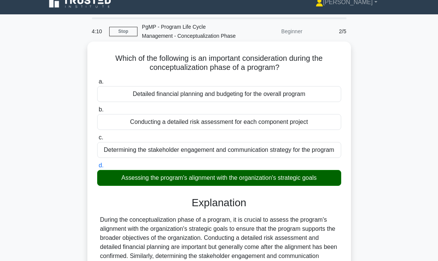
scroll to position [147, 0]
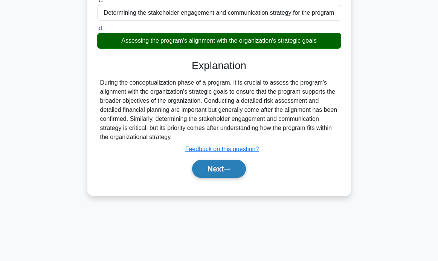
click at [216, 171] on button "Next" at bounding box center [219, 168] width 54 height 18
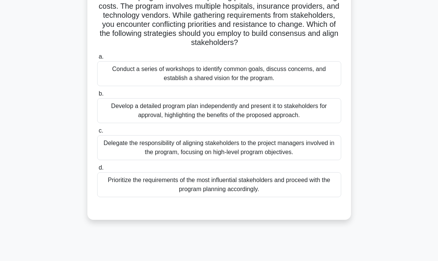
scroll to position [41, 0]
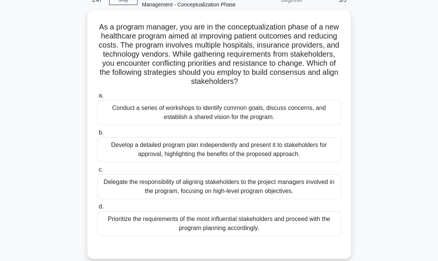
click at [314, 113] on div "Conduct a series of workshops to identify common goals, discuss concerns, and e…" at bounding box center [219, 112] width 244 height 25
click at [97, 98] on input "a. Conduct a series of workshops to identify common goals, discuss concerns, an…" at bounding box center [97, 95] width 0 height 5
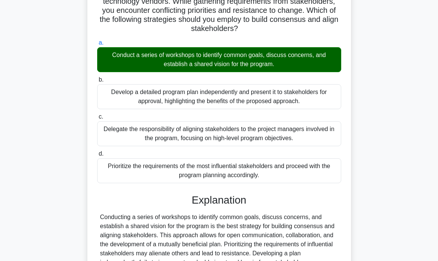
scroll to position [186, 0]
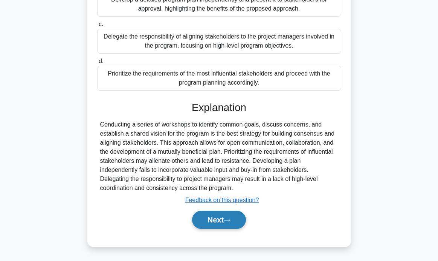
click at [219, 222] on button "Next" at bounding box center [219, 219] width 54 height 18
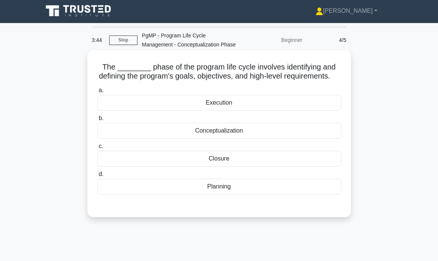
scroll to position [0, 0]
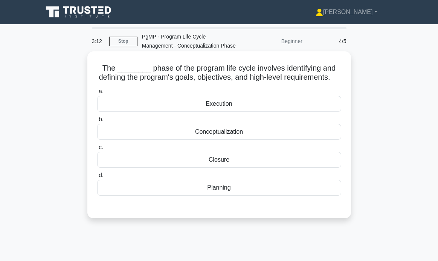
click at [244, 132] on div "Conceptualization" at bounding box center [219, 132] width 244 height 16
click at [97, 122] on input "b. Conceptualization" at bounding box center [97, 119] width 0 height 5
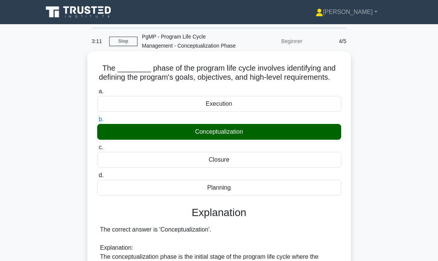
scroll to position [253, 0]
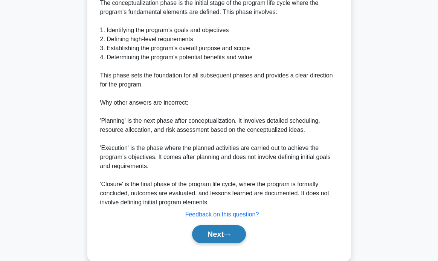
click at [218, 236] on button "Next" at bounding box center [219, 234] width 54 height 18
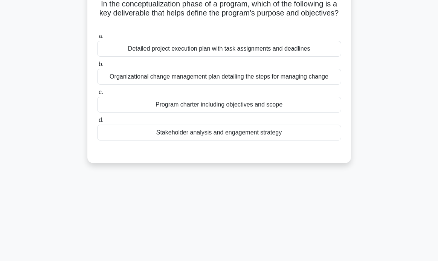
scroll to position [0, 0]
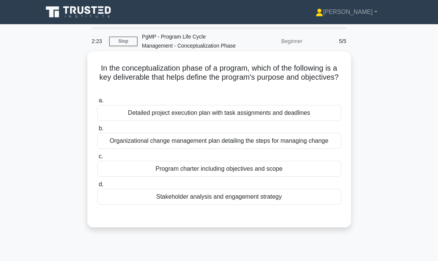
click at [193, 171] on div "Program charter including objectives and scope" at bounding box center [219, 169] width 244 height 16
click at [97, 159] on input "c. Program charter including objectives and scope" at bounding box center [97, 156] width 0 height 5
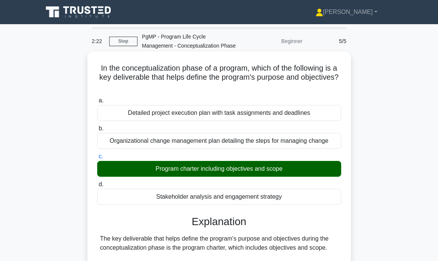
scroll to position [249, 0]
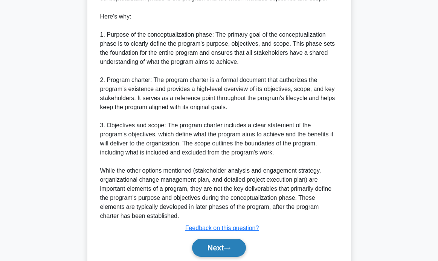
click at [224, 251] on button "Next" at bounding box center [219, 247] width 54 height 18
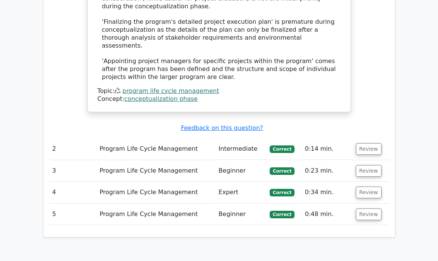
scroll to position [768, 0]
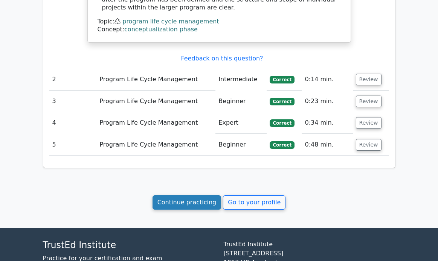
click at [204, 195] on link "Continue practicing" at bounding box center [187, 202] width 69 height 14
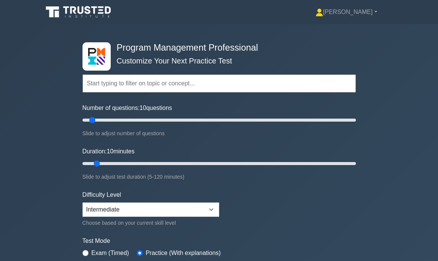
click at [213, 84] on input "text" at bounding box center [220, 83] width 274 height 18
paste input "No, how many people pass the test"
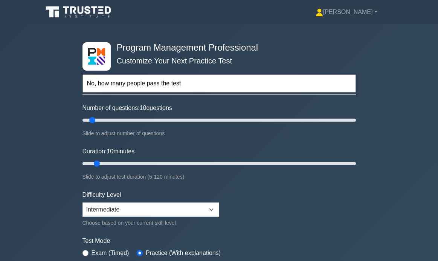
type input "No, how many people pass the test"
click at [178, 86] on input "No, how many people pass the test" at bounding box center [220, 83] width 274 height 18
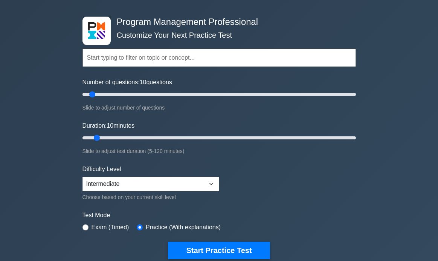
scroll to position [136, 0]
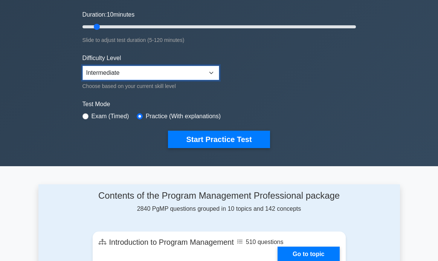
click at [187, 78] on select "Beginner Intermediate Expert" at bounding box center [151, 73] width 137 height 14
select select "expert"
click at [83, 66] on select "Beginner Intermediate Expert" at bounding box center [151, 73] width 137 height 14
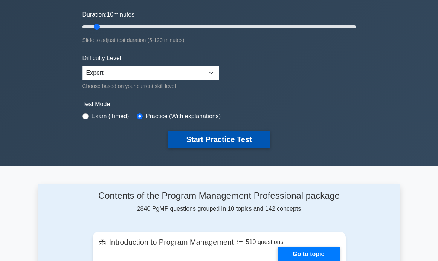
click at [210, 138] on button "Start Practice Test" at bounding box center [219, 138] width 102 height 17
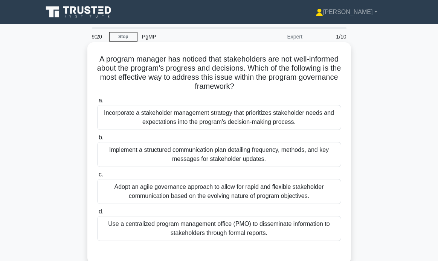
click at [264, 158] on div "Implement a structured communication plan detailing frequency, methods, and key…" at bounding box center [219, 154] width 244 height 25
click at [97, 140] on input "b. Implement a structured communication plan detailing frequency, methods, and …" at bounding box center [97, 137] width 0 height 5
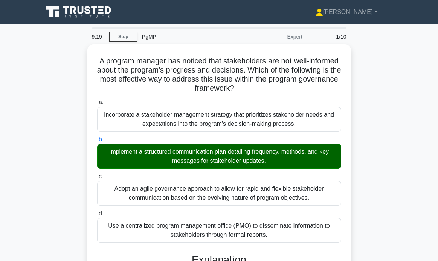
scroll to position [147, 0]
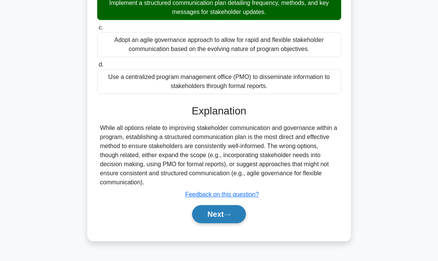
click at [220, 215] on button "Next" at bounding box center [219, 214] width 54 height 18
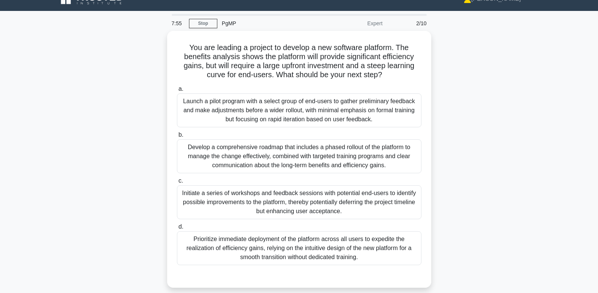
scroll to position [14, 0]
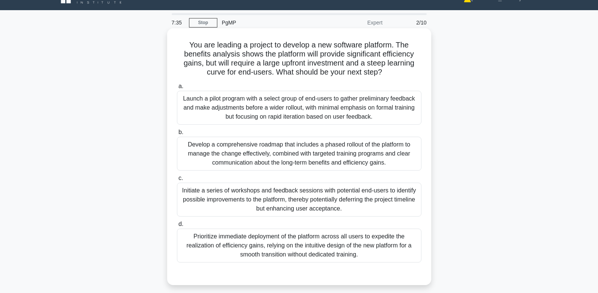
click at [392, 157] on div "Develop a comprehensive roadmap that includes a phased rollout of the platform …" at bounding box center [299, 154] width 244 height 34
click at [177, 135] on input "b. Develop a comprehensive roadmap that includes a phased rollout of the platfo…" at bounding box center [177, 132] width 0 height 5
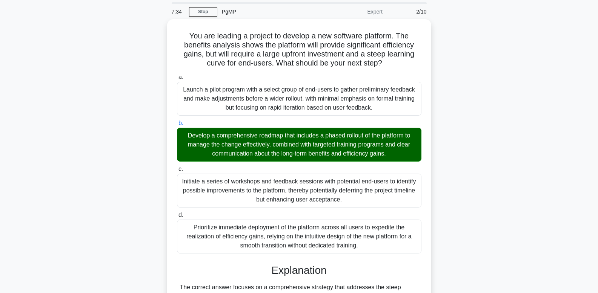
scroll to position [145, 0]
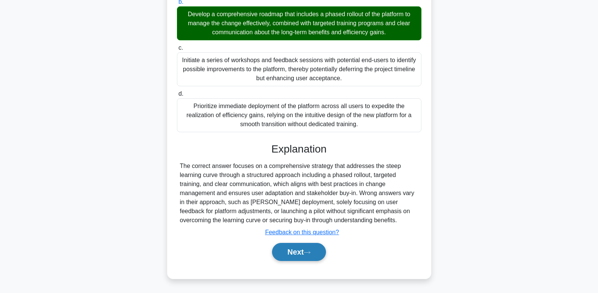
click at [316, 254] on button "Next" at bounding box center [299, 252] width 54 height 18
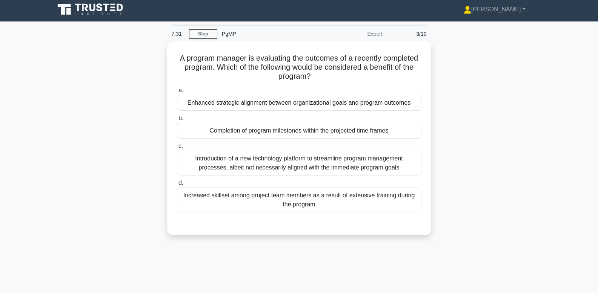
scroll to position [0, 0]
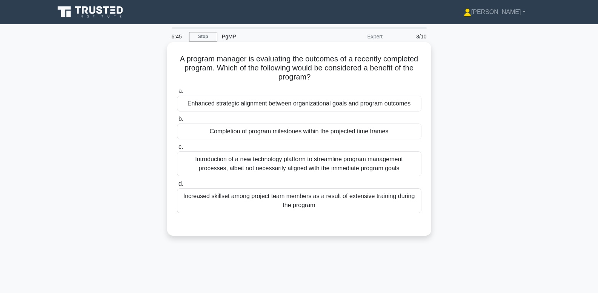
click at [364, 107] on div "Enhanced strategic alignment between organizational goals and program outcomes" at bounding box center [299, 104] width 244 height 16
click at [177, 94] on input "a. Enhanced strategic alignment between organizational goals and program outcom…" at bounding box center [177, 91] width 0 height 5
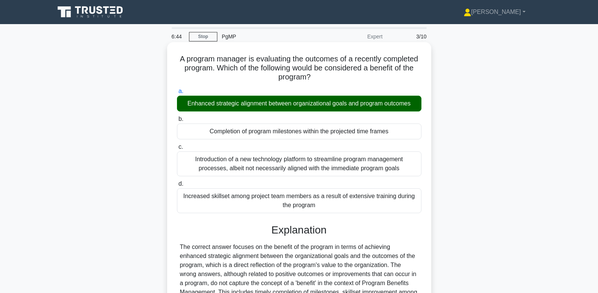
scroll to position [114, 0]
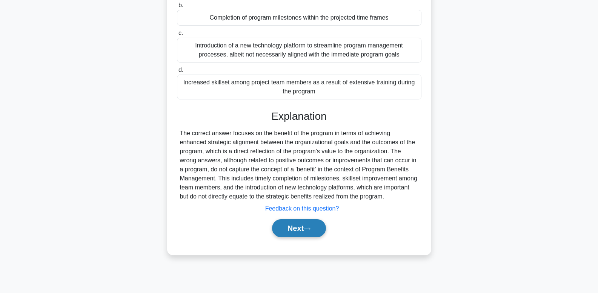
click at [311, 232] on button "Next" at bounding box center [299, 228] width 54 height 18
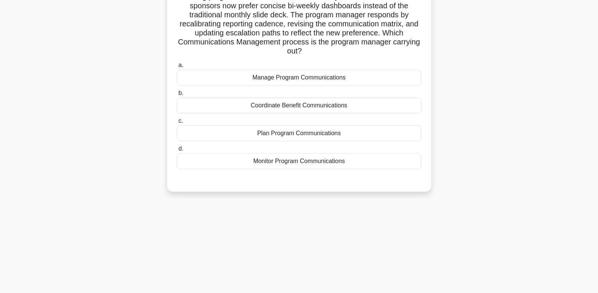
scroll to position [22, 0]
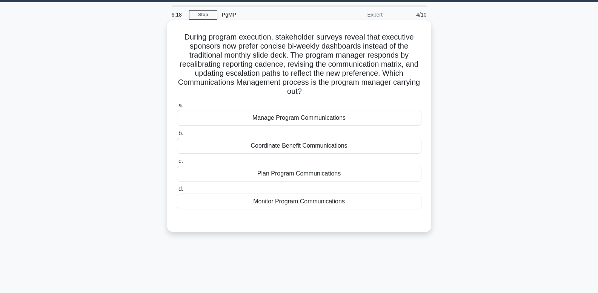
click at [321, 35] on h5 "During program execution, stakeholder surveys reveal that executive sponsors no…" at bounding box center [299, 64] width 246 height 64
click at [371, 120] on div "Manage Program Communications" at bounding box center [299, 118] width 244 height 16
click at [177, 108] on input "a. Manage Program Communications" at bounding box center [177, 105] width 0 height 5
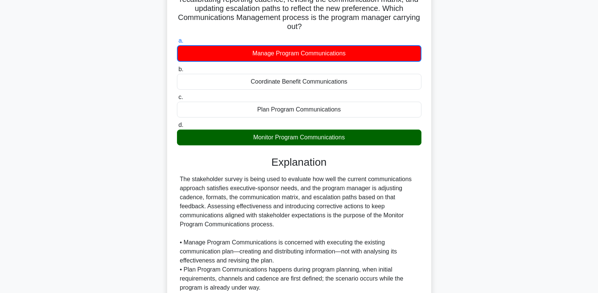
scroll to position [173, 0]
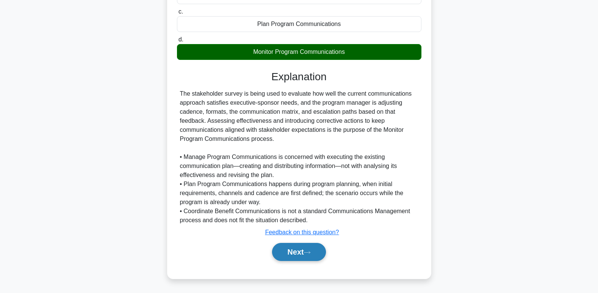
click at [301, 252] on button "Next" at bounding box center [299, 252] width 54 height 18
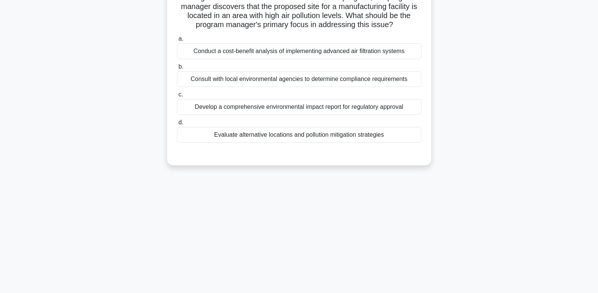
scroll to position [0, 0]
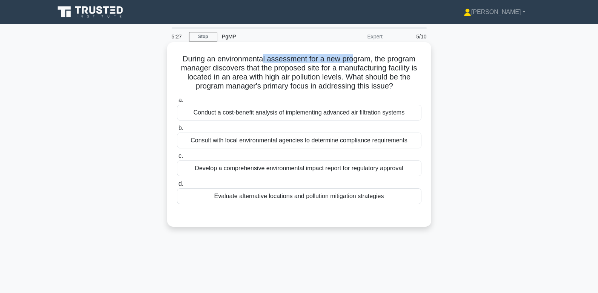
drag, startPoint x: 266, startPoint y: 58, endPoint x: 354, endPoint y: 57, distance: 87.5
click at [354, 57] on h5 "During an environmental assessment for a new program, the program manager disco…" at bounding box center [299, 72] width 246 height 37
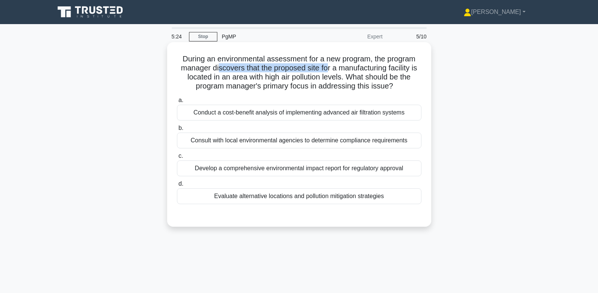
drag, startPoint x: 218, startPoint y: 71, endPoint x: 328, endPoint y: 67, distance: 109.8
click at [328, 67] on h5 "During an environmental assessment for a new program, the program manager disco…" at bounding box center [299, 72] width 246 height 37
drag, startPoint x: 237, startPoint y: 77, endPoint x: 339, endPoint y: 74, distance: 101.8
click at [339, 74] on h5 "During an environmental assessment for a new program, the program manager disco…" at bounding box center [299, 72] width 246 height 37
drag, startPoint x: 260, startPoint y: 63, endPoint x: 328, endPoint y: 60, distance: 68.3
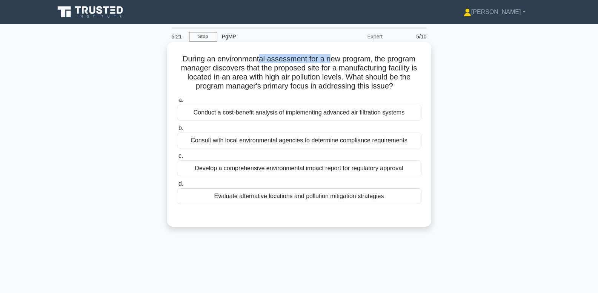
click at [328, 60] on h5 "During an environmental assessment for a new program, the program manager disco…" at bounding box center [299, 72] width 246 height 37
click at [311, 72] on h5 "During an environmental assessment for a new program, the program manager disco…" at bounding box center [299, 72] width 246 height 37
drag, startPoint x: 271, startPoint y: 83, endPoint x: 338, endPoint y: 83, distance: 66.7
click at [338, 83] on h5 "During an environmental assessment for a new program, the program manager disco…" at bounding box center [299, 72] width 246 height 37
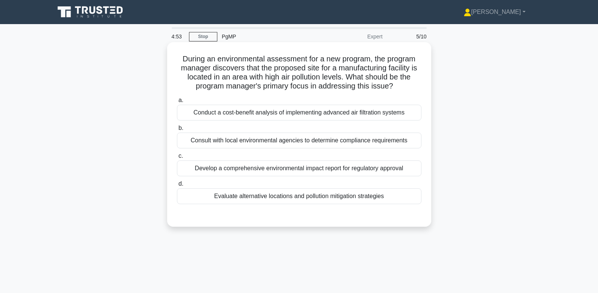
click at [384, 200] on div "Evaluate alternative locations and pollution mitigation strategies" at bounding box center [299, 197] width 244 height 16
click at [177, 187] on input "d. Evaluate alternative locations and pollution mitigation strategies" at bounding box center [177, 184] width 0 height 5
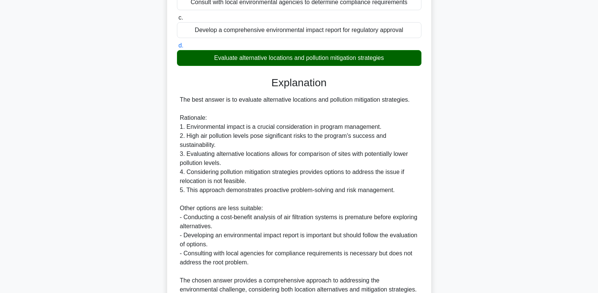
scroll to position [226, 0]
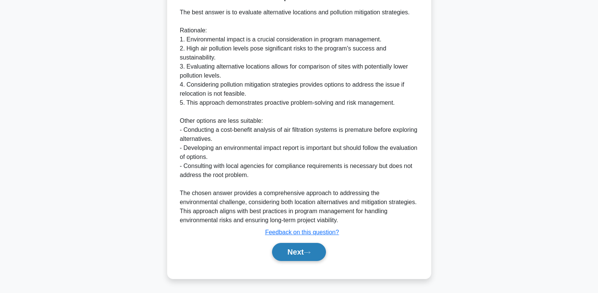
click at [293, 254] on button "Next" at bounding box center [299, 252] width 54 height 18
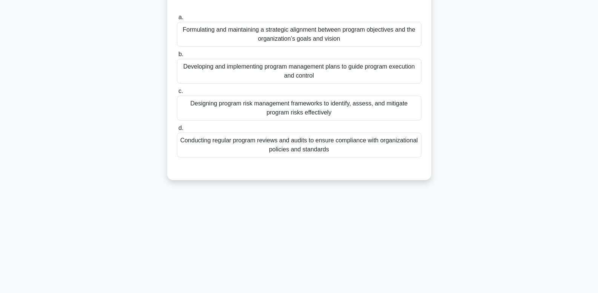
scroll to position [0, 0]
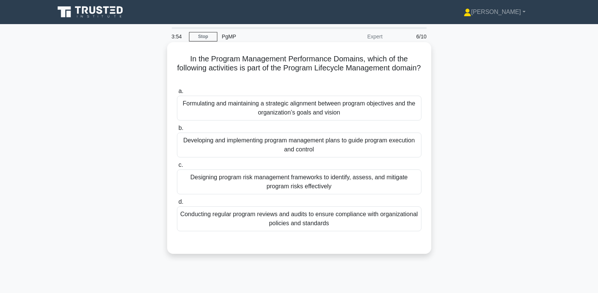
click at [374, 146] on div "Developing and implementing program management plans to guide program execution…" at bounding box center [299, 145] width 244 height 25
click at [177, 131] on input "b. Developing and implementing program management plans to guide program execut…" at bounding box center [177, 128] width 0 height 5
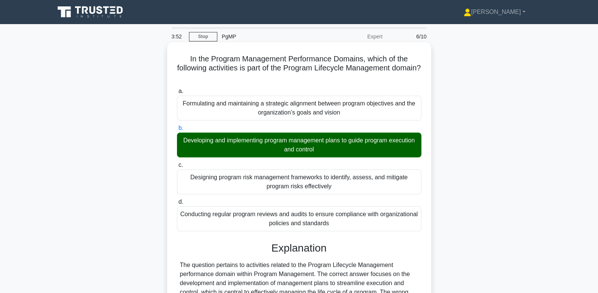
scroll to position [118, 0]
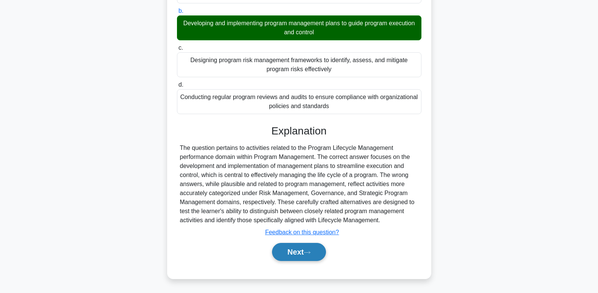
click at [302, 259] on button "Next" at bounding box center [299, 252] width 54 height 18
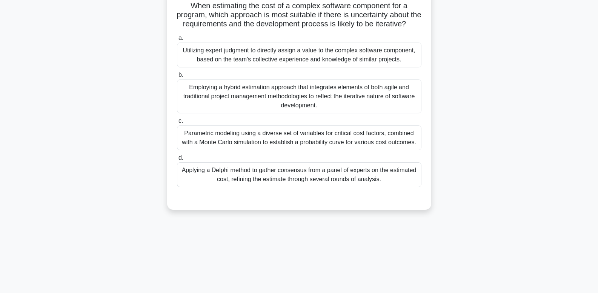
scroll to position [0, 0]
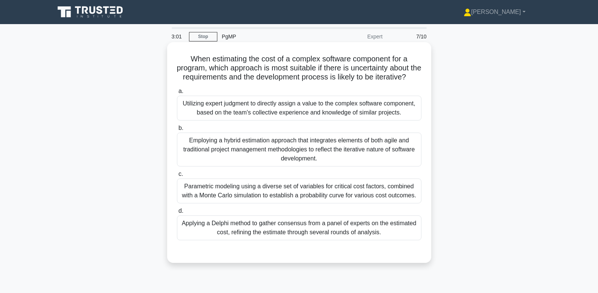
click at [374, 164] on div "Employing a hybrid estimation approach that integrates elements of both agile a…" at bounding box center [299, 150] width 244 height 34
click at [177, 131] on input "b. Employing a hybrid estimation approach that integrates elements of both agil…" at bounding box center [177, 128] width 0 height 5
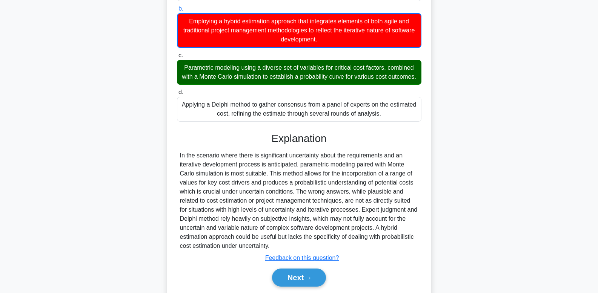
scroll to position [155, 0]
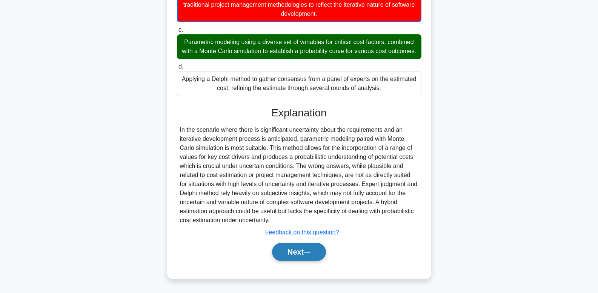
click at [296, 257] on button "Next" at bounding box center [299, 252] width 54 height 18
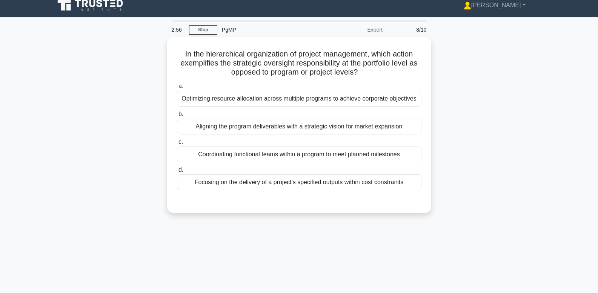
scroll to position [0, 0]
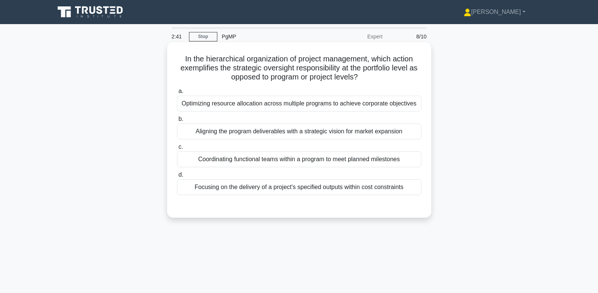
click at [356, 100] on div "Optimizing resource allocation across multiple programs to achieve corporate ob…" at bounding box center [299, 104] width 244 height 16
click at [177, 94] on input "a. Optimizing resource allocation across multiple programs to achieve corporate…" at bounding box center [177, 91] width 0 height 5
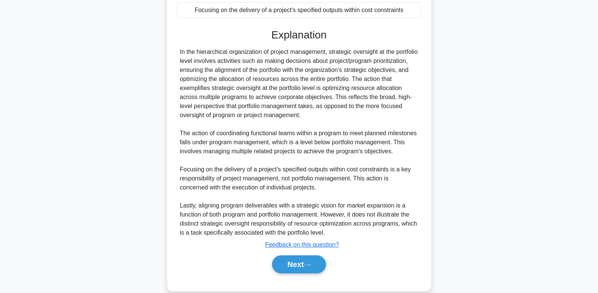
scroll to position [199, 0]
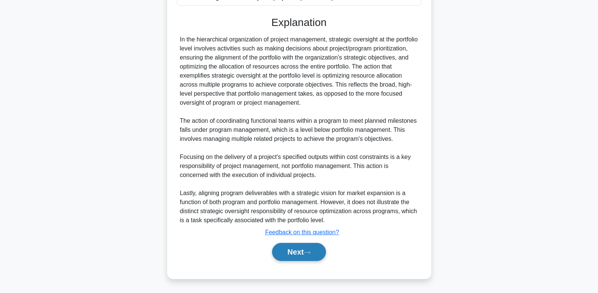
click at [297, 248] on button "Next" at bounding box center [299, 252] width 54 height 18
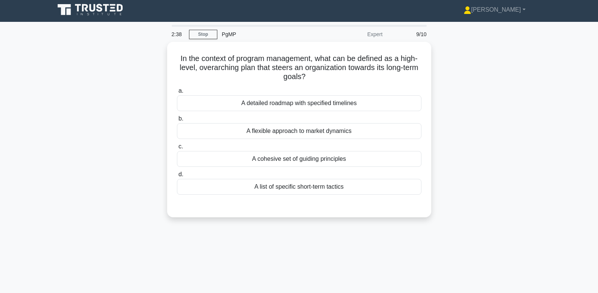
scroll to position [0, 0]
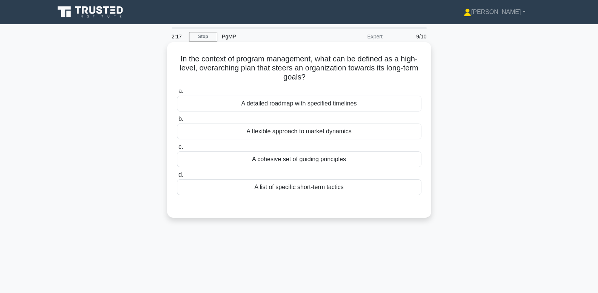
click at [383, 159] on div "A cohesive set of guiding principles" at bounding box center [299, 160] width 244 height 16
click at [177, 150] on input "c. A cohesive set of guiding principles" at bounding box center [177, 147] width 0 height 5
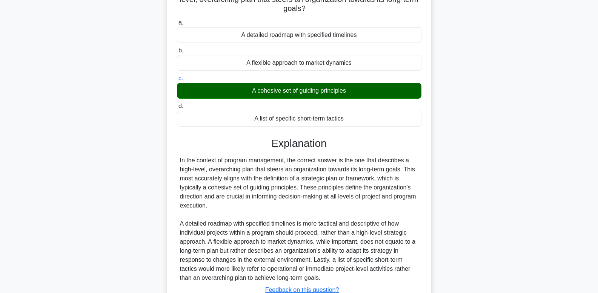
scroll to position [127, 0]
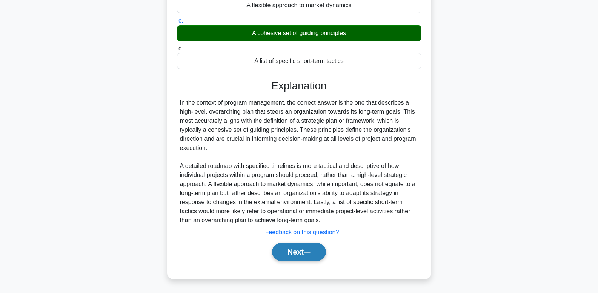
click at [296, 260] on button "Next" at bounding box center [299, 252] width 54 height 18
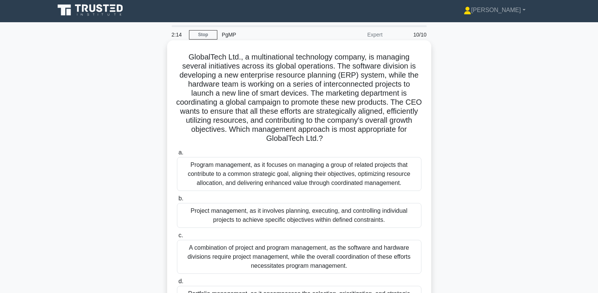
scroll to position [0, 0]
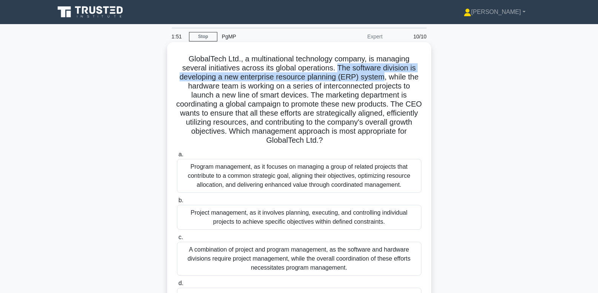
drag, startPoint x: 308, startPoint y: 69, endPoint x: 348, endPoint y: 76, distance: 40.7
click at [348, 76] on h5 "GlobalTech Ltd., a multinational technology company, is managing several initia…" at bounding box center [299, 99] width 246 height 91
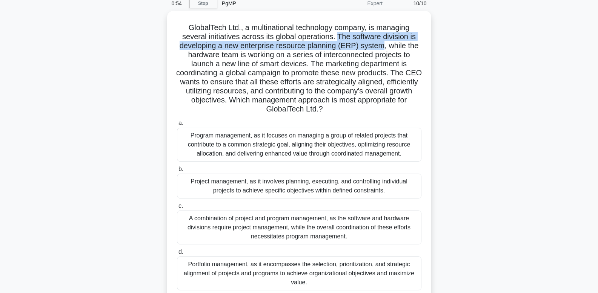
scroll to position [37, 0]
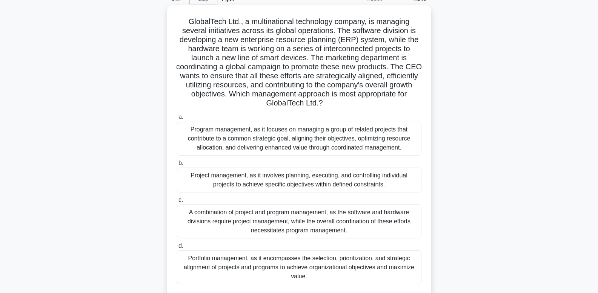
click at [345, 131] on div "Program management, as it focuses on managing a group of related projects that …" at bounding box center [299, 139] width 244 height 34
click at [177, 120] on input "a. Program management, as it focuses on managing a group of related projects th…" at bounding box center [177, 117] width 0 height 5
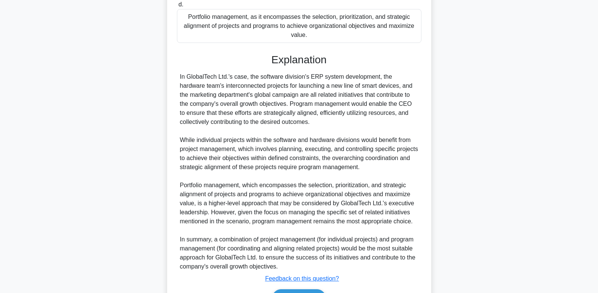
scroll to position [317, 0]
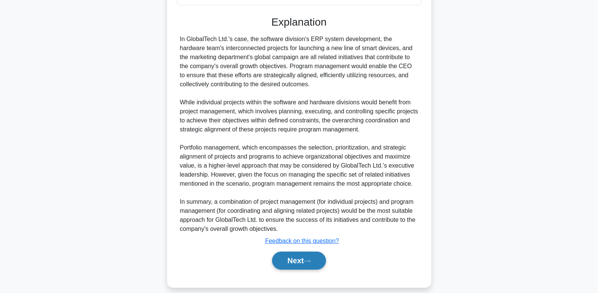
click at [317, 252] on button "Next" at bounding box center [299, 261] width 54 height 18
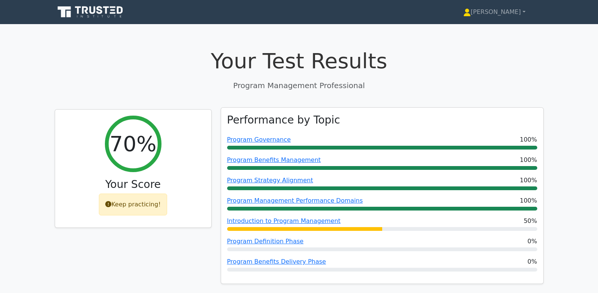
scroll to position [59, 0]
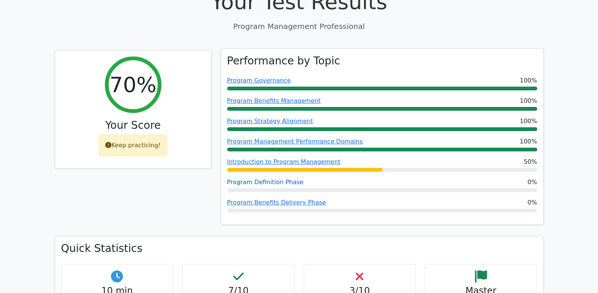
click at [273, 184] on link "Program Definition Phase" at bounding box center [265, 182] width 77 height 7
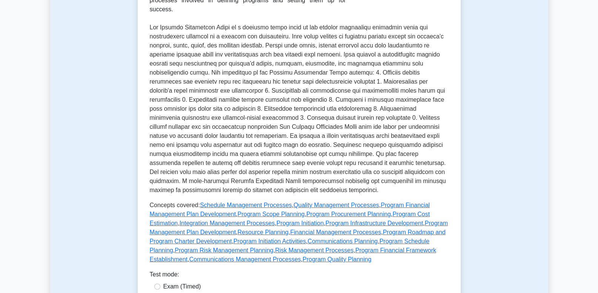
scroll to position [405, 0]
